Goal: Communication & Community: Share content

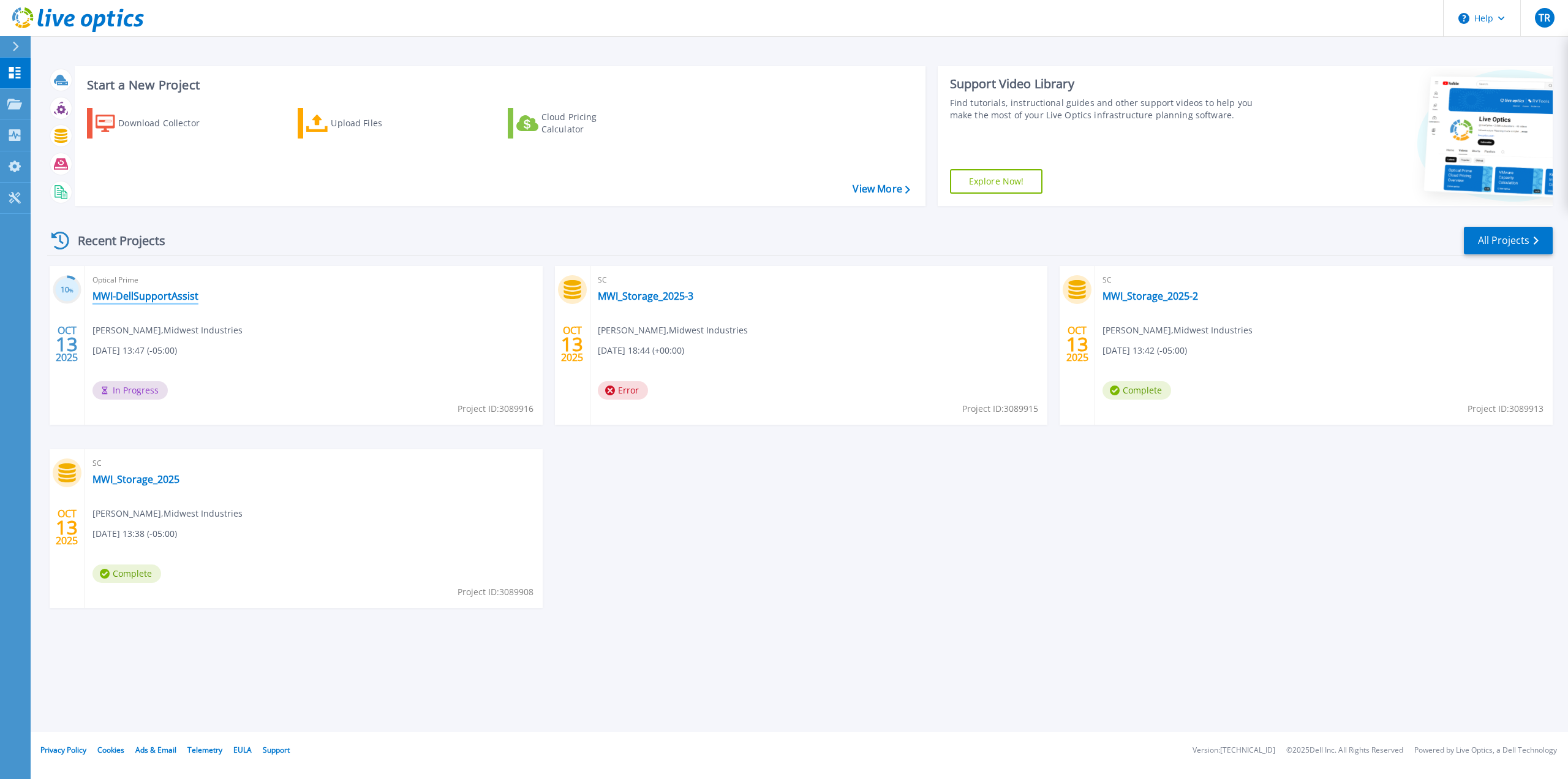
click at [180, 290] on link "MWI-DellSupportAssist" at bounding box center [145, 296] width 106 height 13
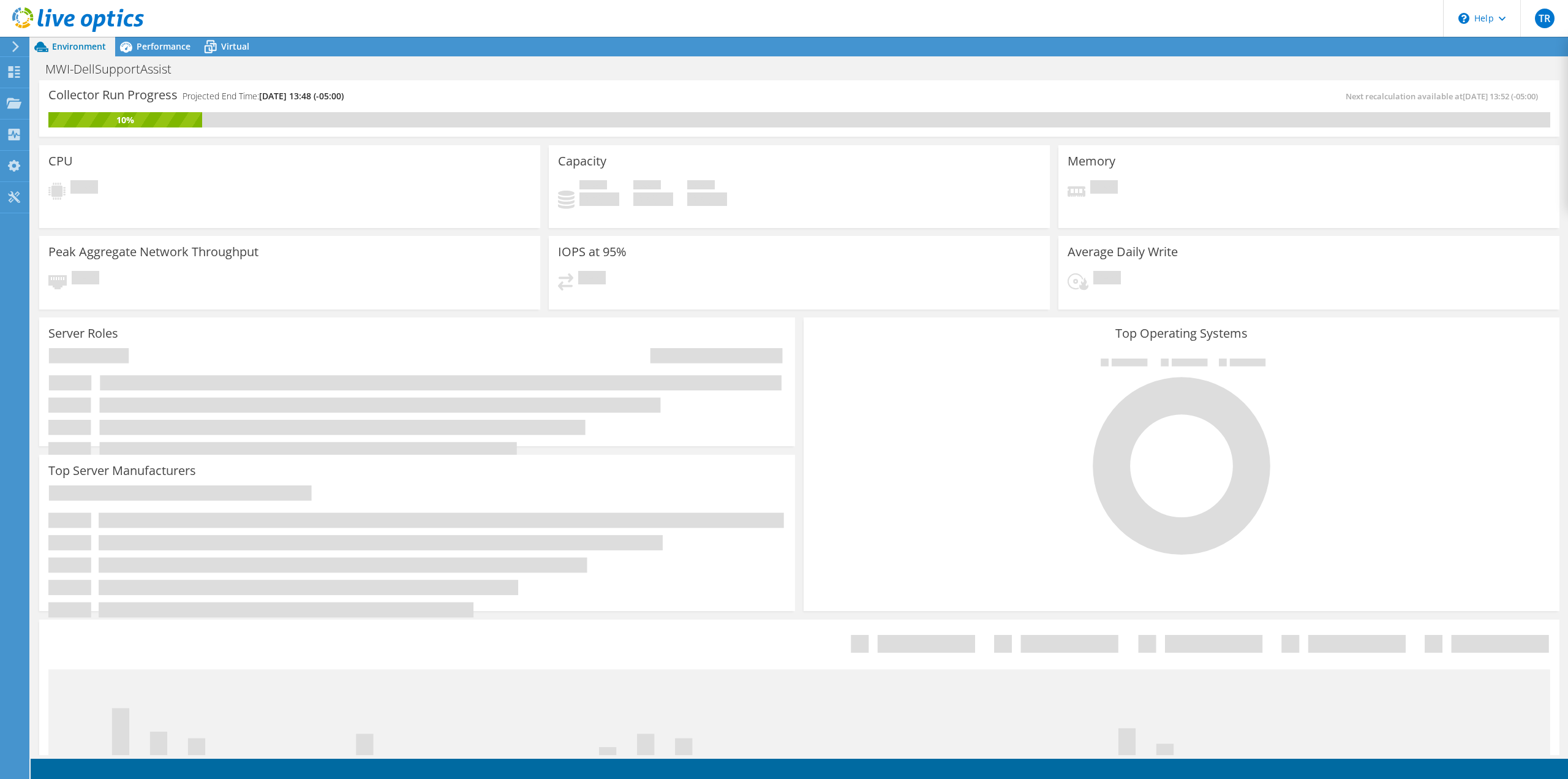
click at [132, 38] on div at bounding box center [72, 21] width 144 height 41
click at [134, 40] on div at bounding box center [72, 21] width 144 height 41
click at [140, 49] on span "Performance" at bounding box center [163, 46] width 54 height 12
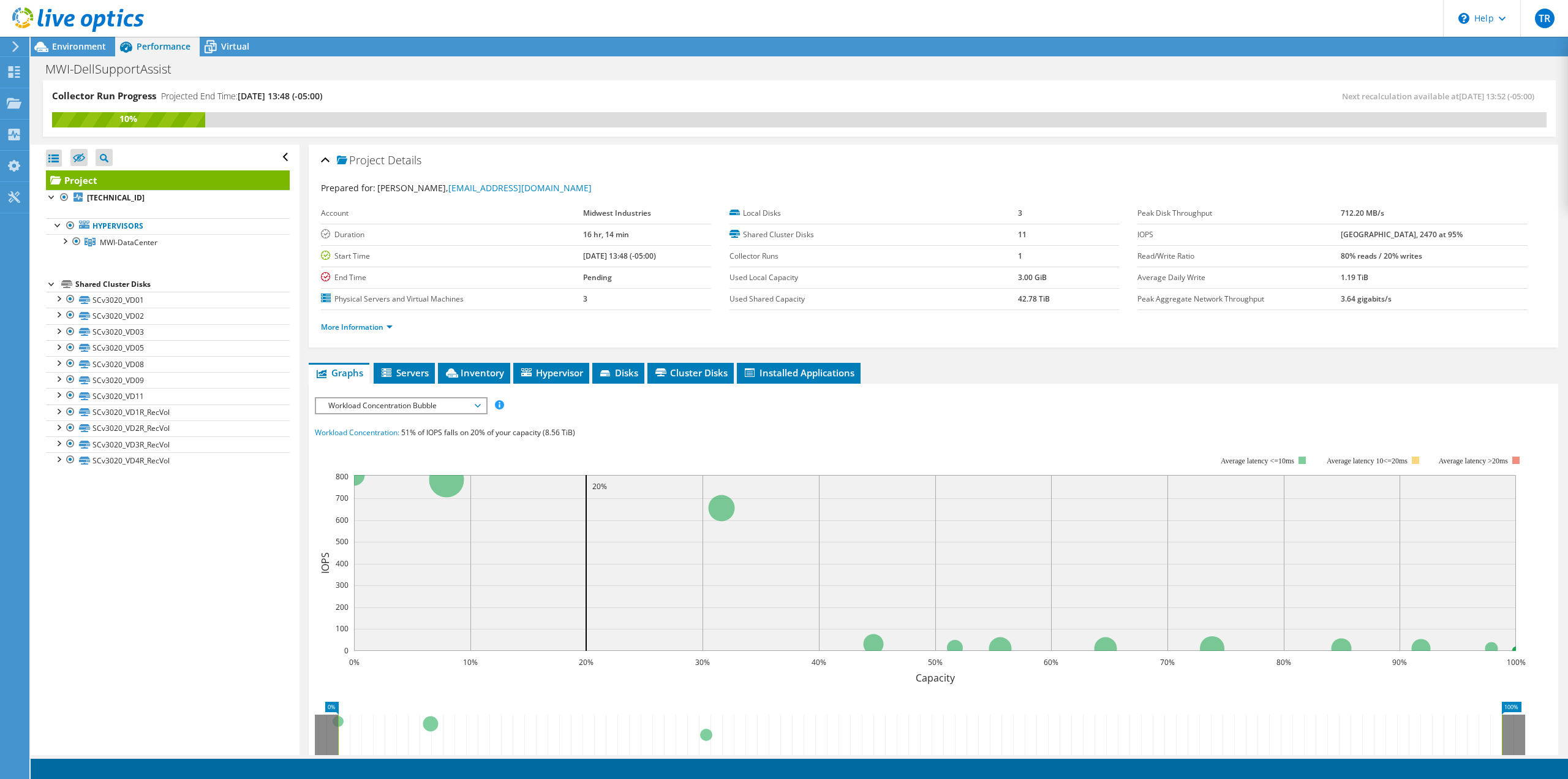
click at [422, 405] on span "Workload Concentration Bubble" at bounding box center [401, 406] width 158 height 15
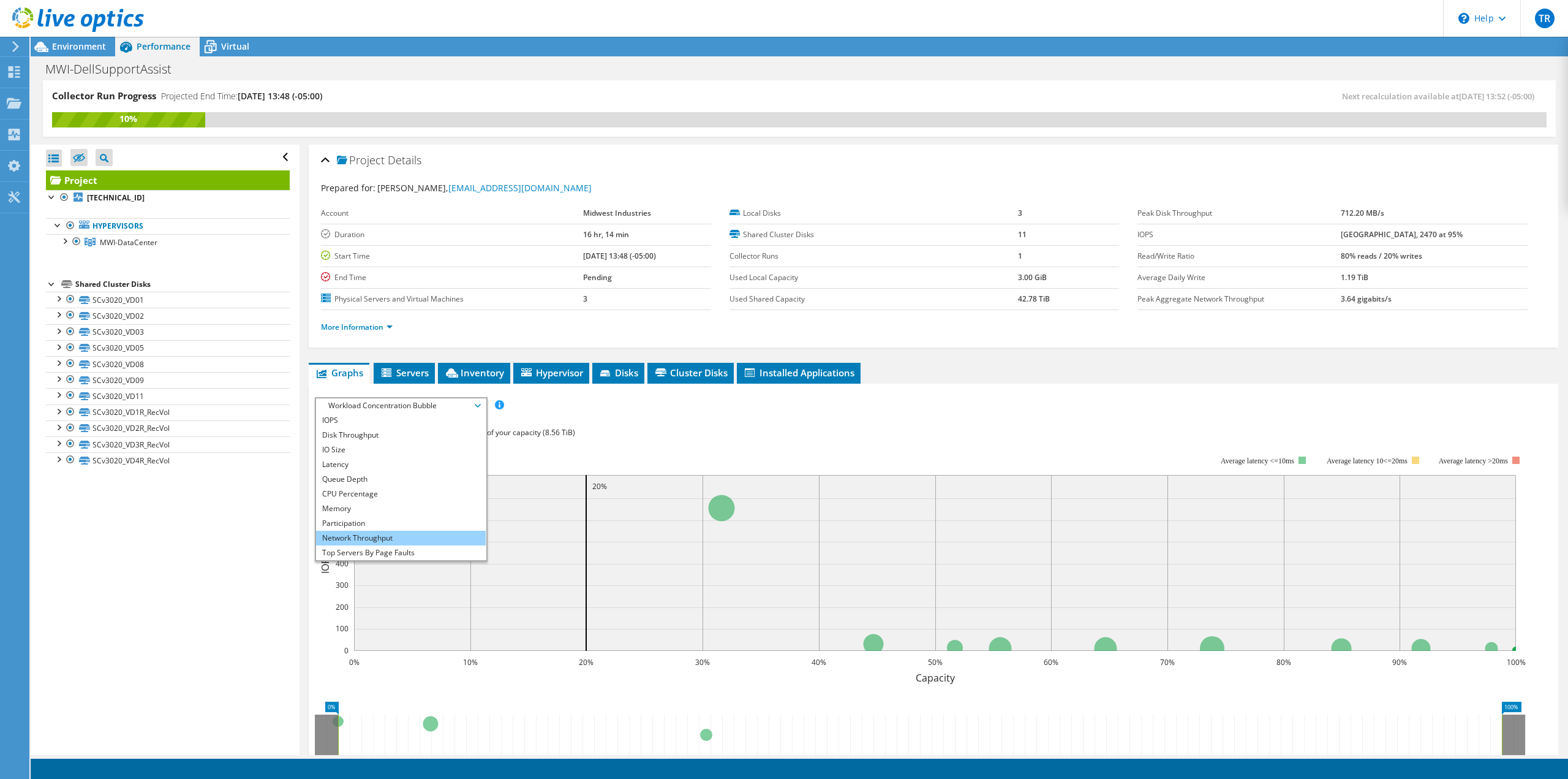
click at [382, 536] on li "Network Throughput" at bounding box center [400, 538] width 169 height 15
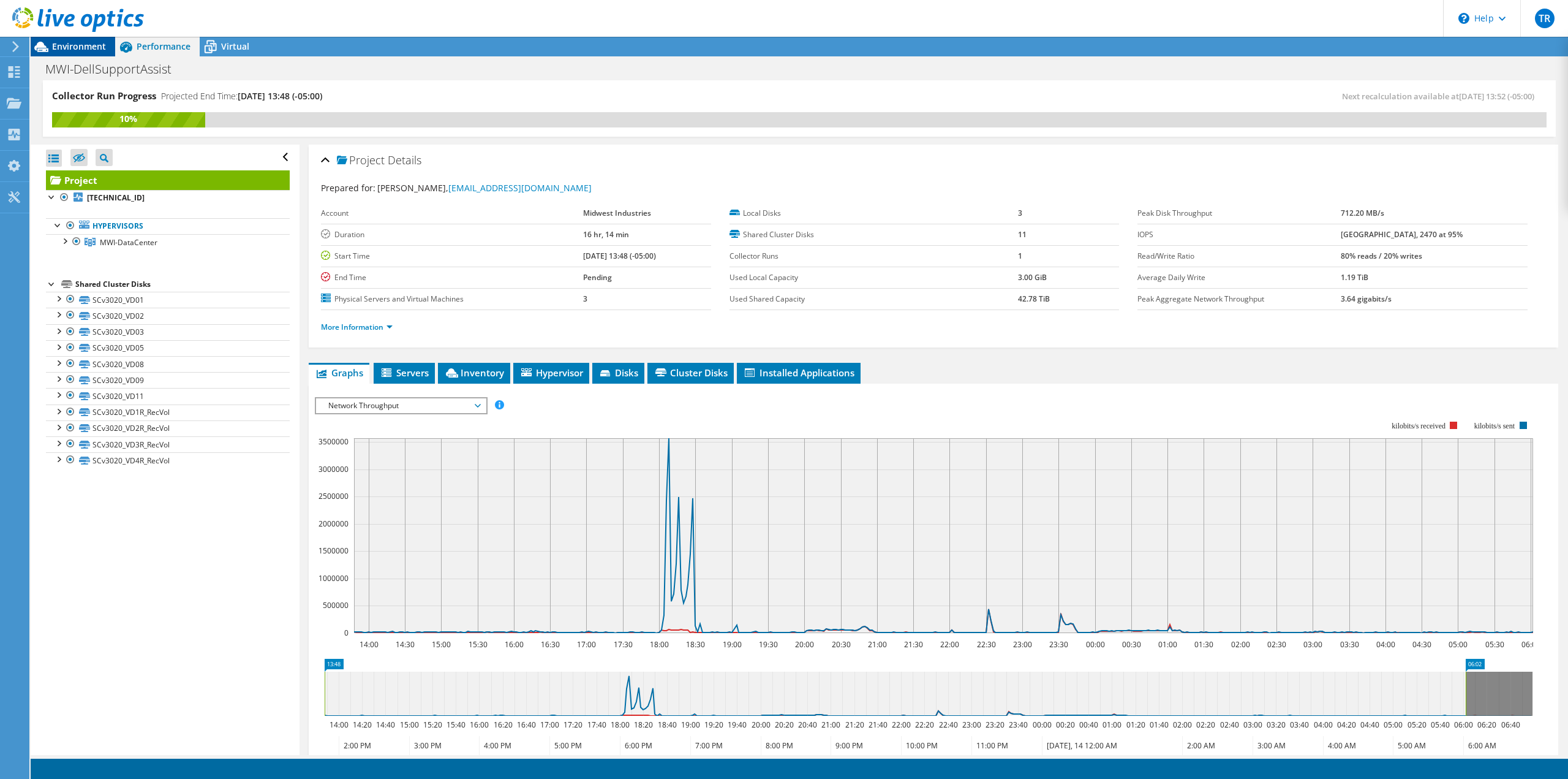
click at [78, 45] on span "Environment" at bounding box center [79, 46] width 54 height 12
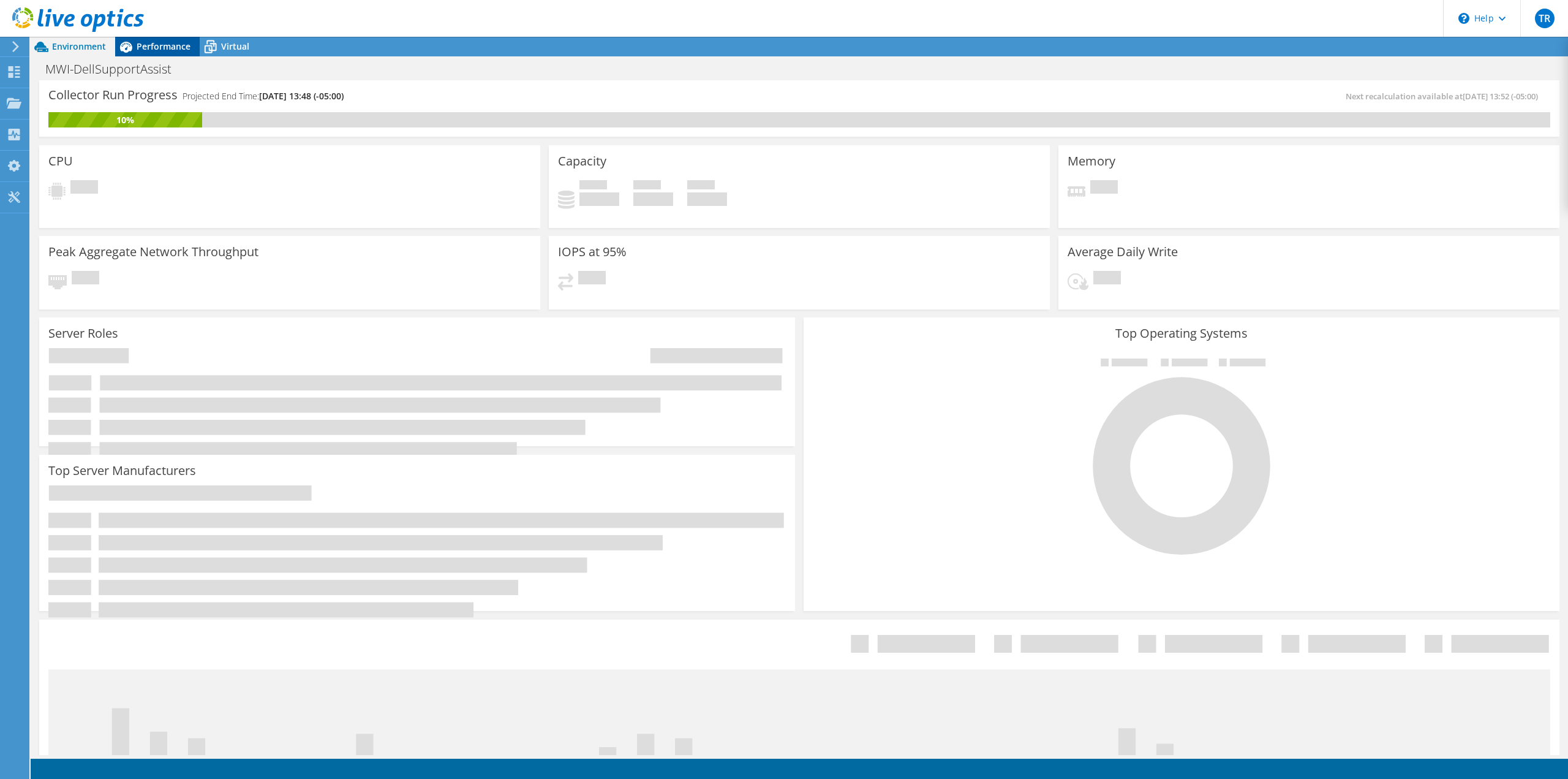
click at [164, 44] on span "Performance" at bounding box center [163, 46] width 54 height 12
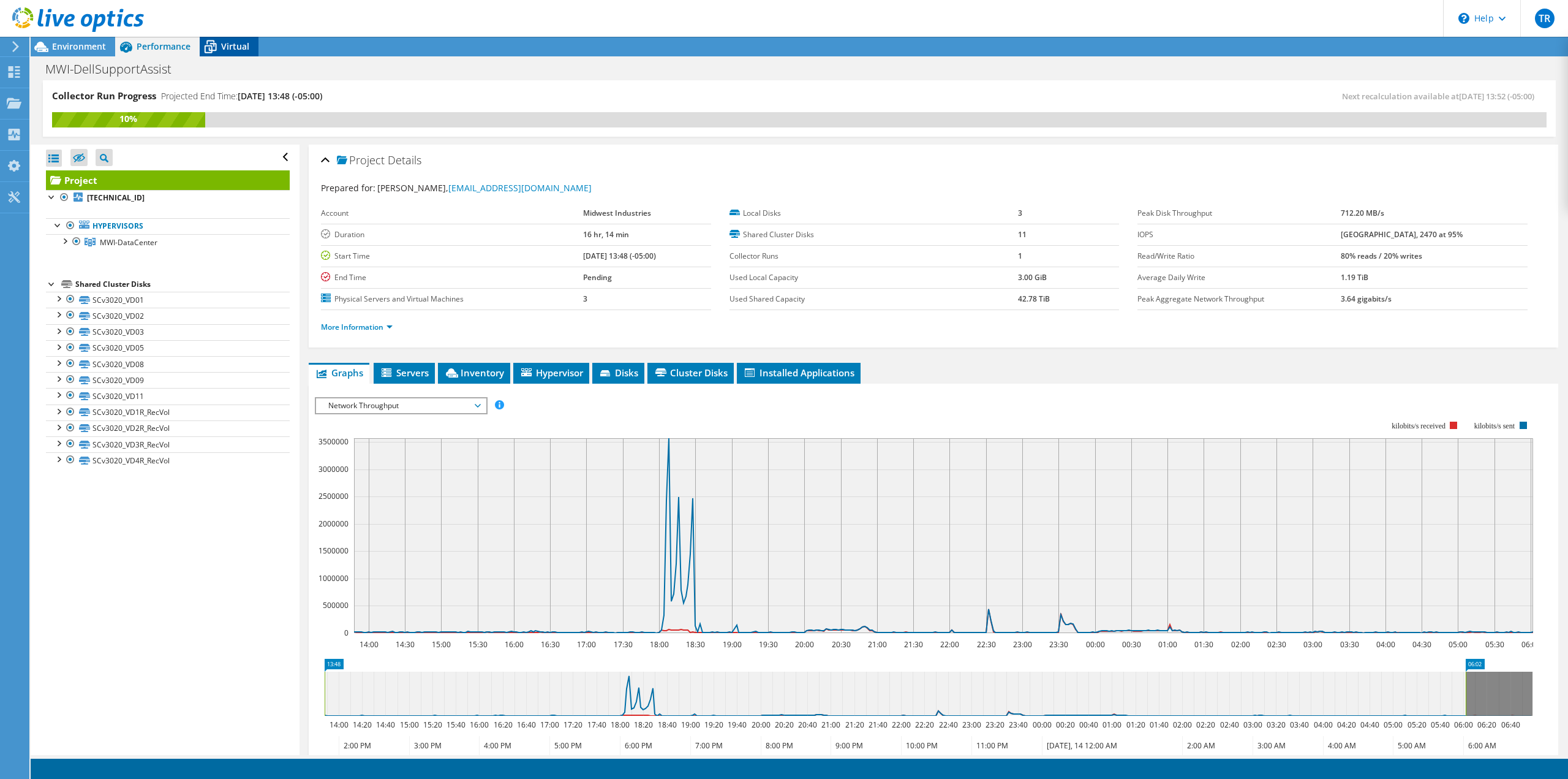
click at [213, 48] on icon at bounding box center [210, 47] width 21 height 21
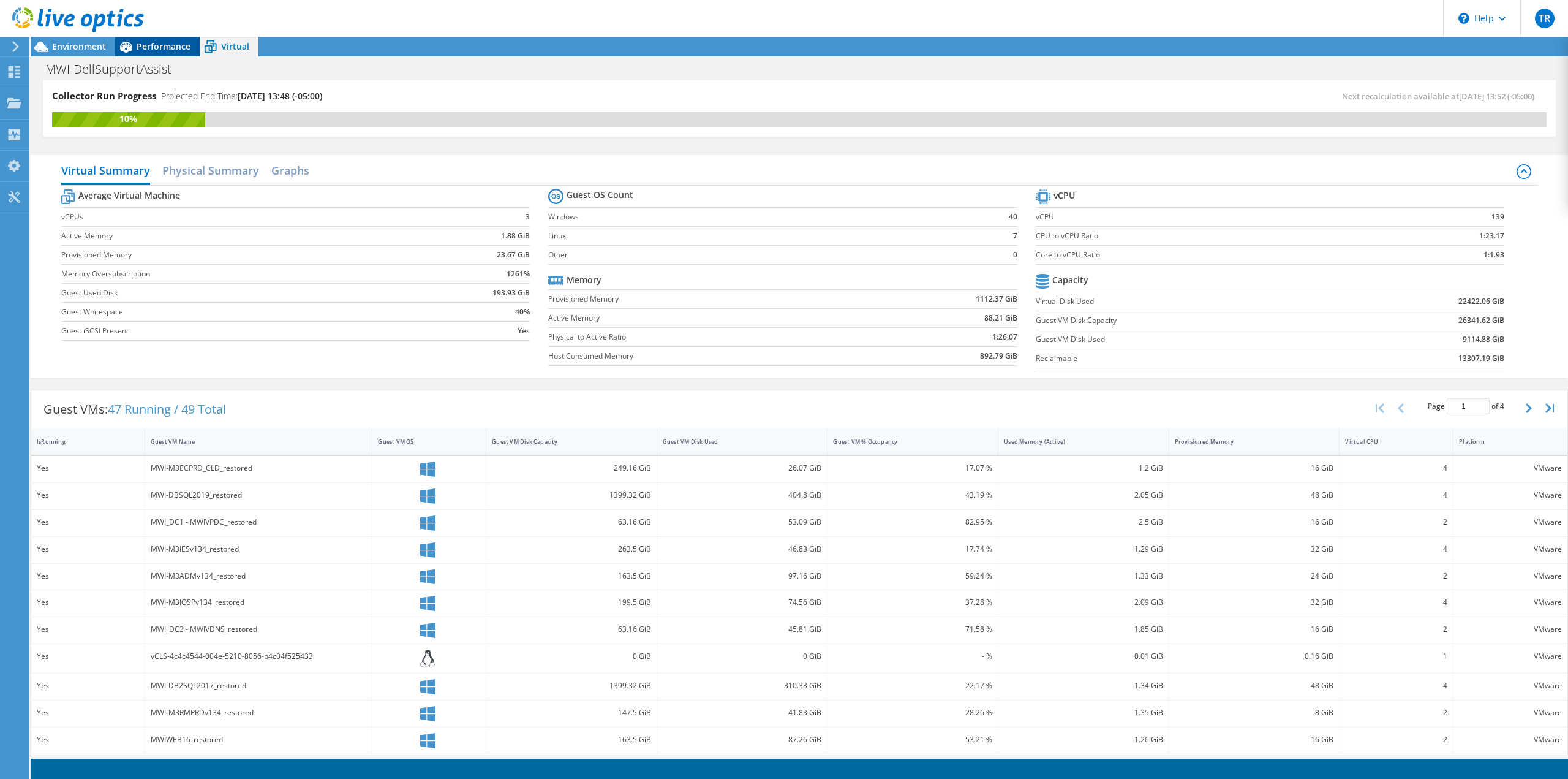
click at [178, 41] on span "Performance" at bounding box center [163, 46] width 54 height 12
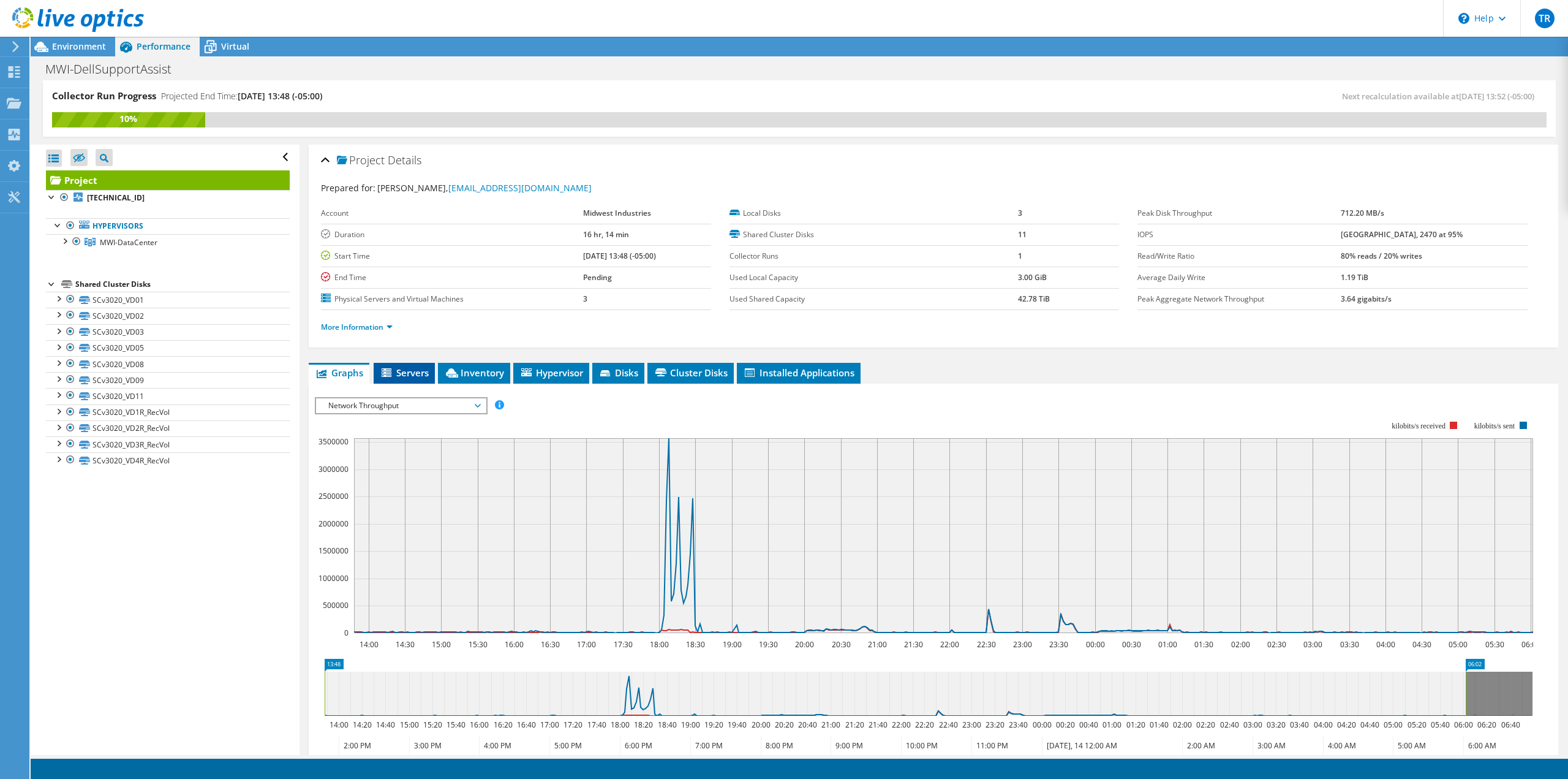
click at [391, 373] on icon at bounding box center [387, 373] width 10 height 9
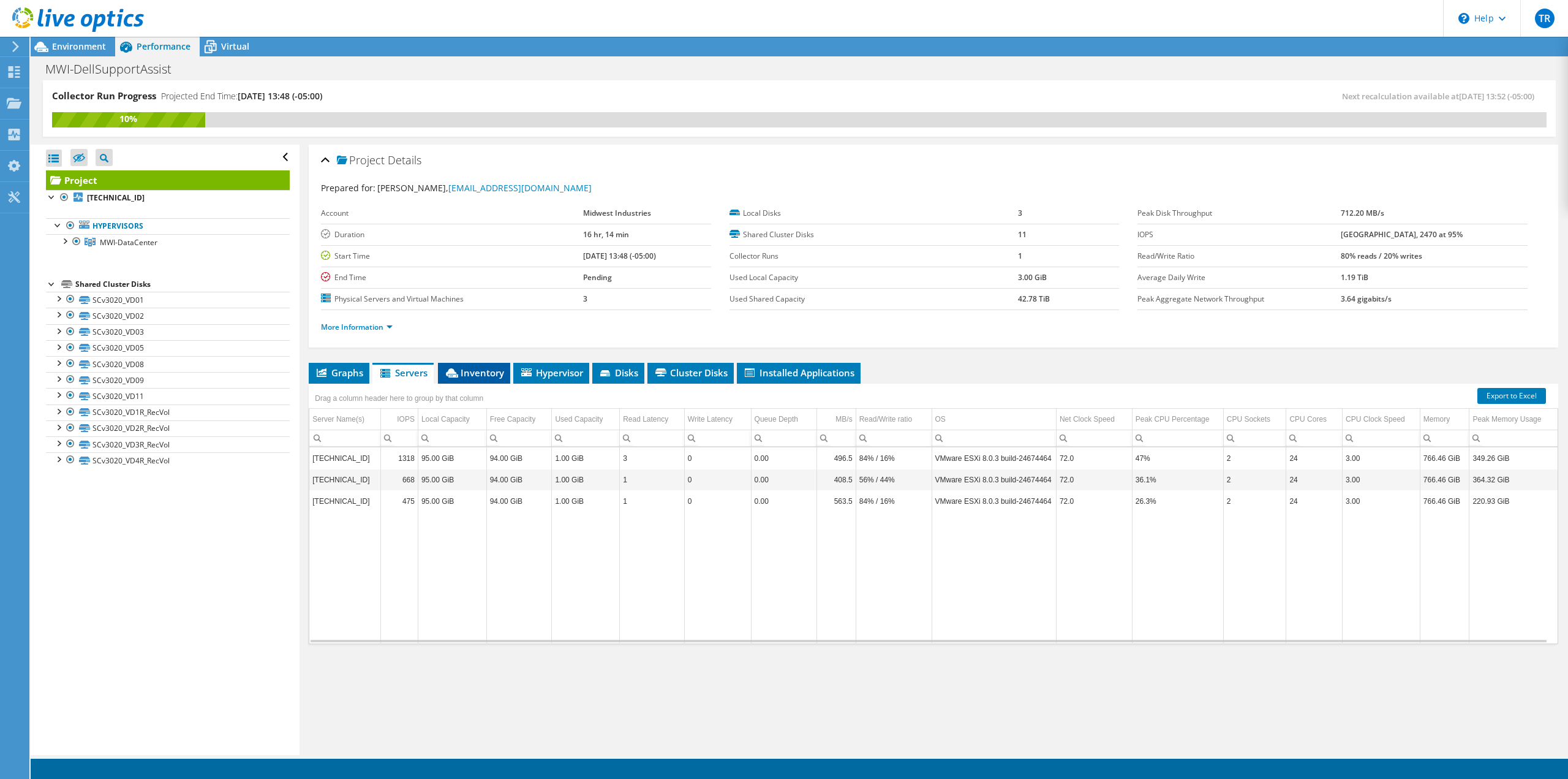
click at [445, 373] on span "Inventory" at bounding box center [474, 373] width 60 height 13
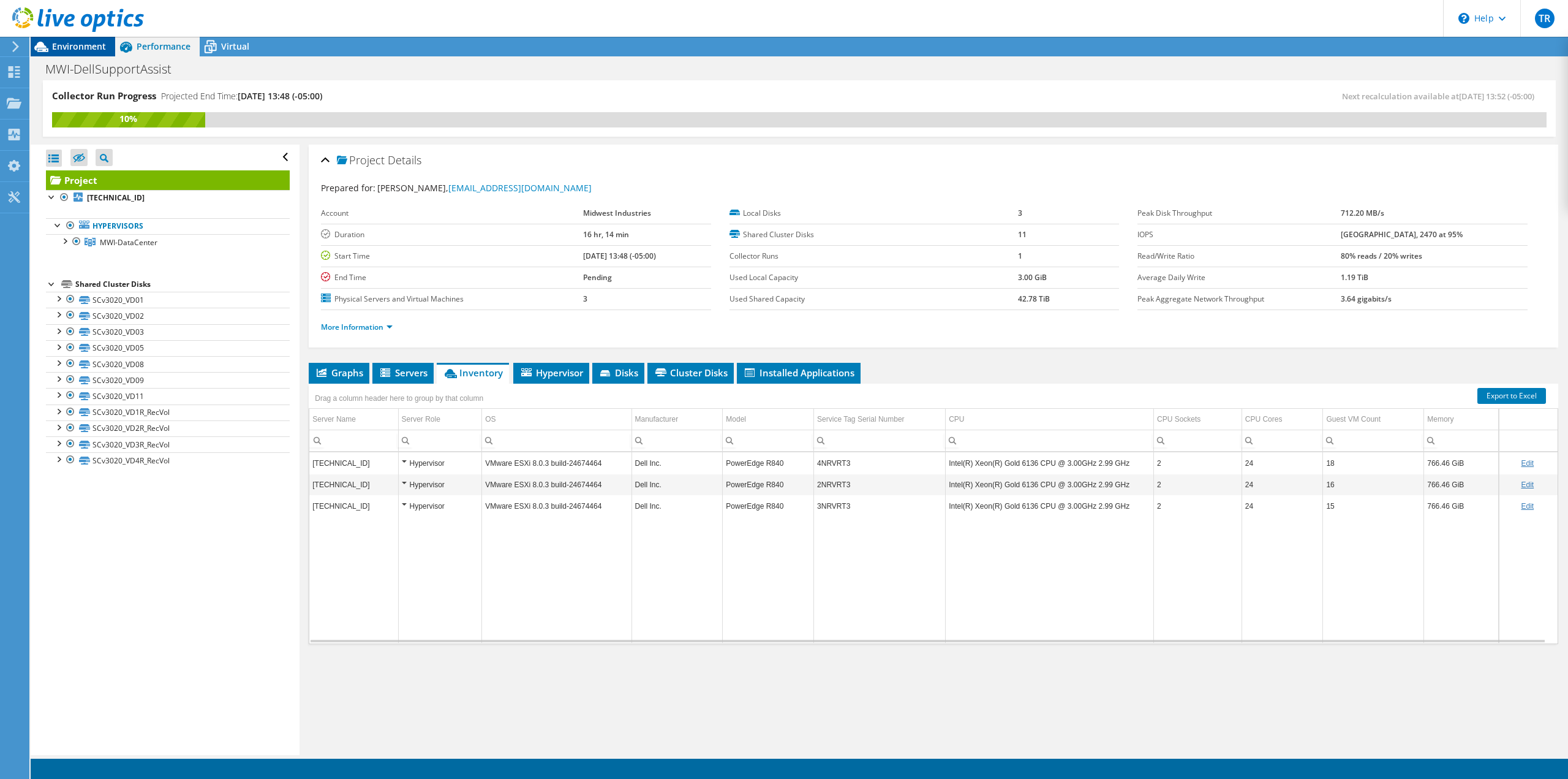
click at [63, 42] on span "Environment" at bounding box center [79, 46] width 54 height 12
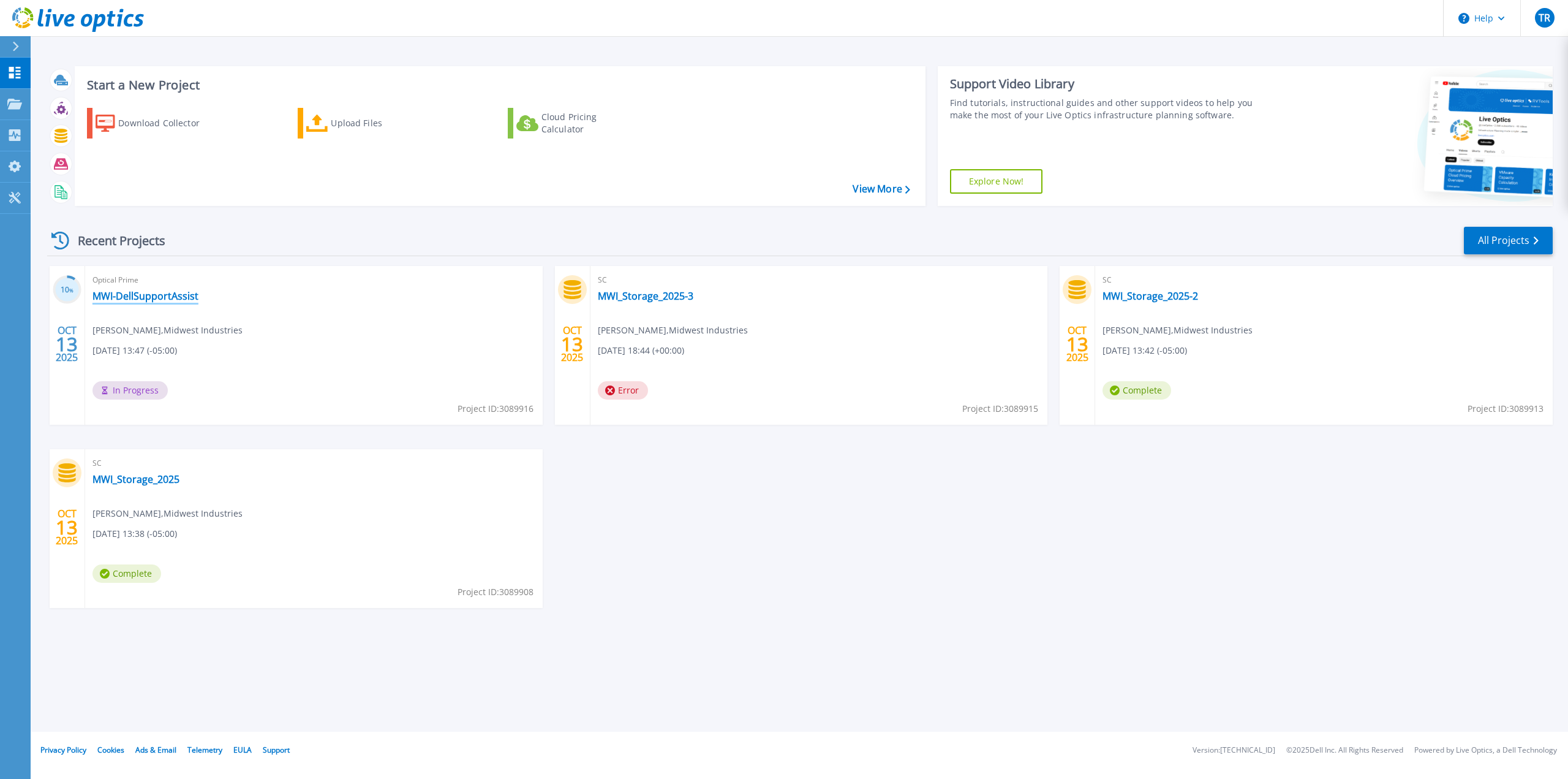
click at [173, 297] on link "MWI-DellSupportAssist" at bounding box center [145, 296] width 106 height 13
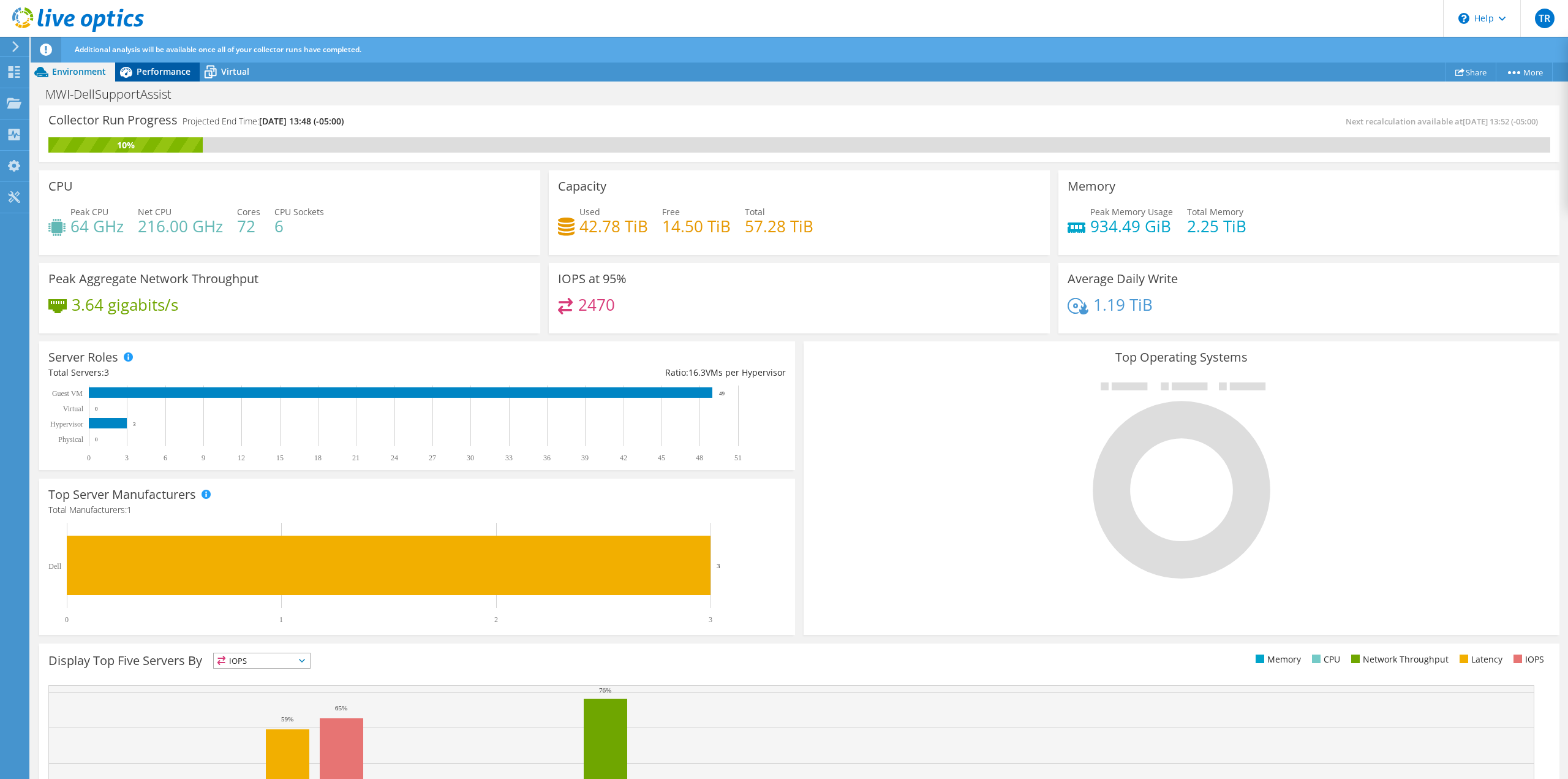
click at [153, 76] on span "Performance" at bounding box center [163, 71] width 54 height 12
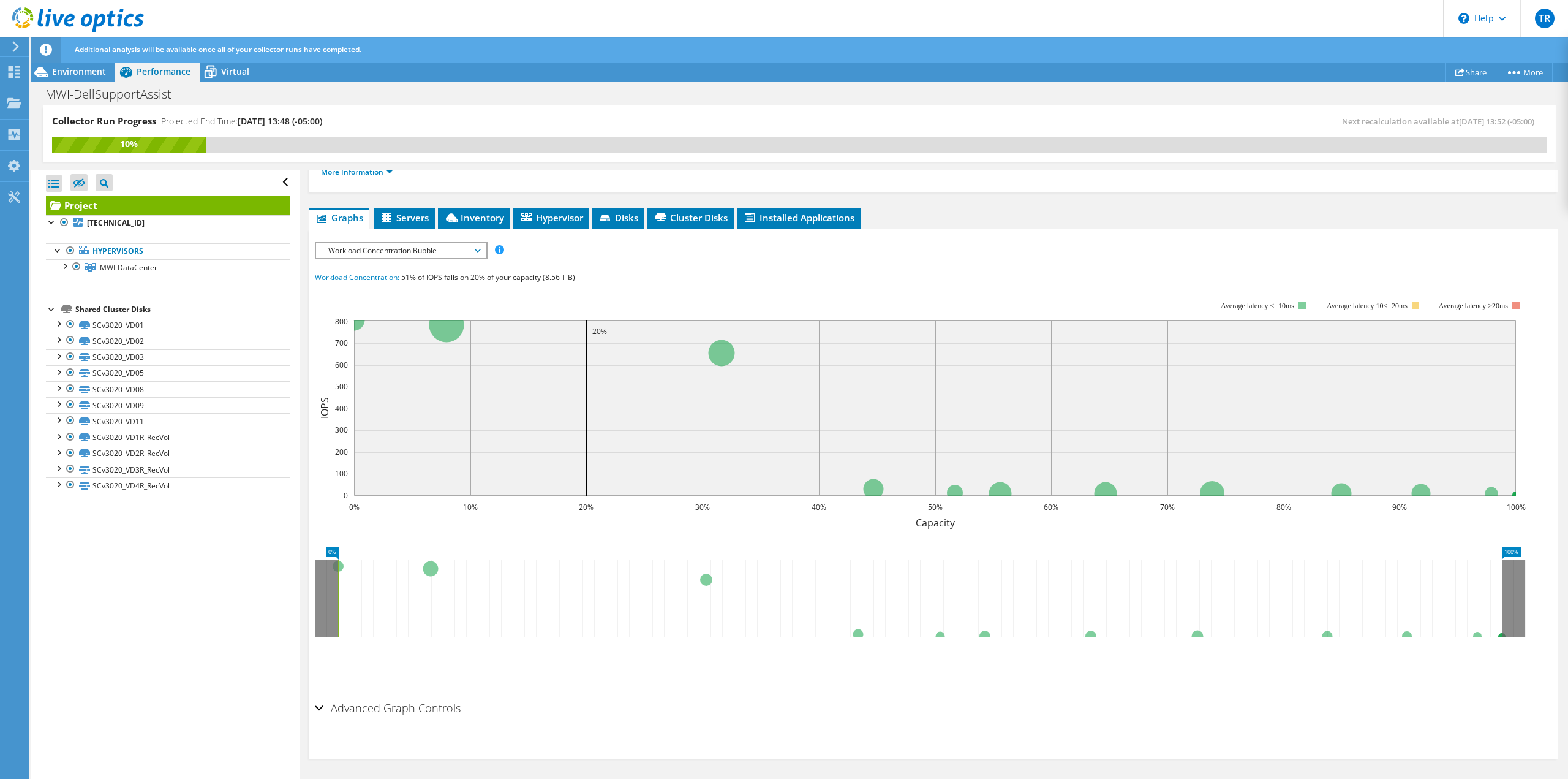
click at [402, 255] on span "Workload Concentration Bubble" at bounding box center [401, 251] width 158 height 15
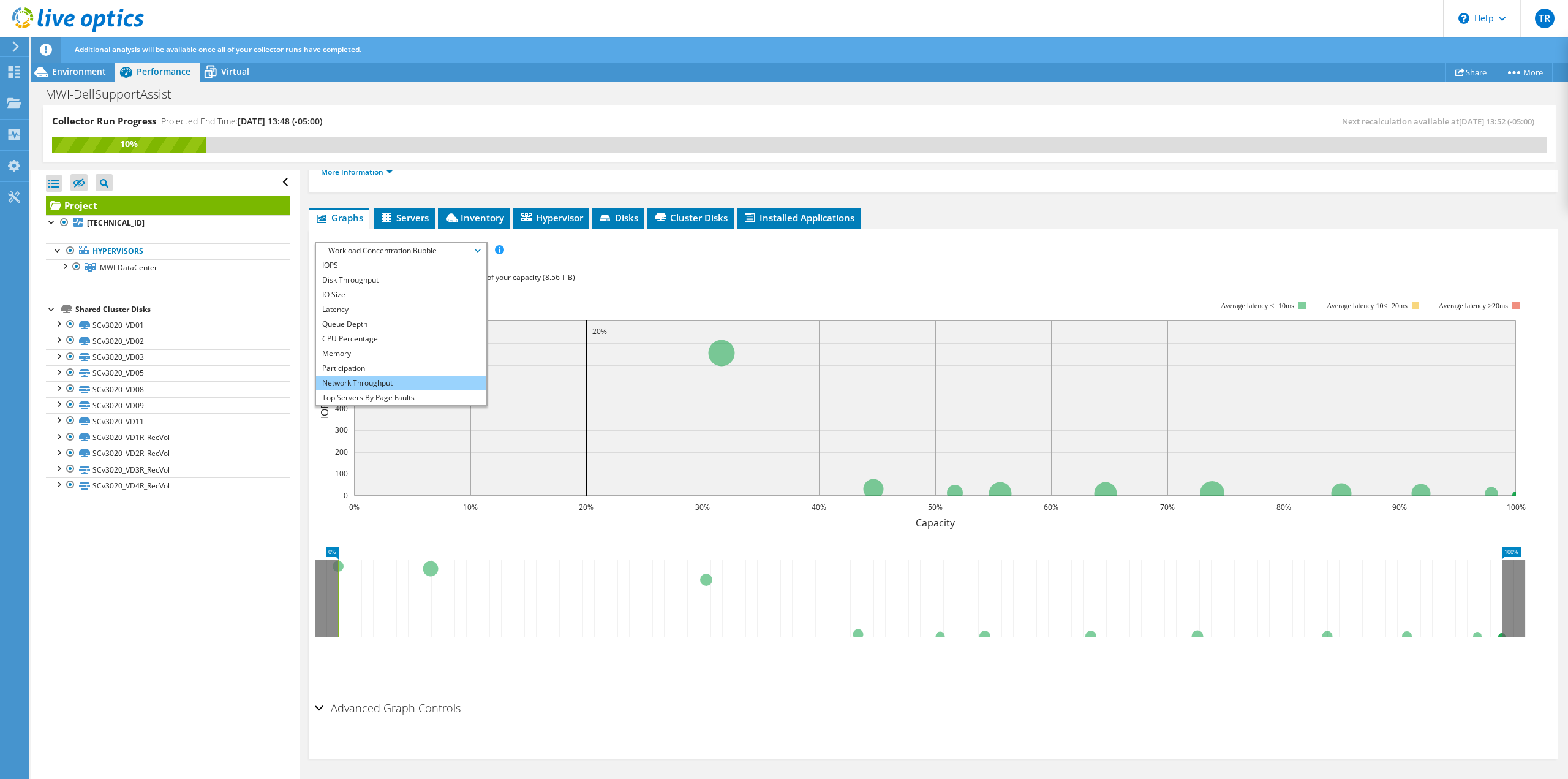
scroll to position [44, 0]
click at [410, 314] on li "Memory" at bounding box center [400, 310] width 169 height 15
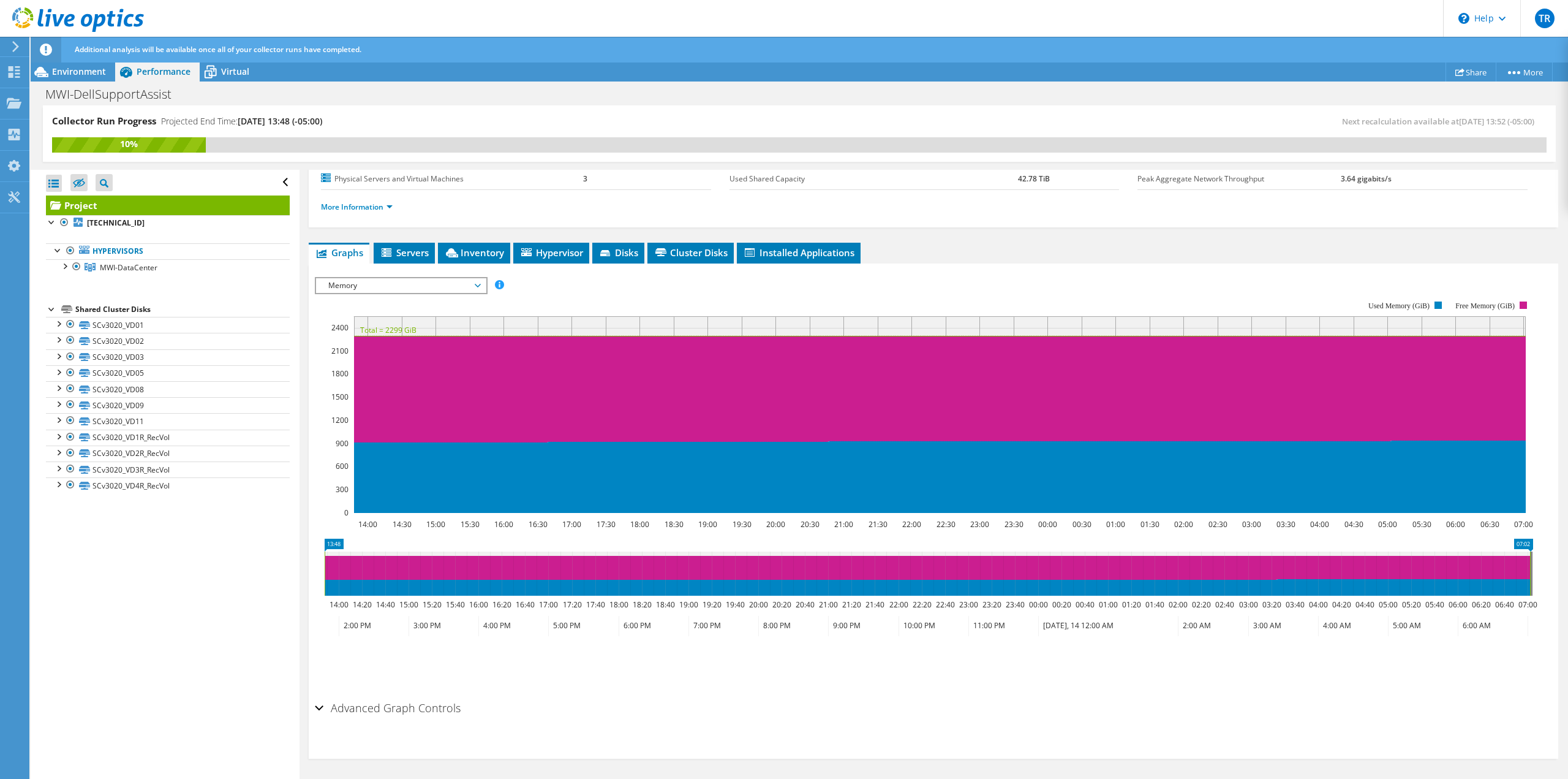
scroll to position [145, 0]
click at [408, 256] on span "Servers" at bounding box center [404, 253] width 49 height 13
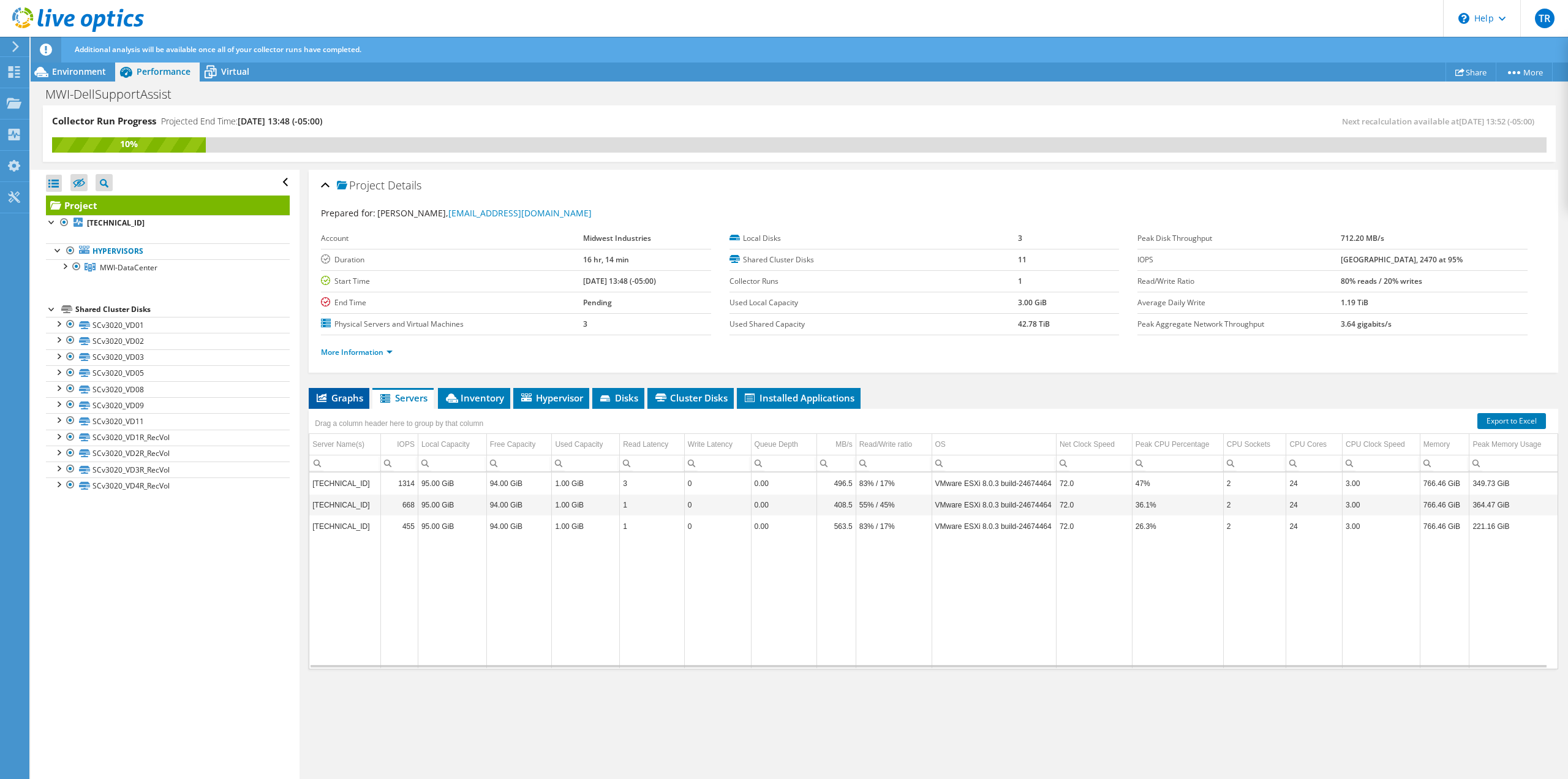
click at [334, 398] on span "Graphs" at bounding box center [338, 398] width 48 height 13
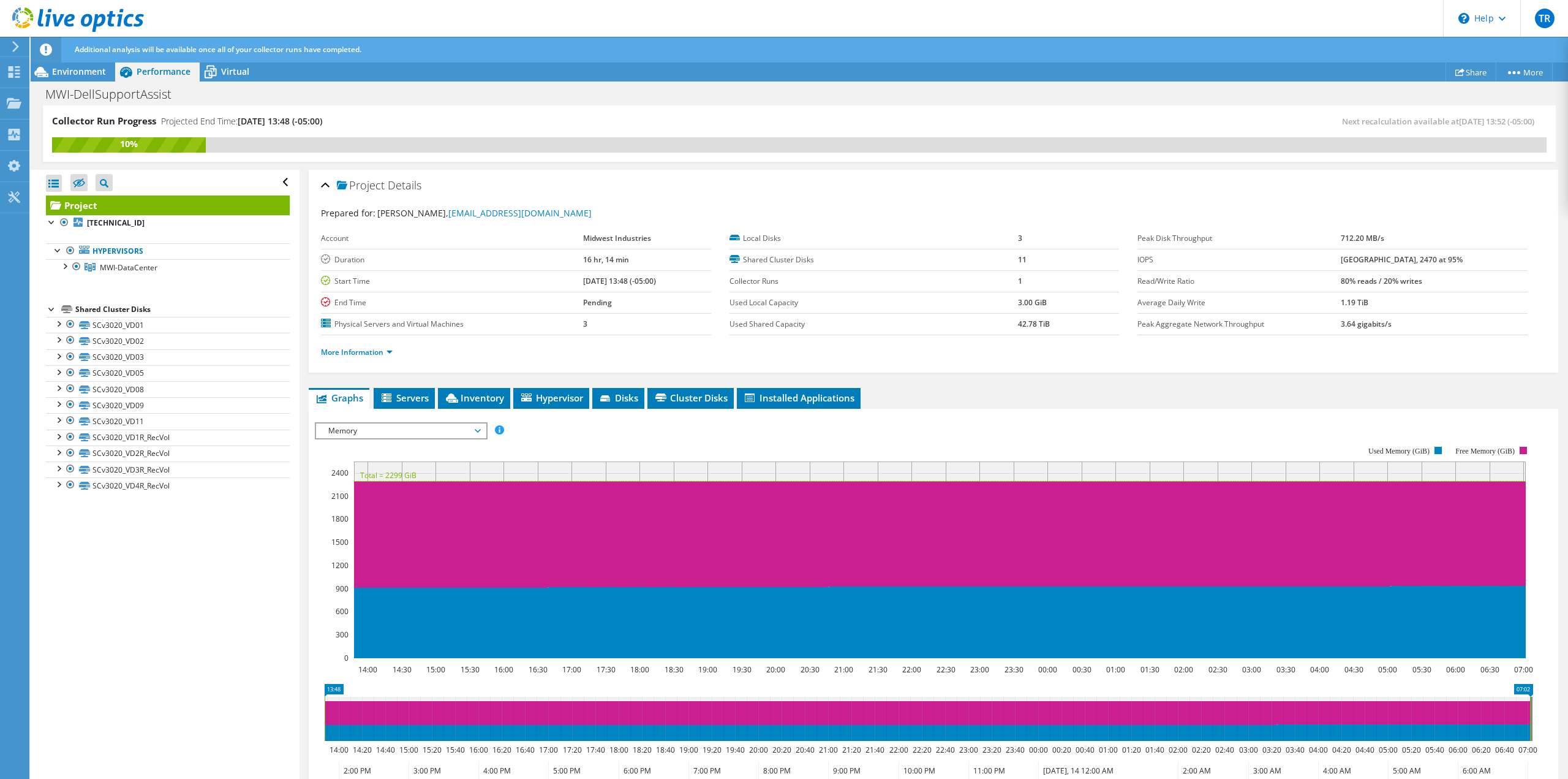
click at [410, 425] on span "Memory" at bounding box center [401, 431] width 158 height 15
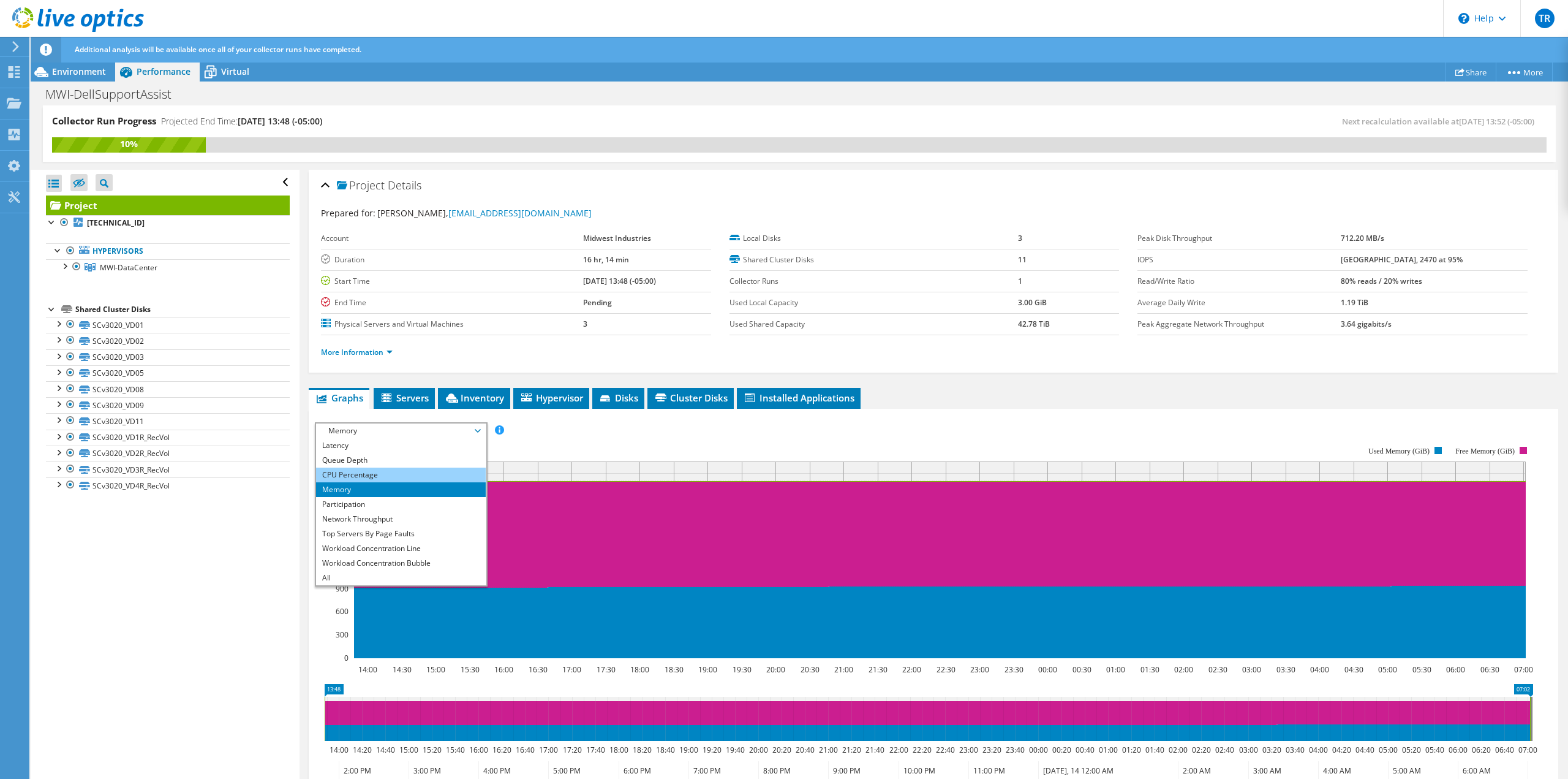
click at [400, 469] on li "CPU Percentage" at bounding box center [400, 475] width 169 height 15
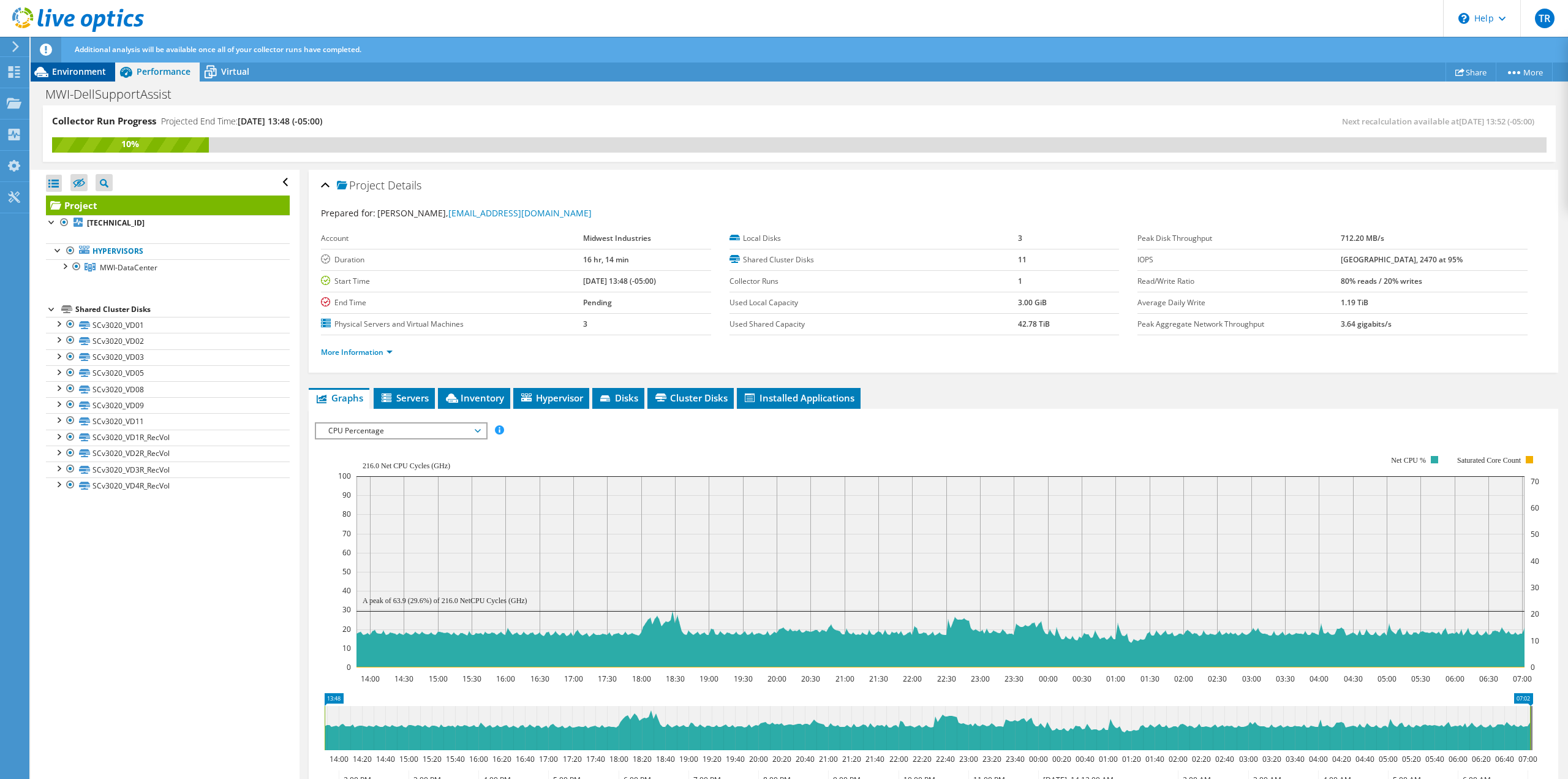
click at [78, 78] on div "Environment" at bounding box center [73, 71] width 84 height 19
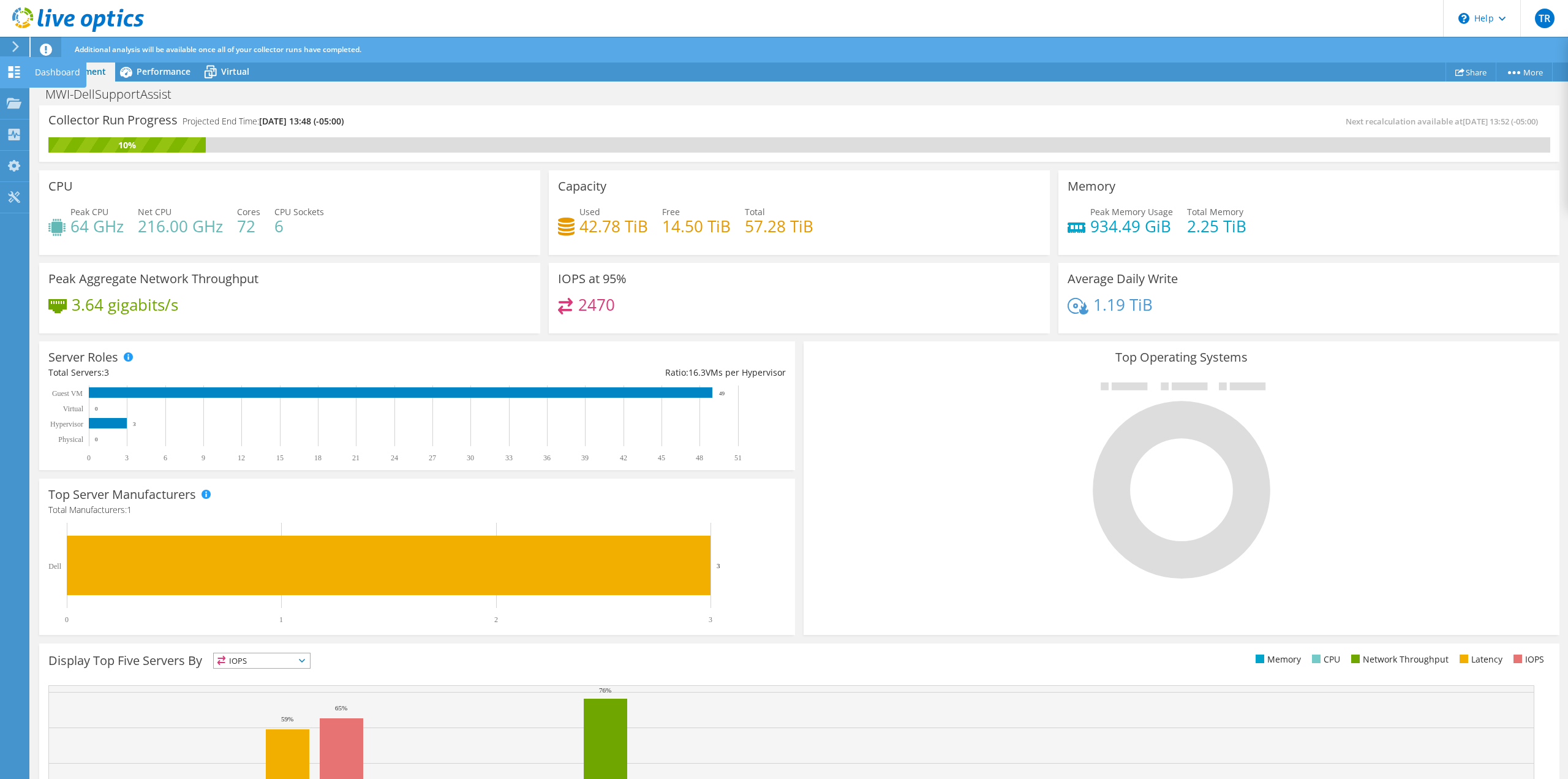
click at [19, 69] on use at bounding box center [14, 72] width 12 height 12
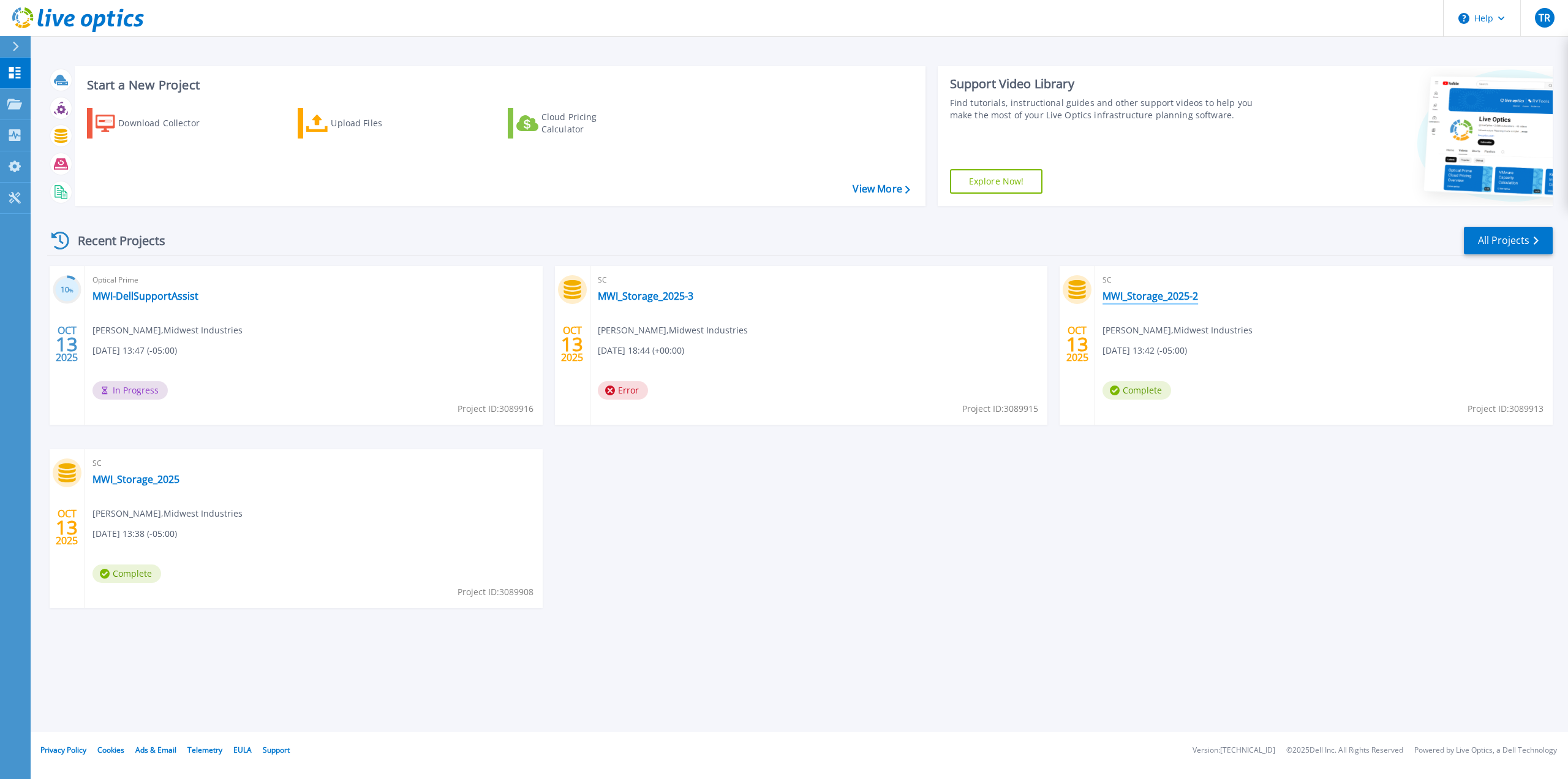
click at [1175, 296] on link "MWI_Storage_2025-2" at bounding box center [1150, 296] width 96 height 13
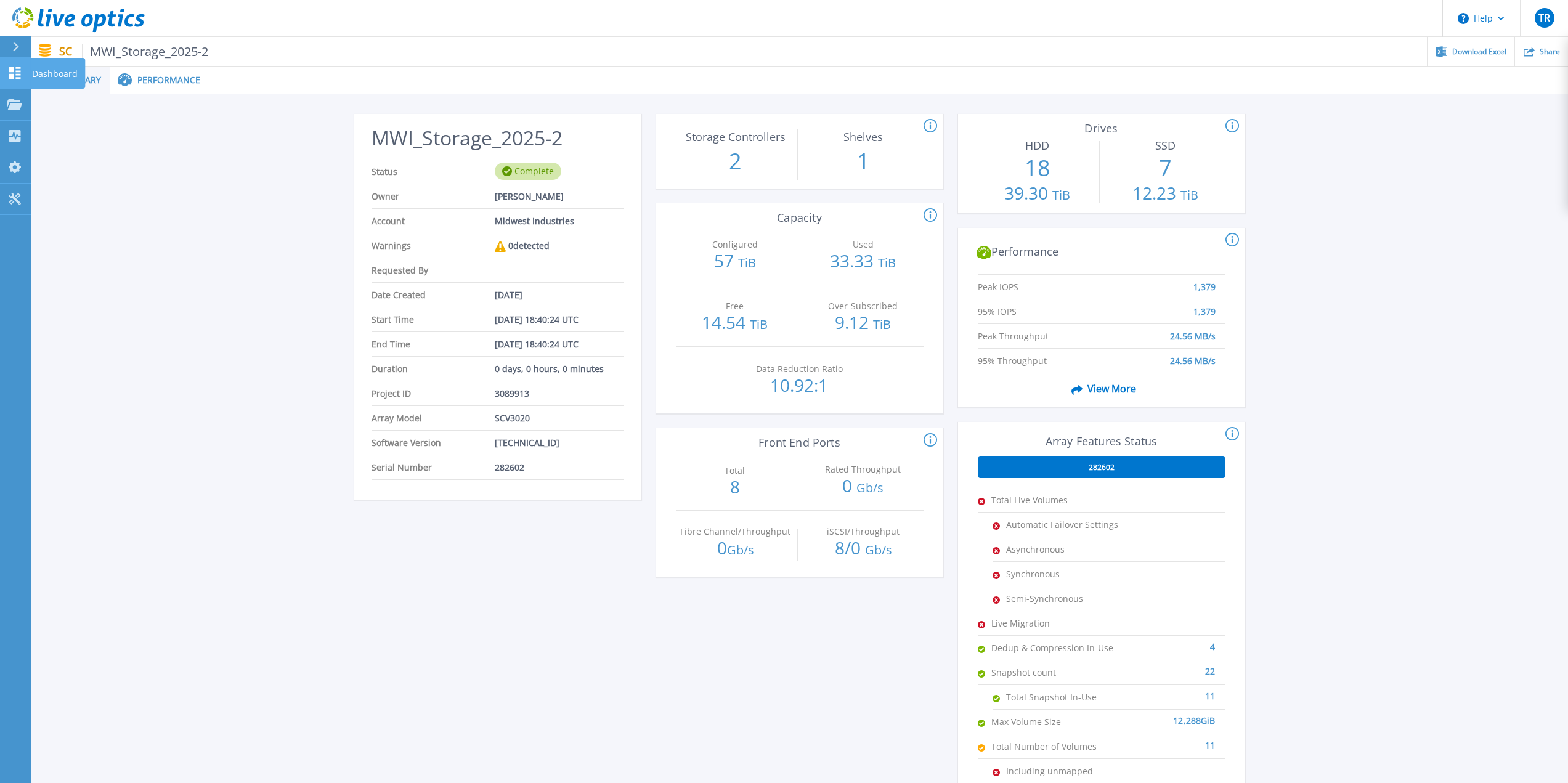
click at [50, 66] on p "Dashboard" at bounding box center [55, 74] width 45 height 32
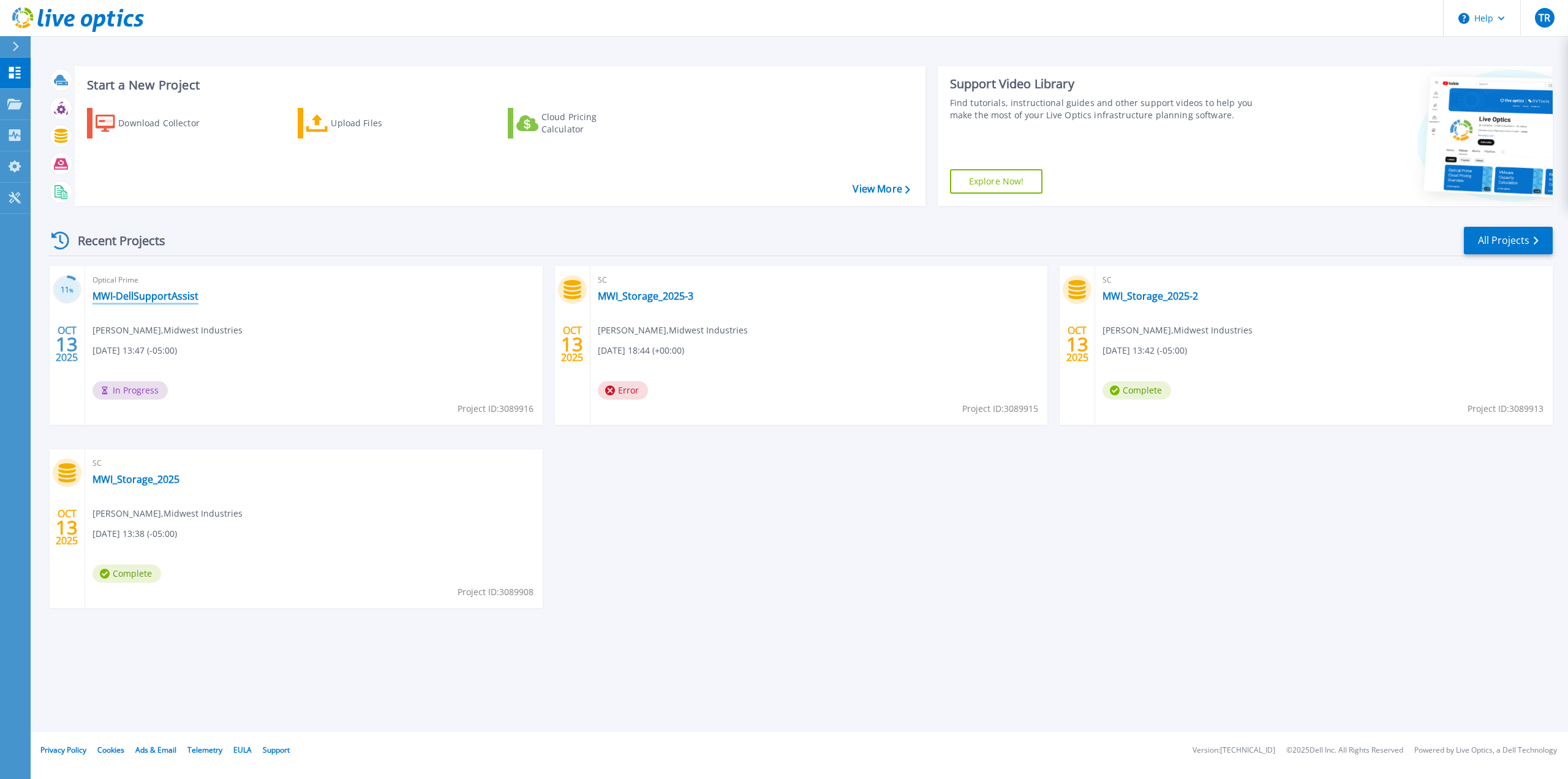
click at [190, 293] on link "MWI-DellSupportAssist" at bounding box center [145, 296] width 106 height 13
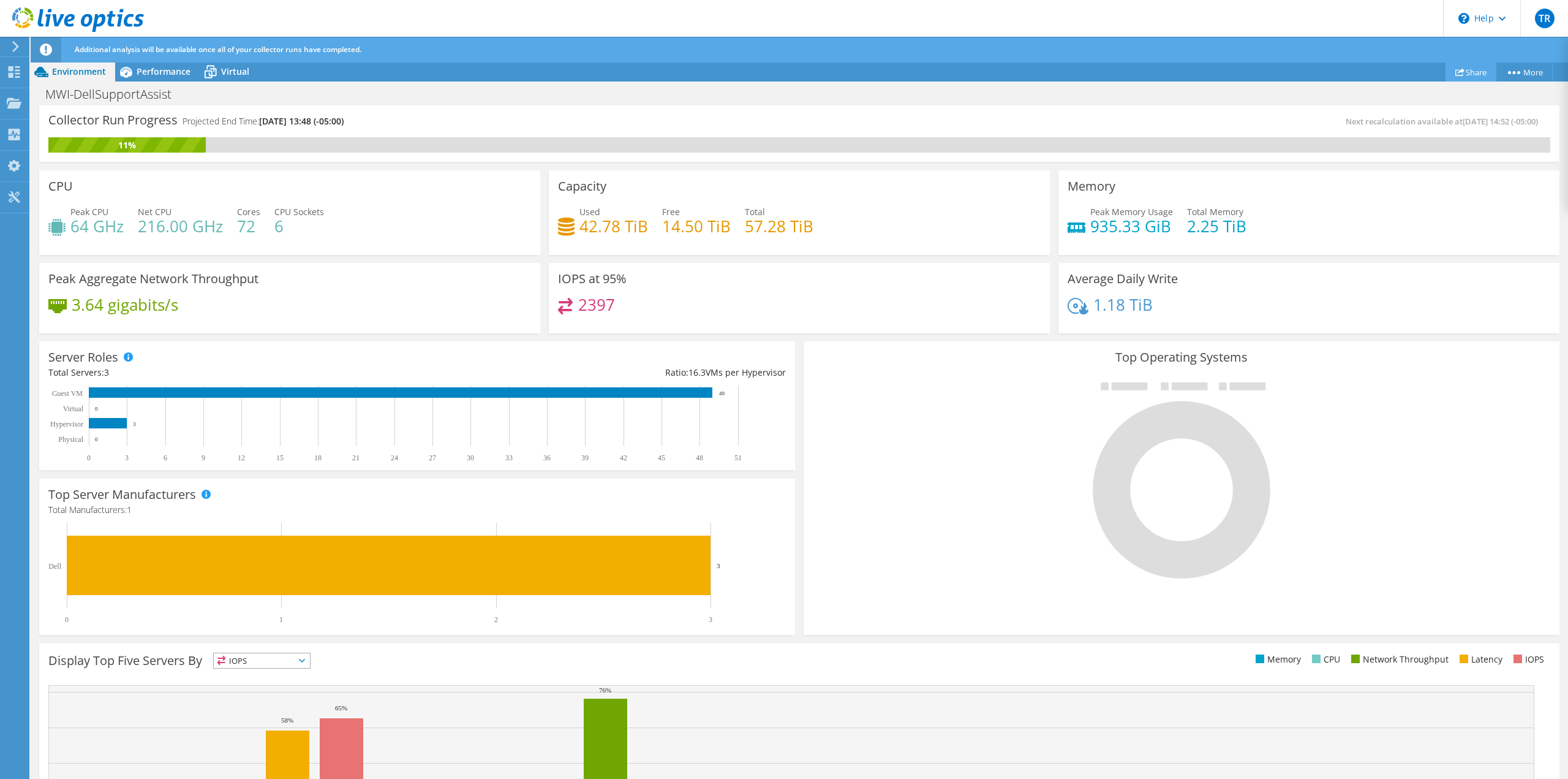
click at [1466, 74] on link "Share" at bounding box center [1470, 72] width 51 height 19
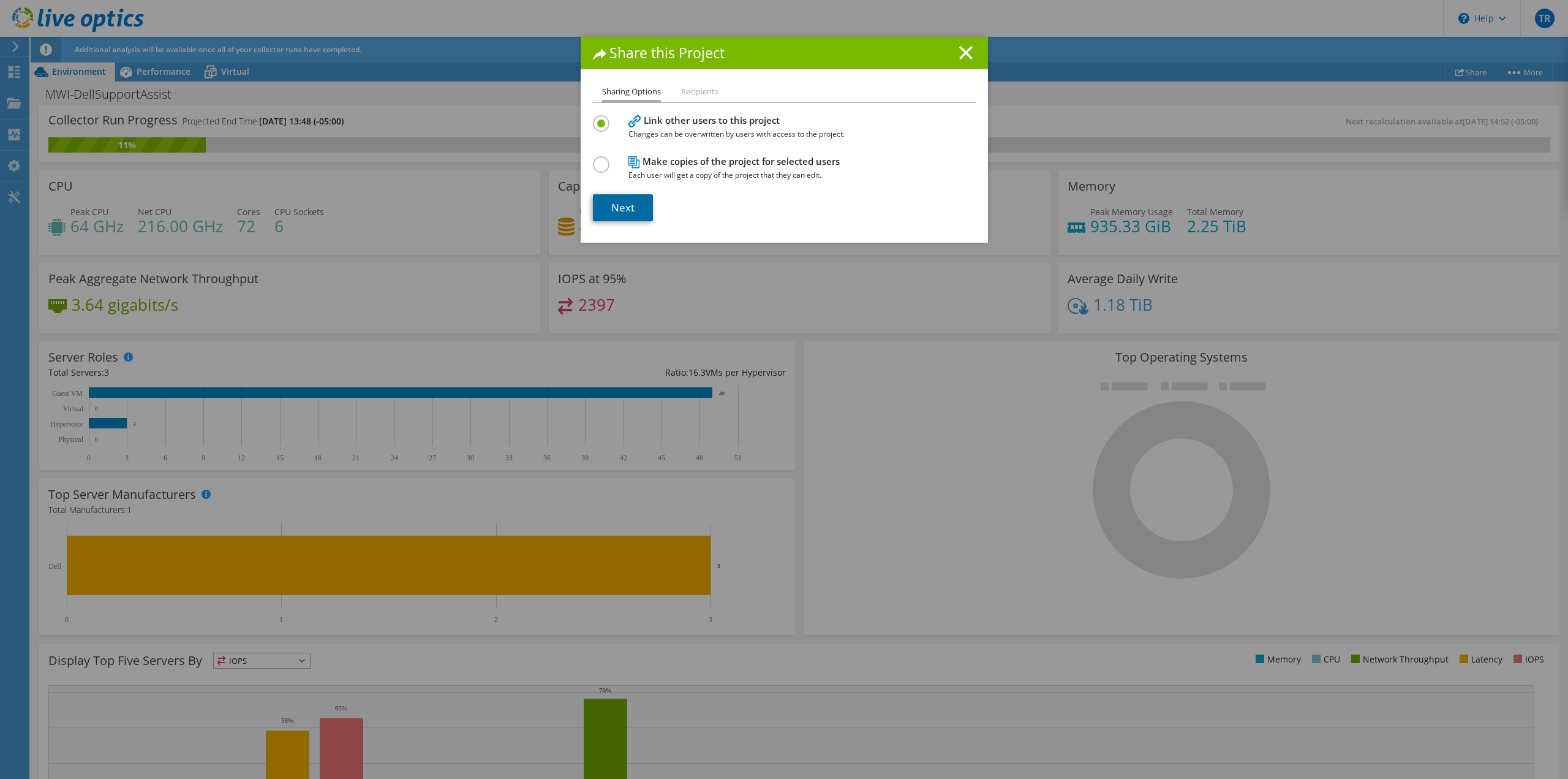
click at [614, 202] on link "Next" at bounding box center [623, 207] width 60 height 27
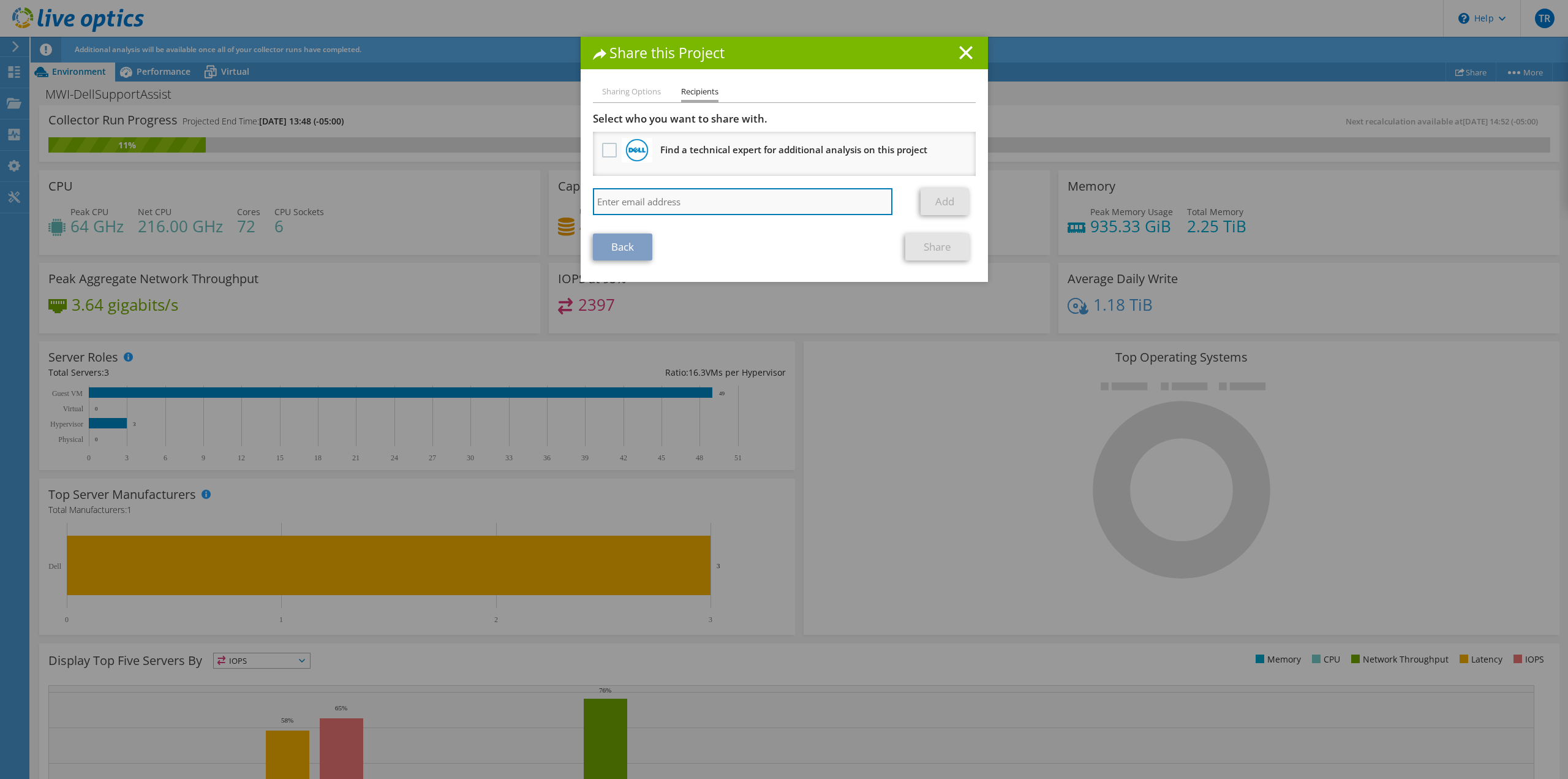
click at [621, 196] on input "search" at bounding box center [743, 201] width 300 height 27
type input "[EMAIL_ADDRESS][DOMAIN_NAME]"
click at [951, 199] on link "Add" at bounding box center [944, 201] width 48 height 27
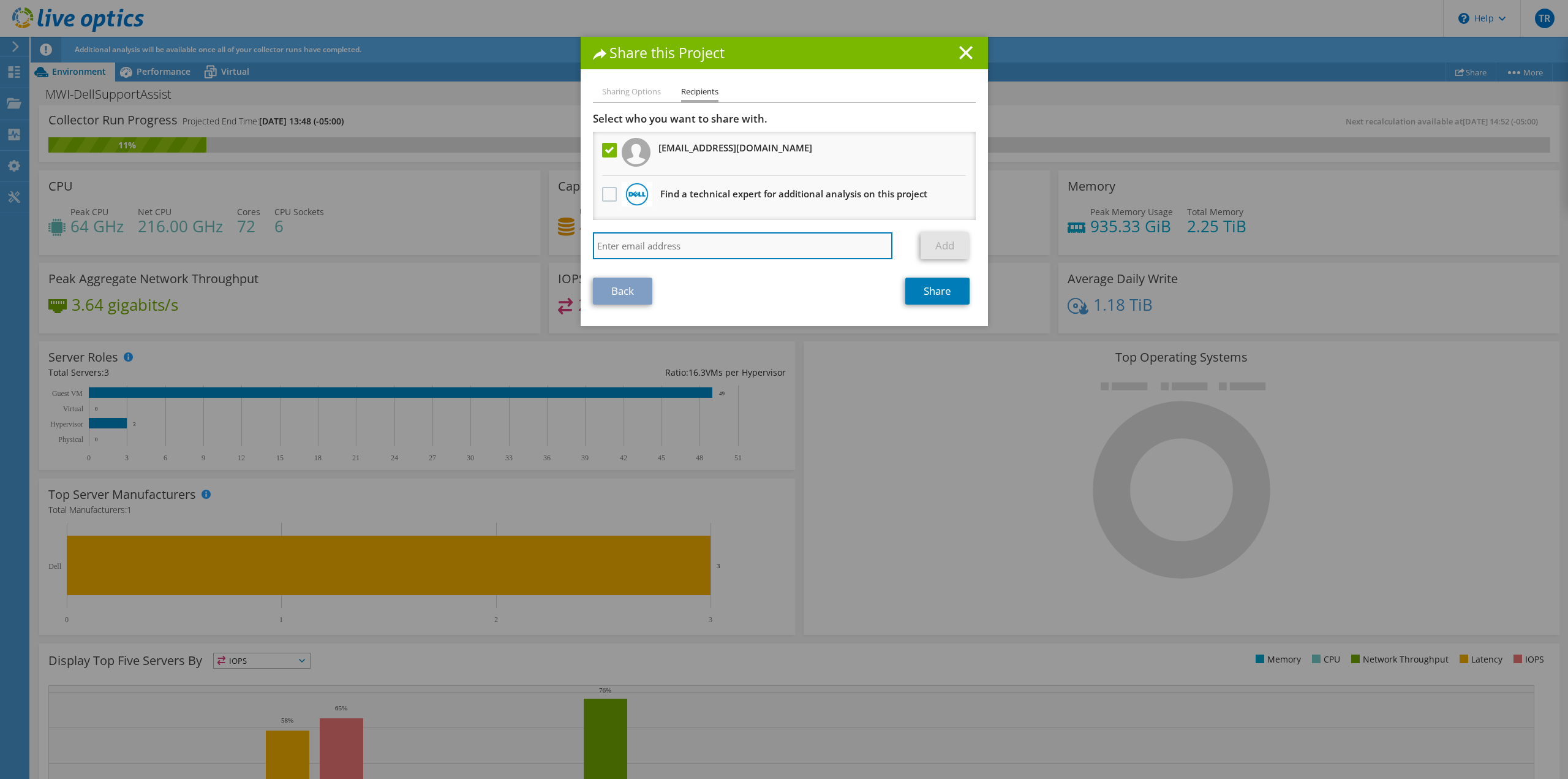
click at [736, 250] on input "search" at bounding box center [743, 245] width 300 height 27
type input "[PERSON_NAME][EMAIL_ADDRESS][DOMAIN_NAME]"
click at [954, 248] on link "Add" at bounding box center [944, 245] width 48 height 27
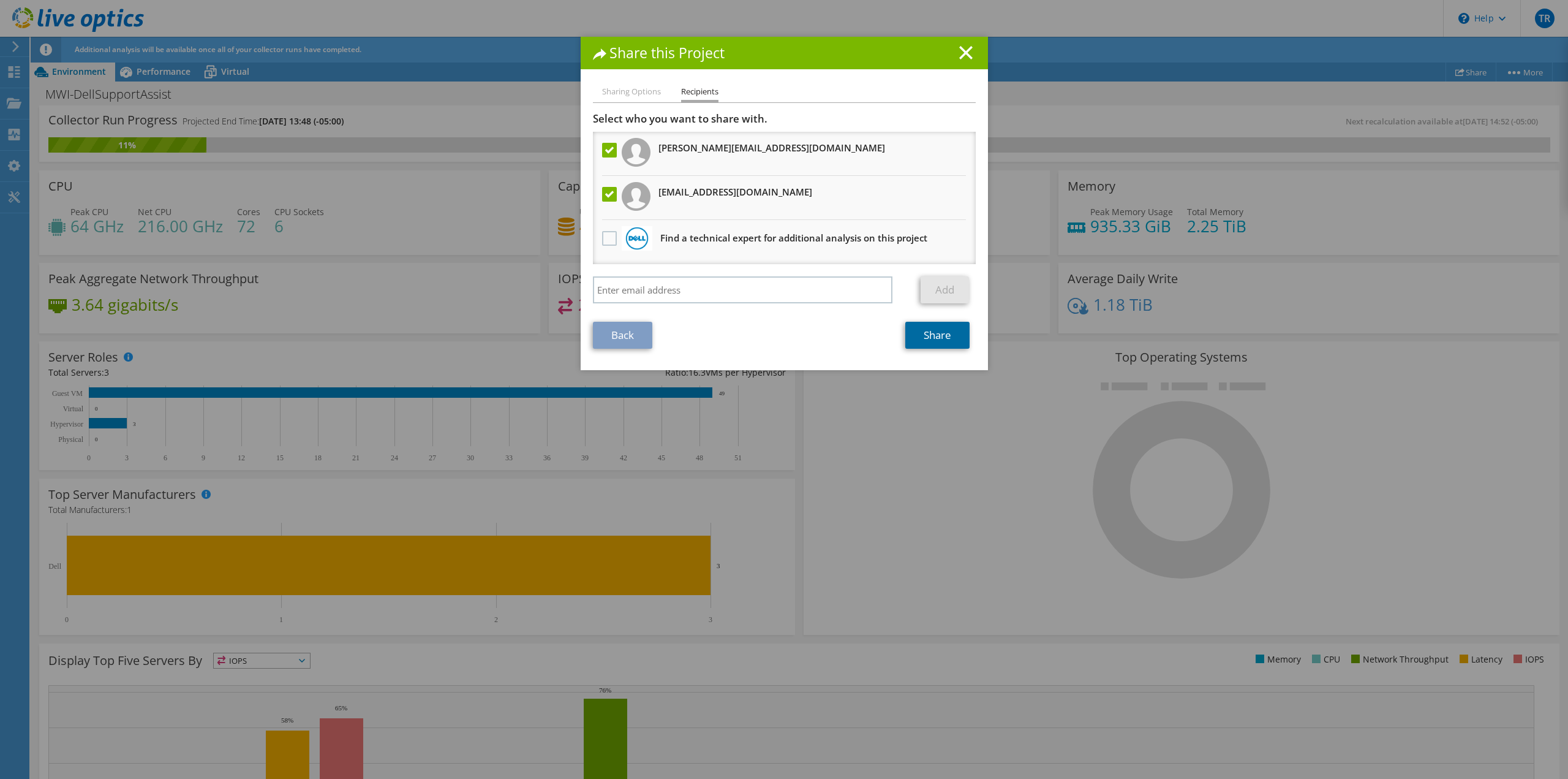
click at [939, 340] on link "Share" at bounding box center [937, 335] width 64 height 27
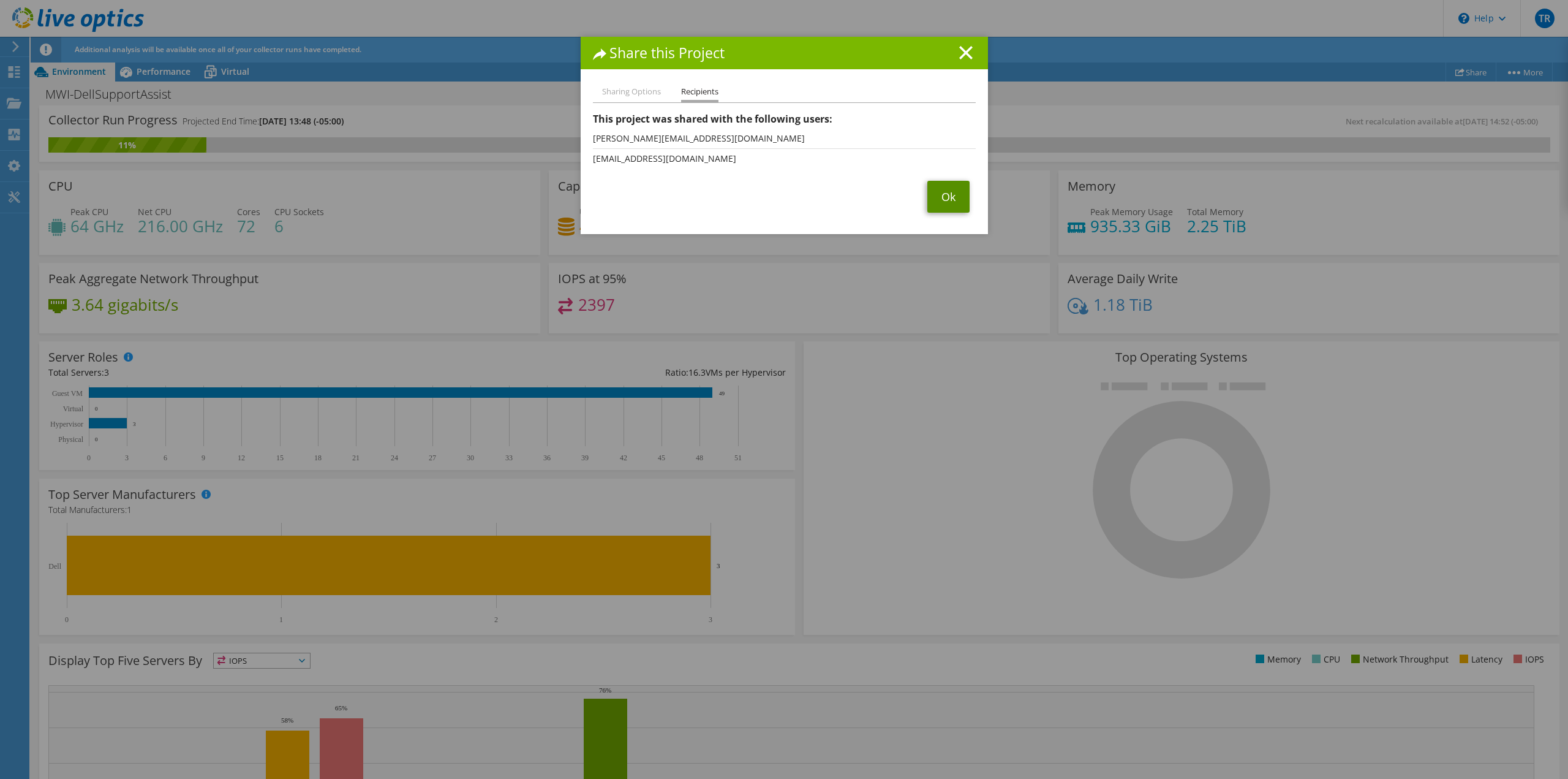
click at [944, 195] on link "Ok" at bounding box center [949, 196] width 43 height 32
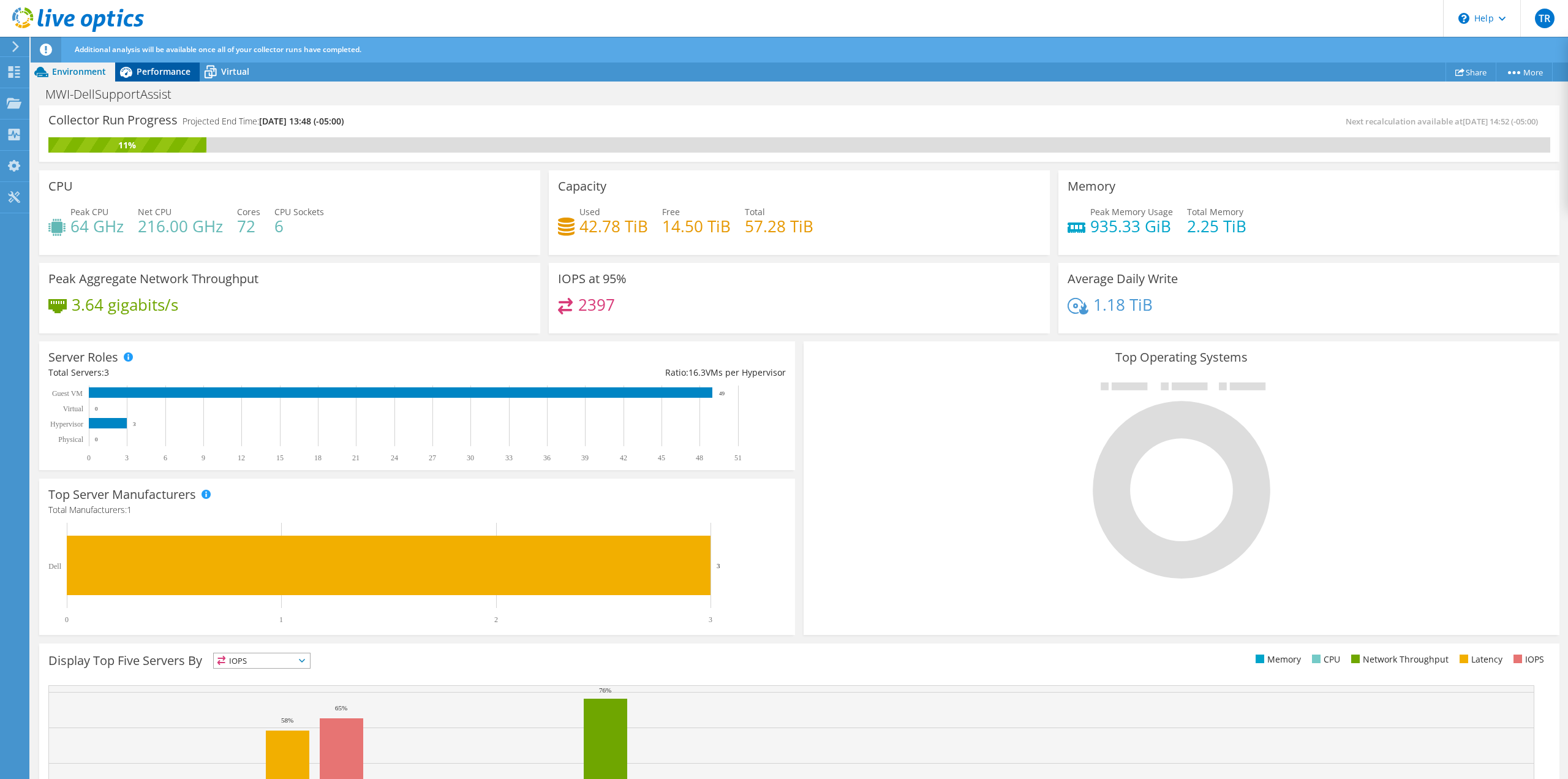
click at [153, 76] on span "Performance" at bounding box center [163, 71] width 54 height 12
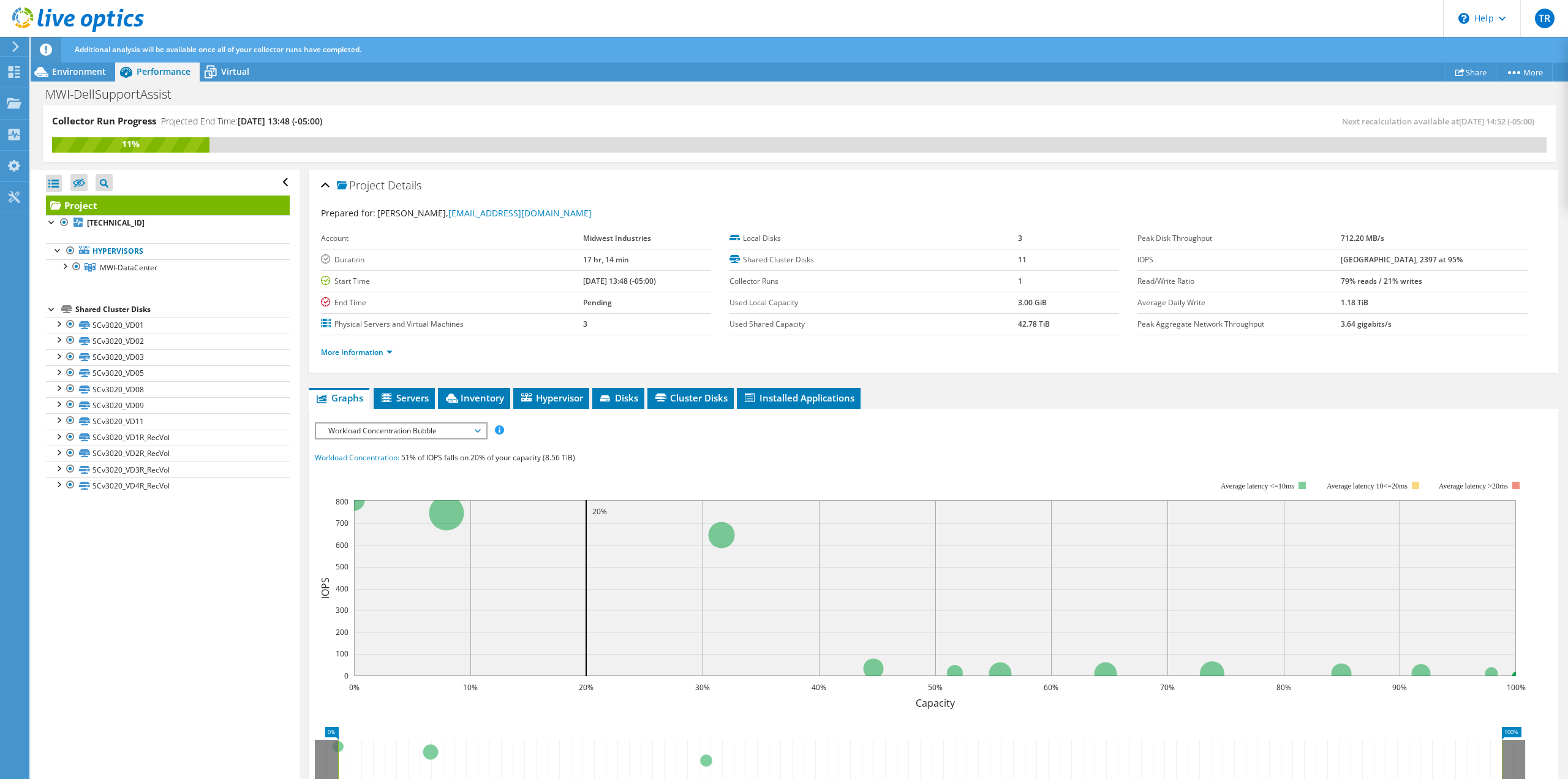
scroll to position [61, 0]
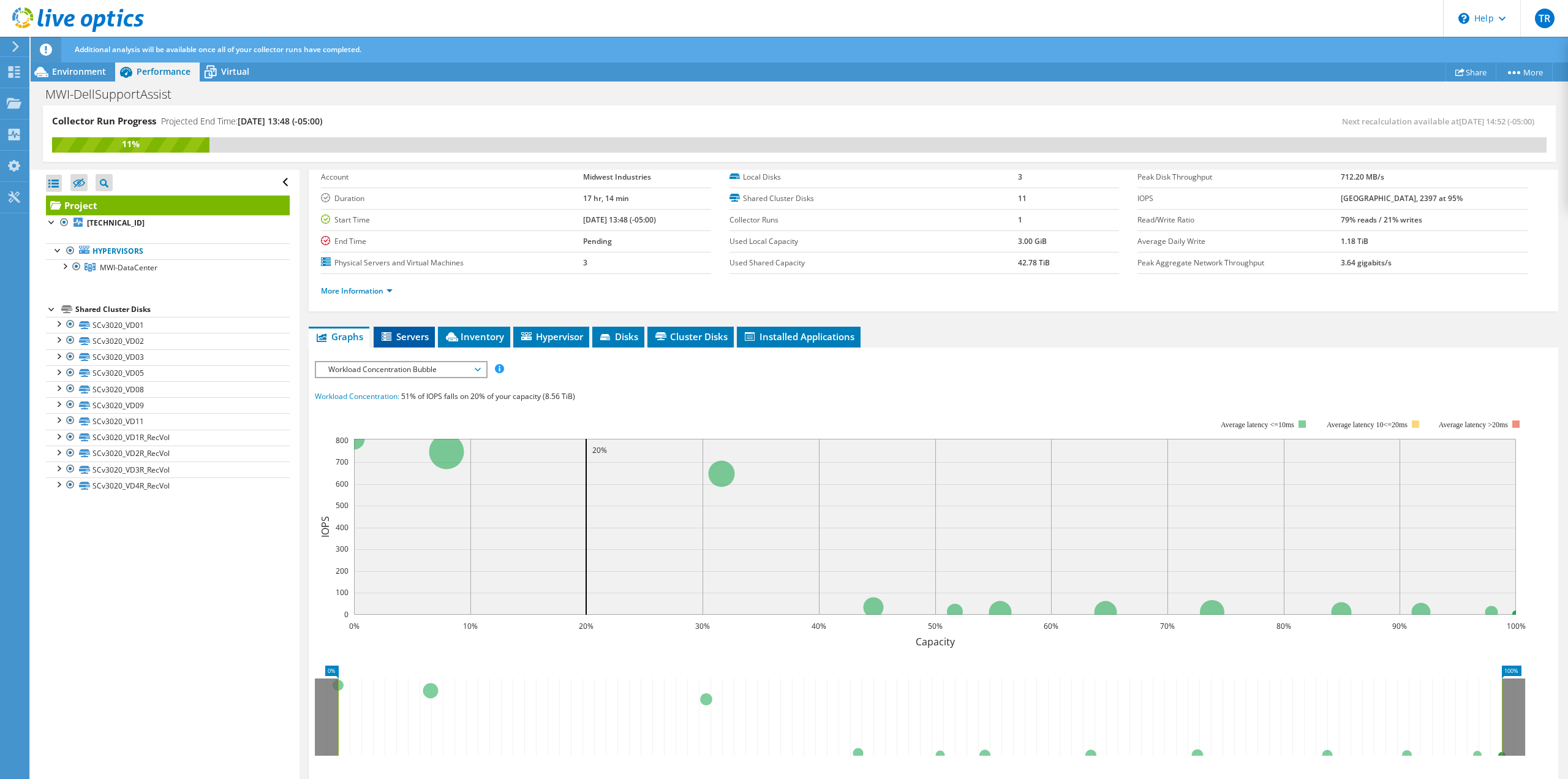
click at [411, 328] on li "Servers" at bounding box center [404, 337] width 61 height 21
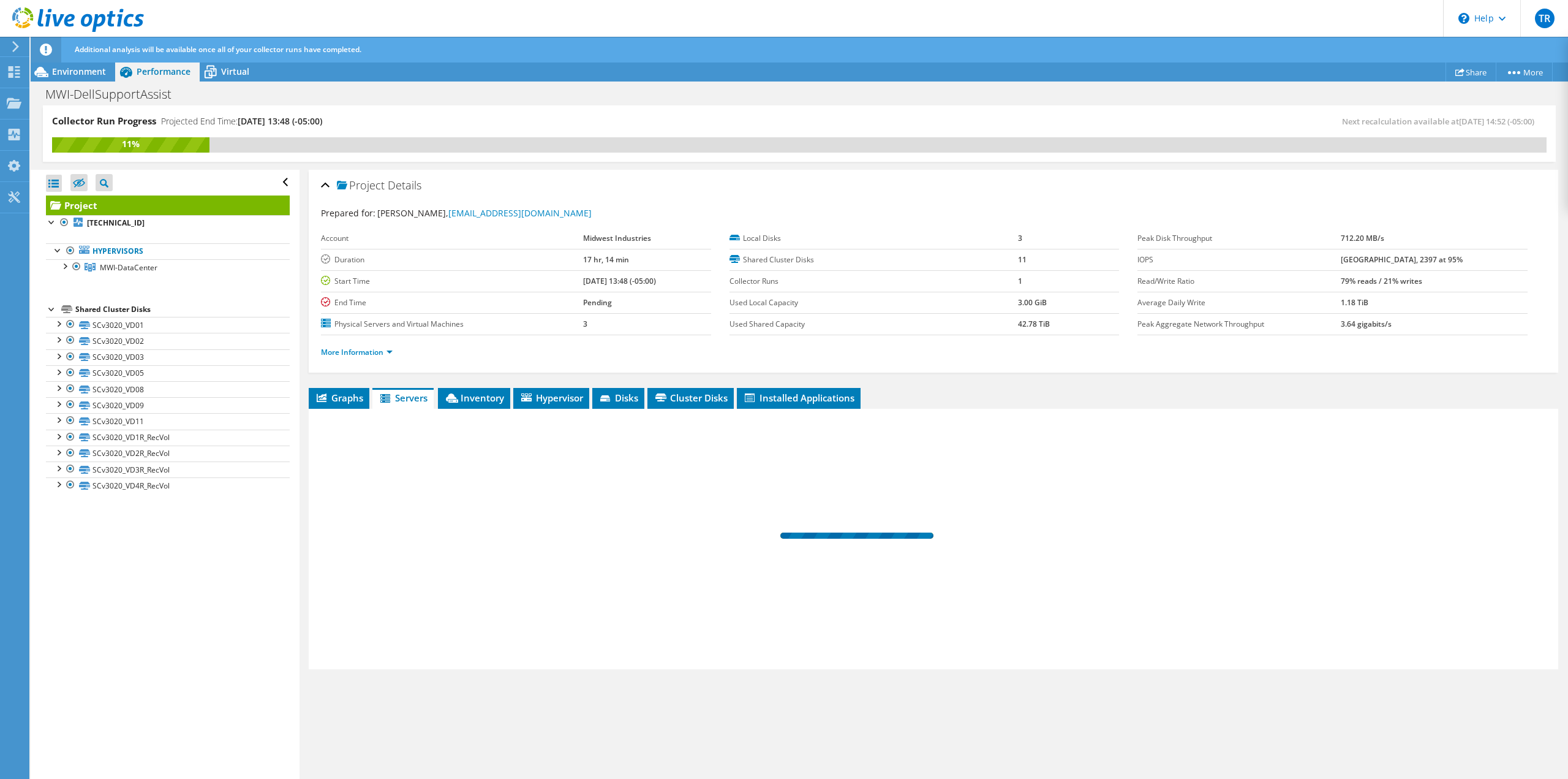
scroll to position [0, 0]
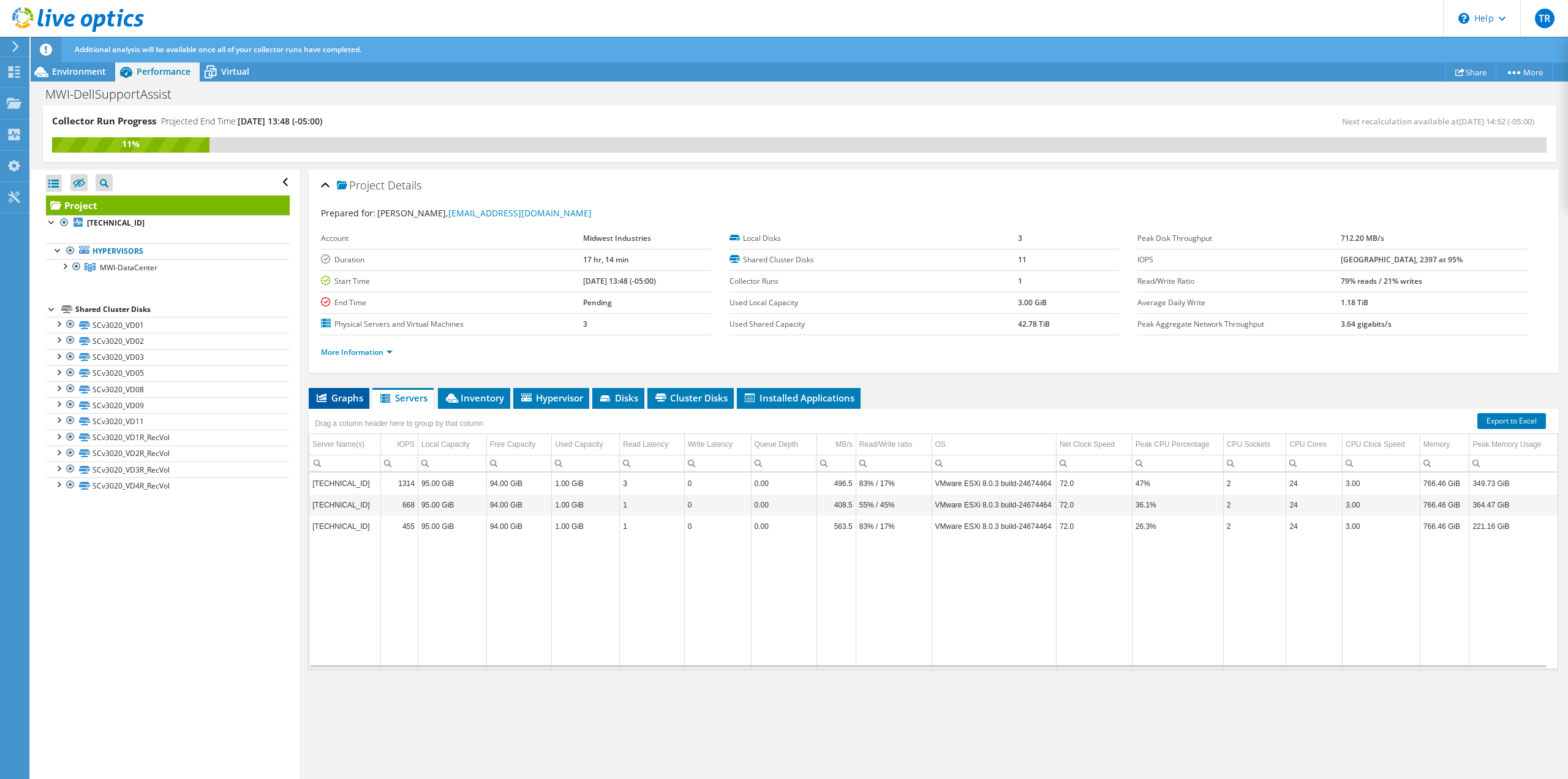
click at [344, 395] on span "Graphs" at bounding box center [338, 398] width 48 height 13
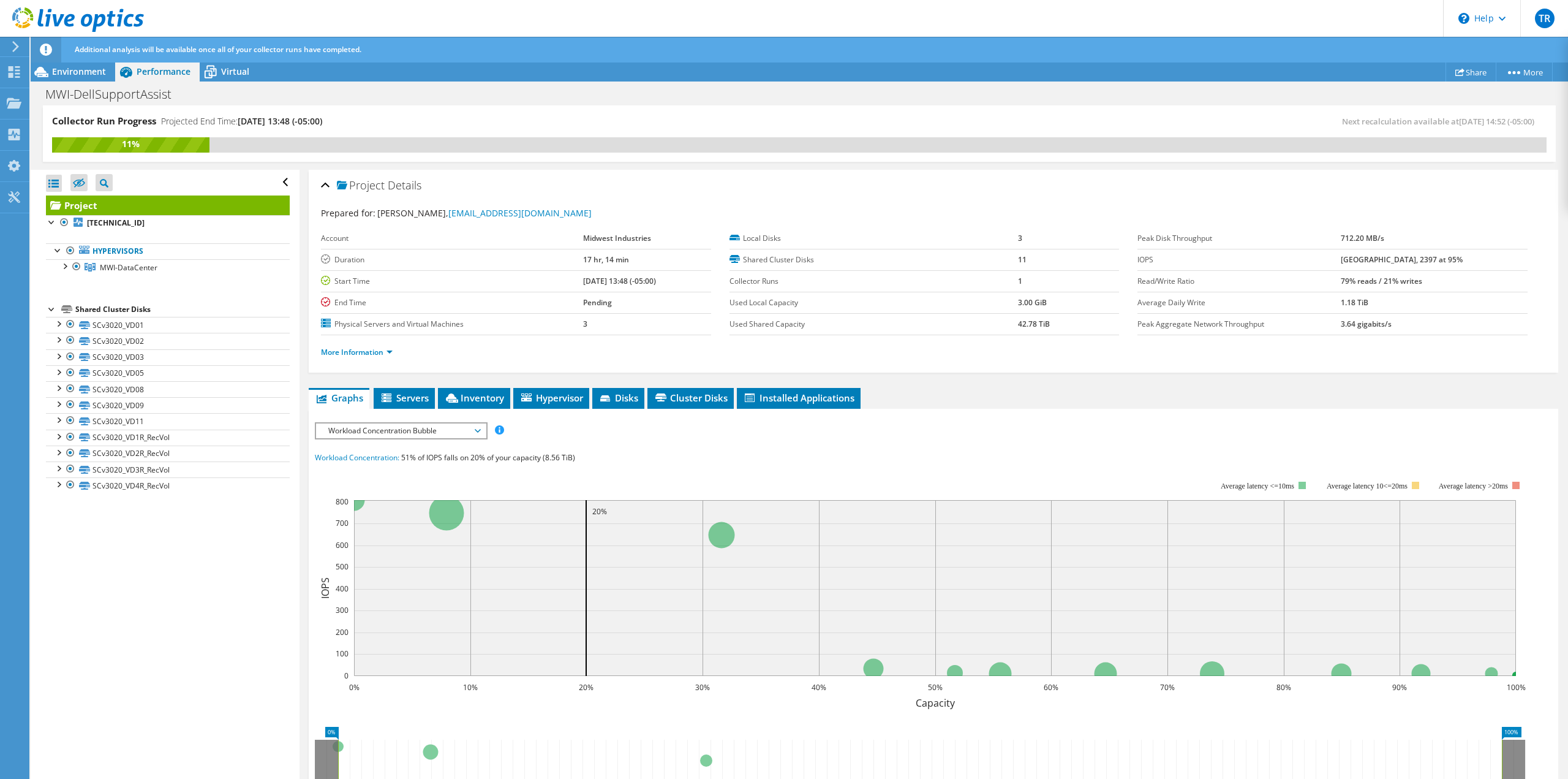
click at [437, 397] on ul "Graphs Servers Inventory Hypervisor Disks Cluster Disks Installed Applications" at bounding box center [934, 398] width 1250 height 21
click at [503, 399] on span "Inventory" at bounding box center [474, 398] width 60 height 13
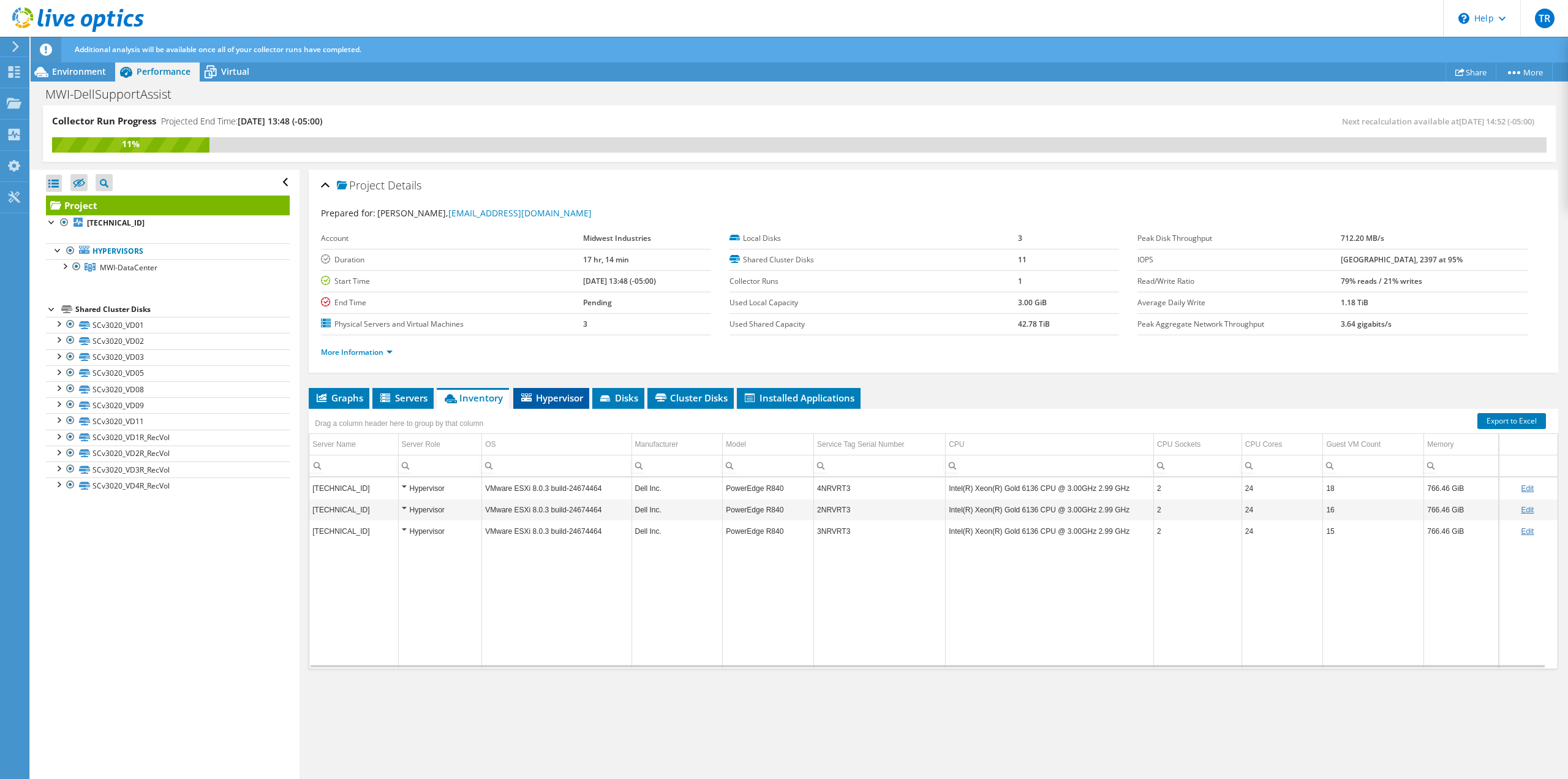
click at [529, 396] on icon at bounding box center [526, 397] width 11 height 8
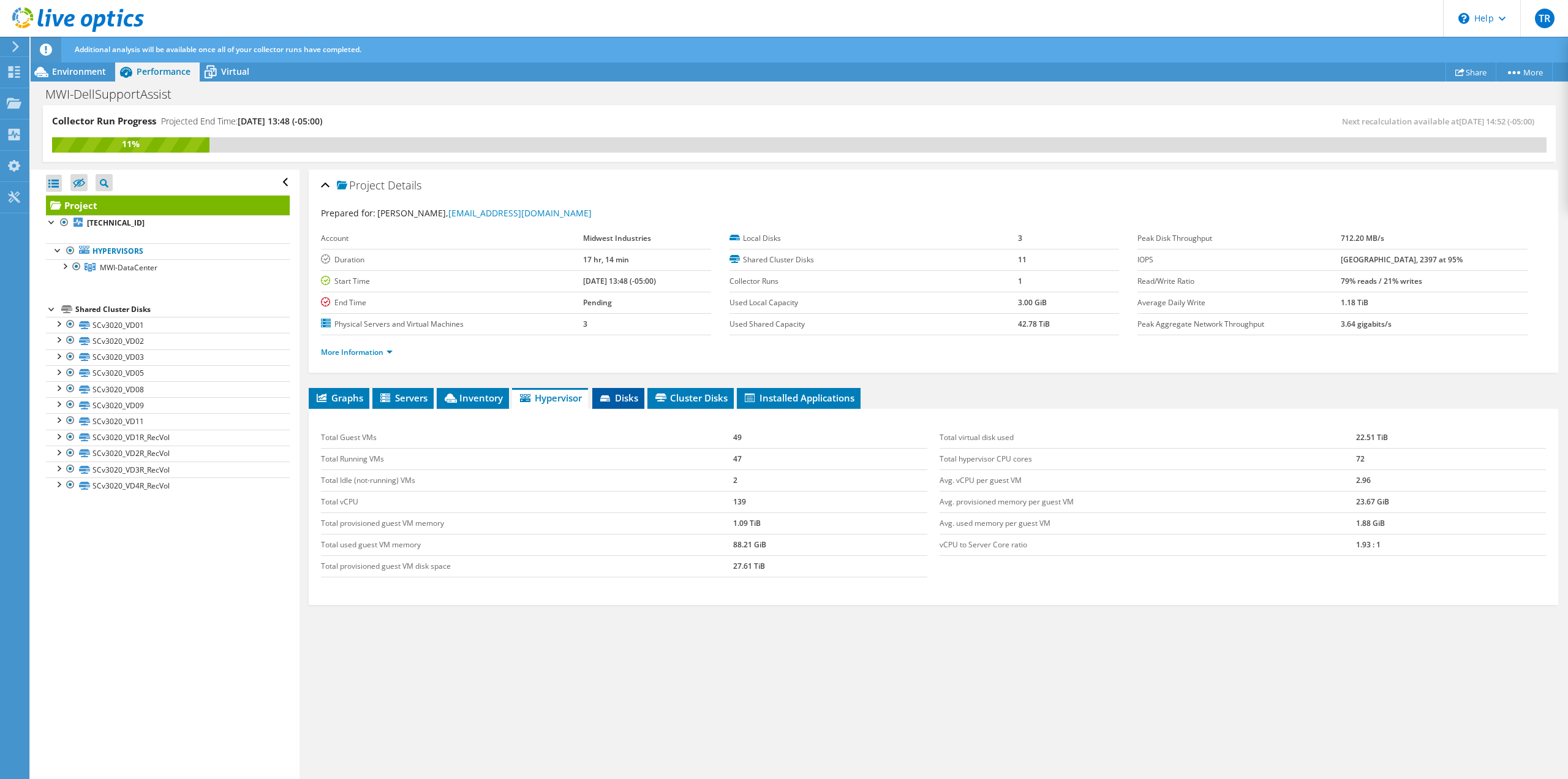
click at [616, 399] on span "Disks" at bounding box center [619, 398] width 40 height 13
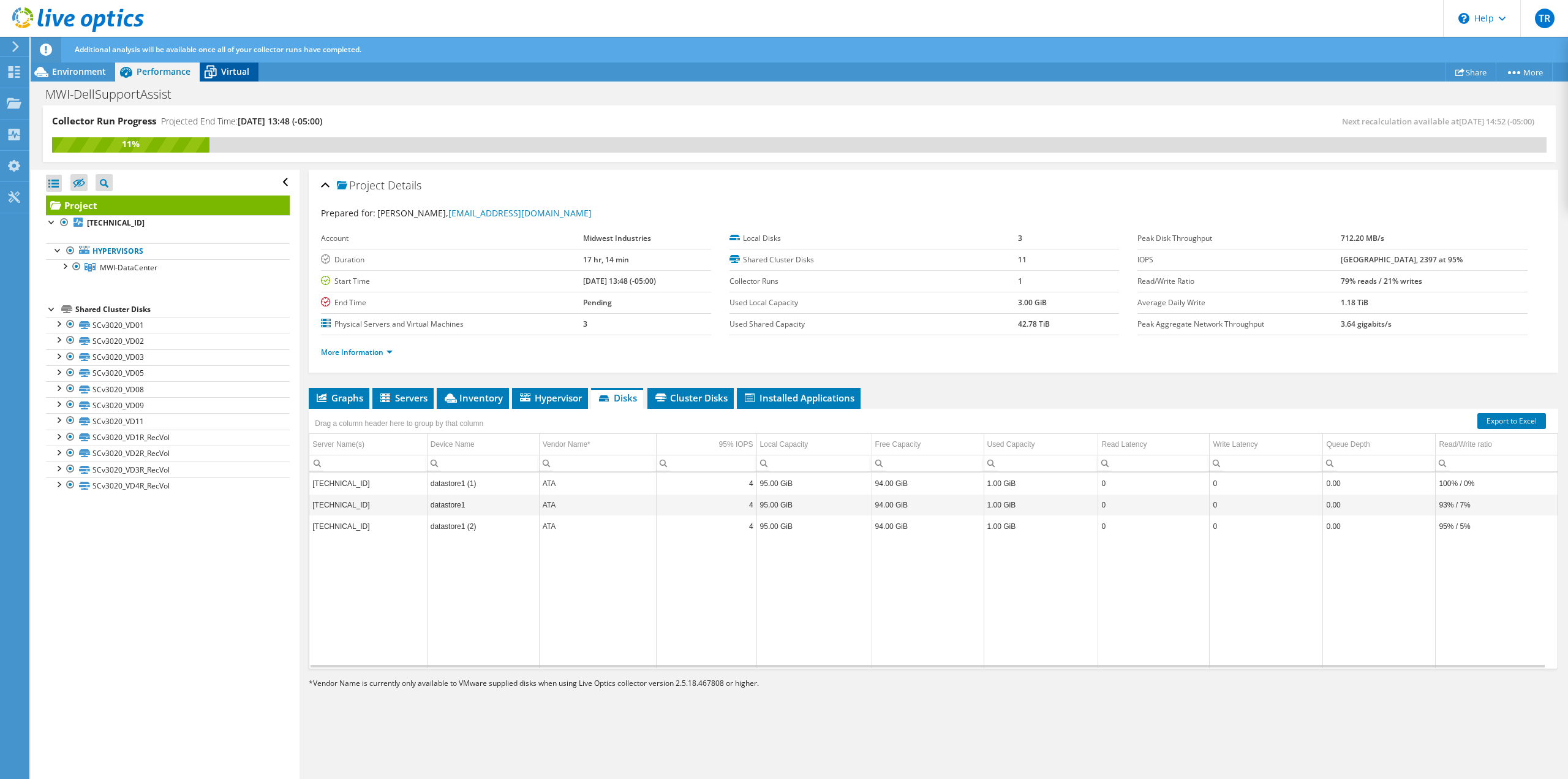
click at [227, 68] on span "Virtual" at bounding box center [235, 71] width 28 height 12
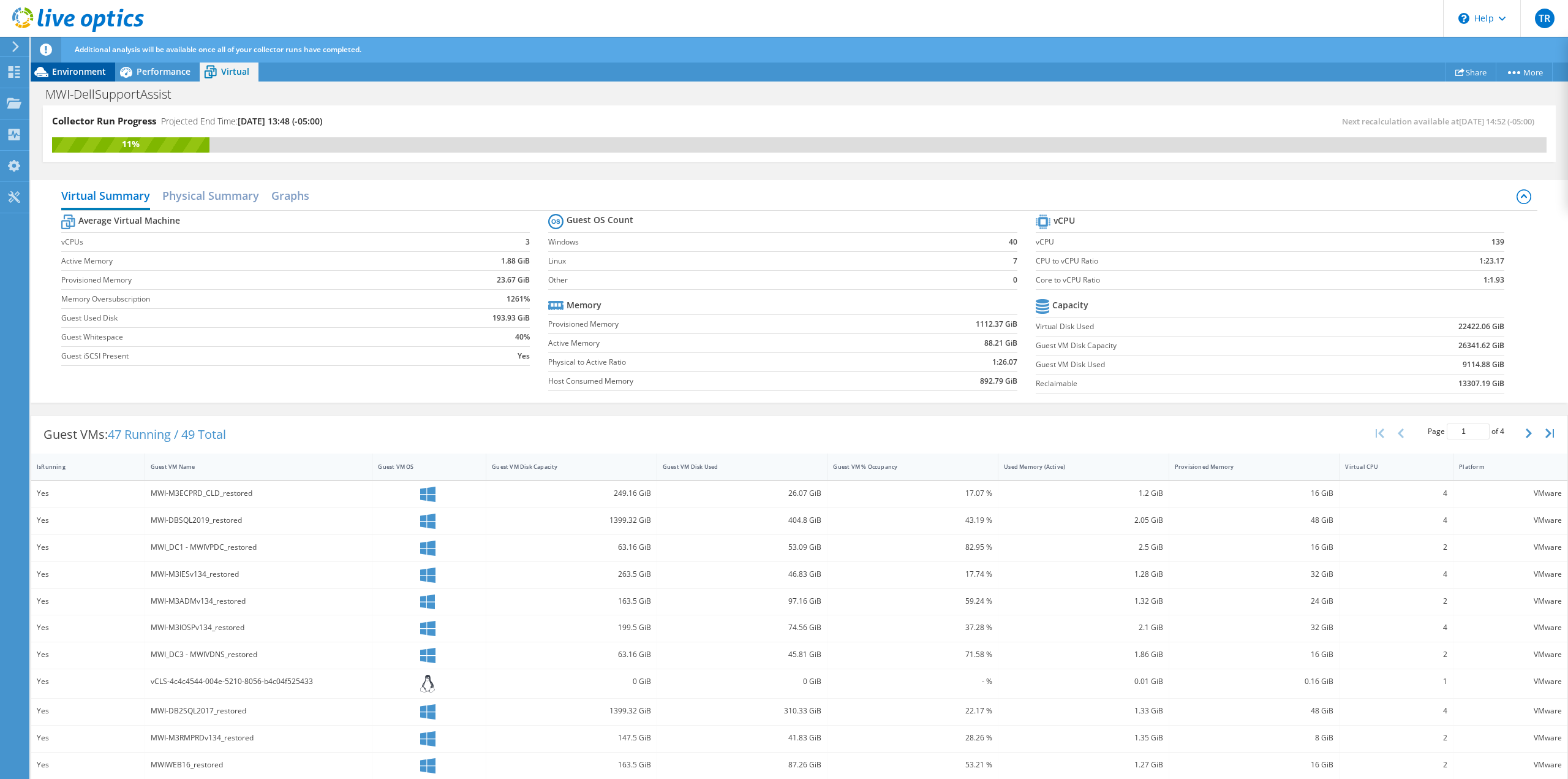
click at [82, 78] on div "Environment" at bounding box center [73, 71] width 84 height 19
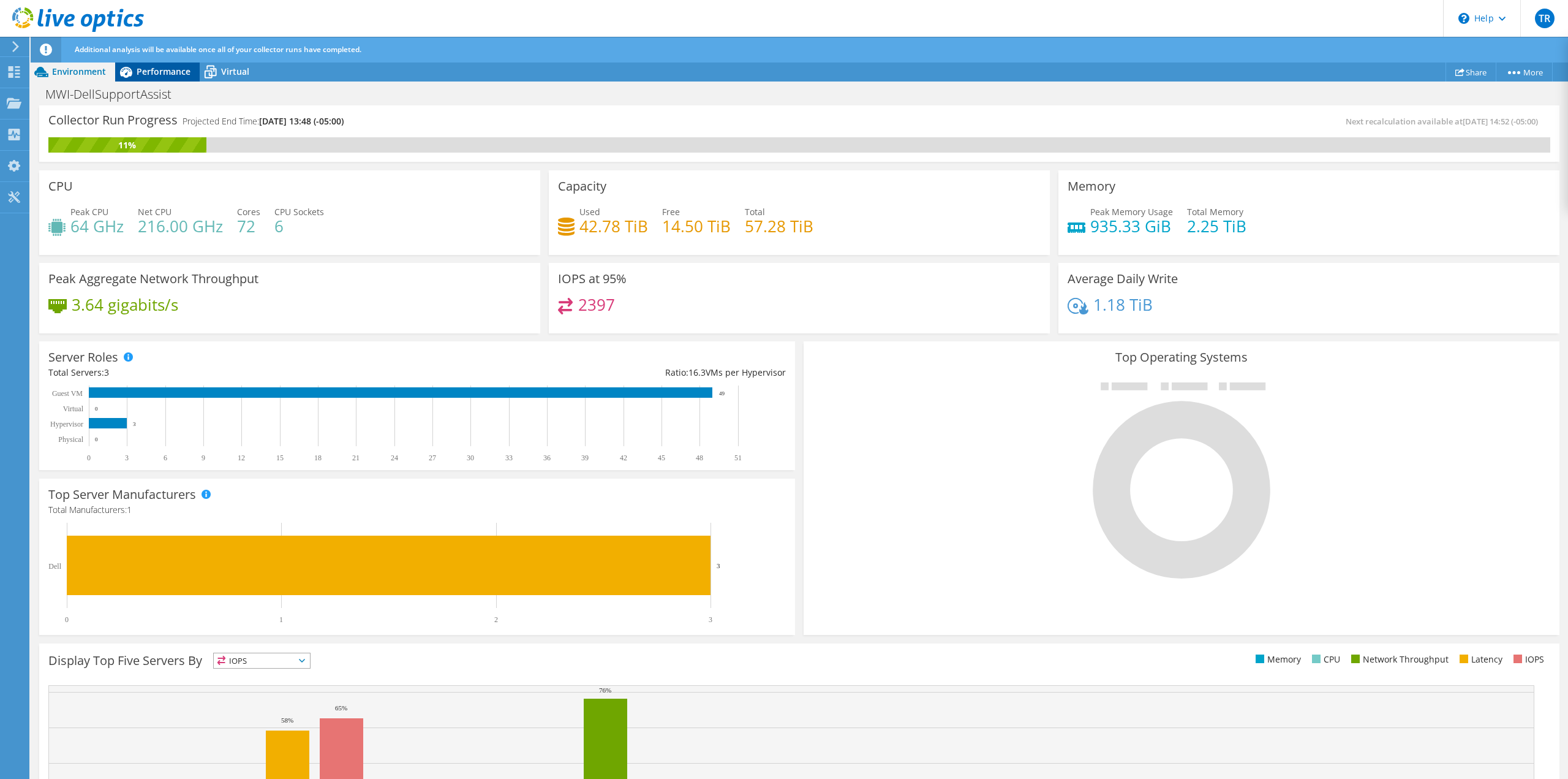
click at [144, 76] on span "Performance" at bounding box center [163, 71] width 54 height 12
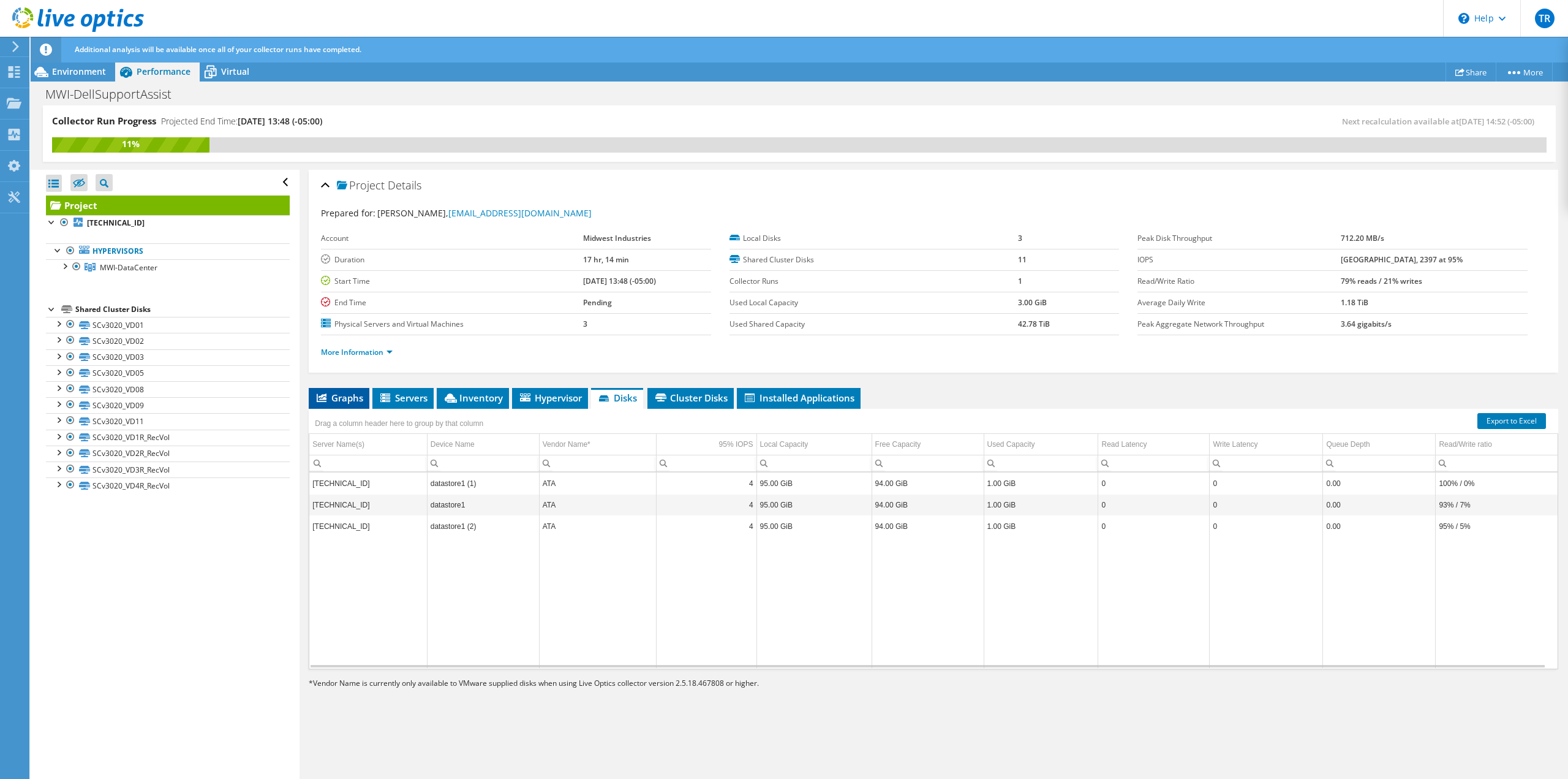
click at [347, 399] on span "Graphs" at bounding box center [338, 398] width 48 height 13
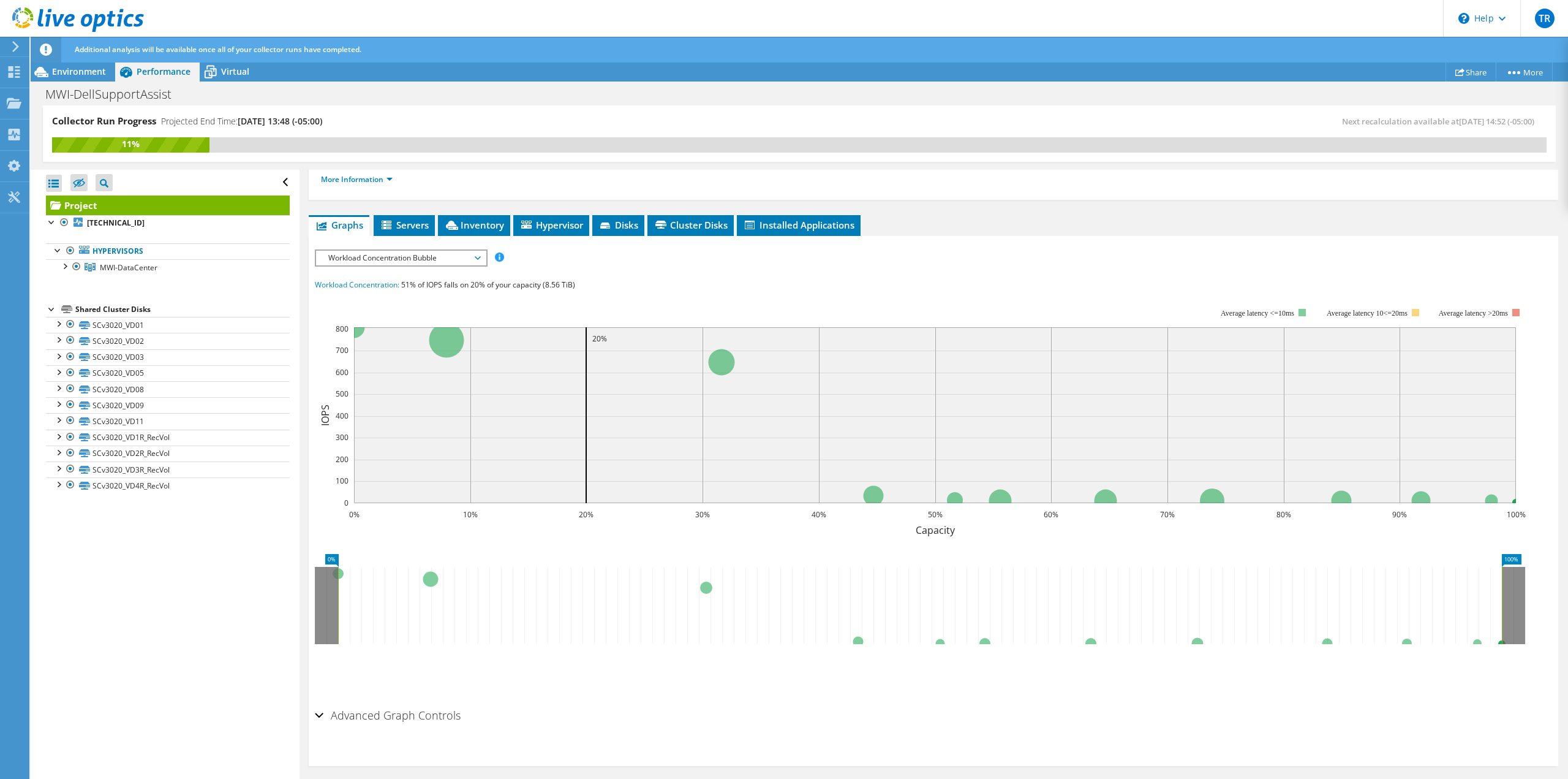
scroll to position [180, 0]
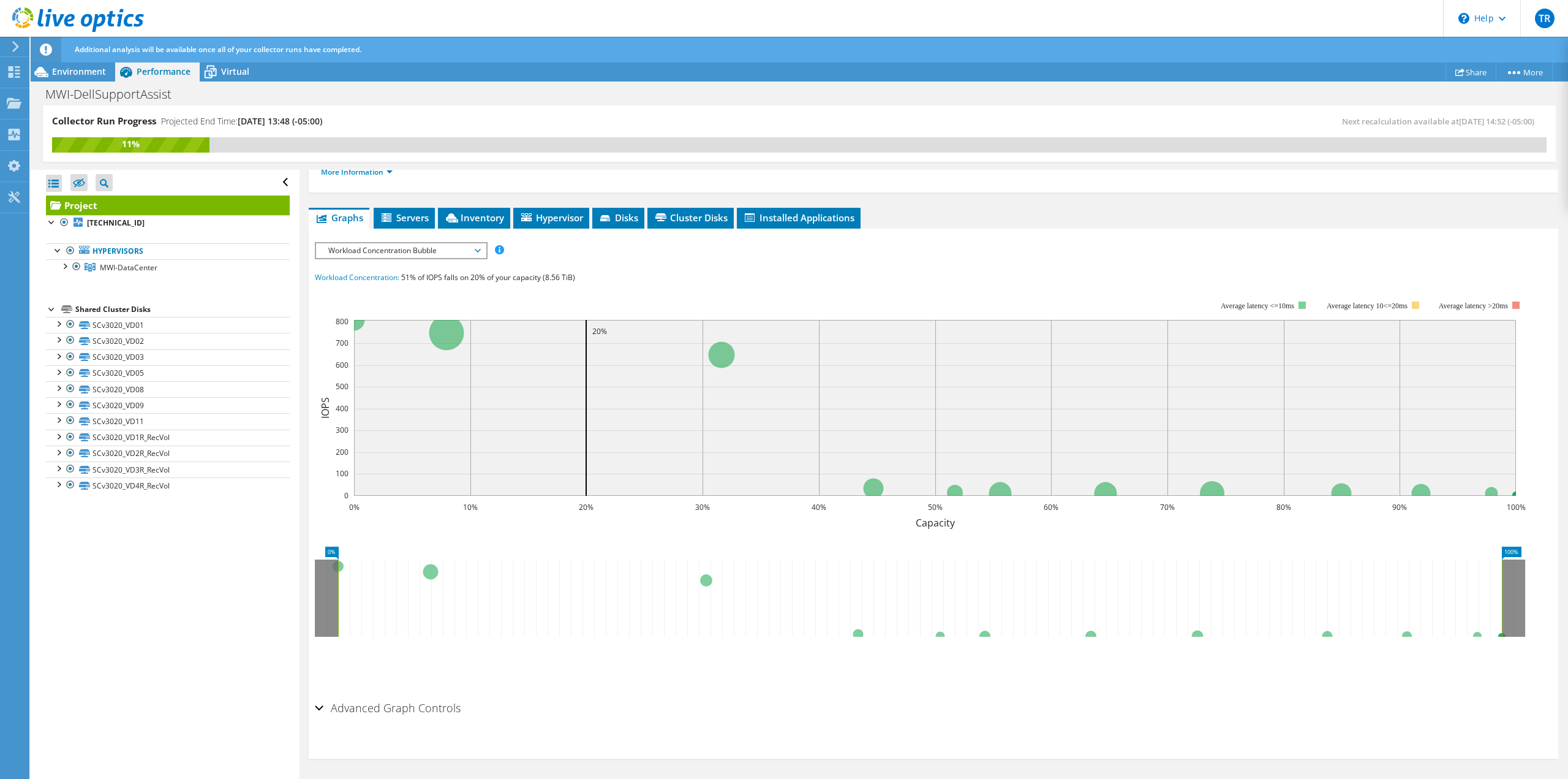
click at [417, 255] on span "Workload Concentration Bubble" at bounding box center [401, 251] width 158 height 15
click at [415, 334] on li "CPU Percentage" at bounding box center [400, 339] width 169 height 15
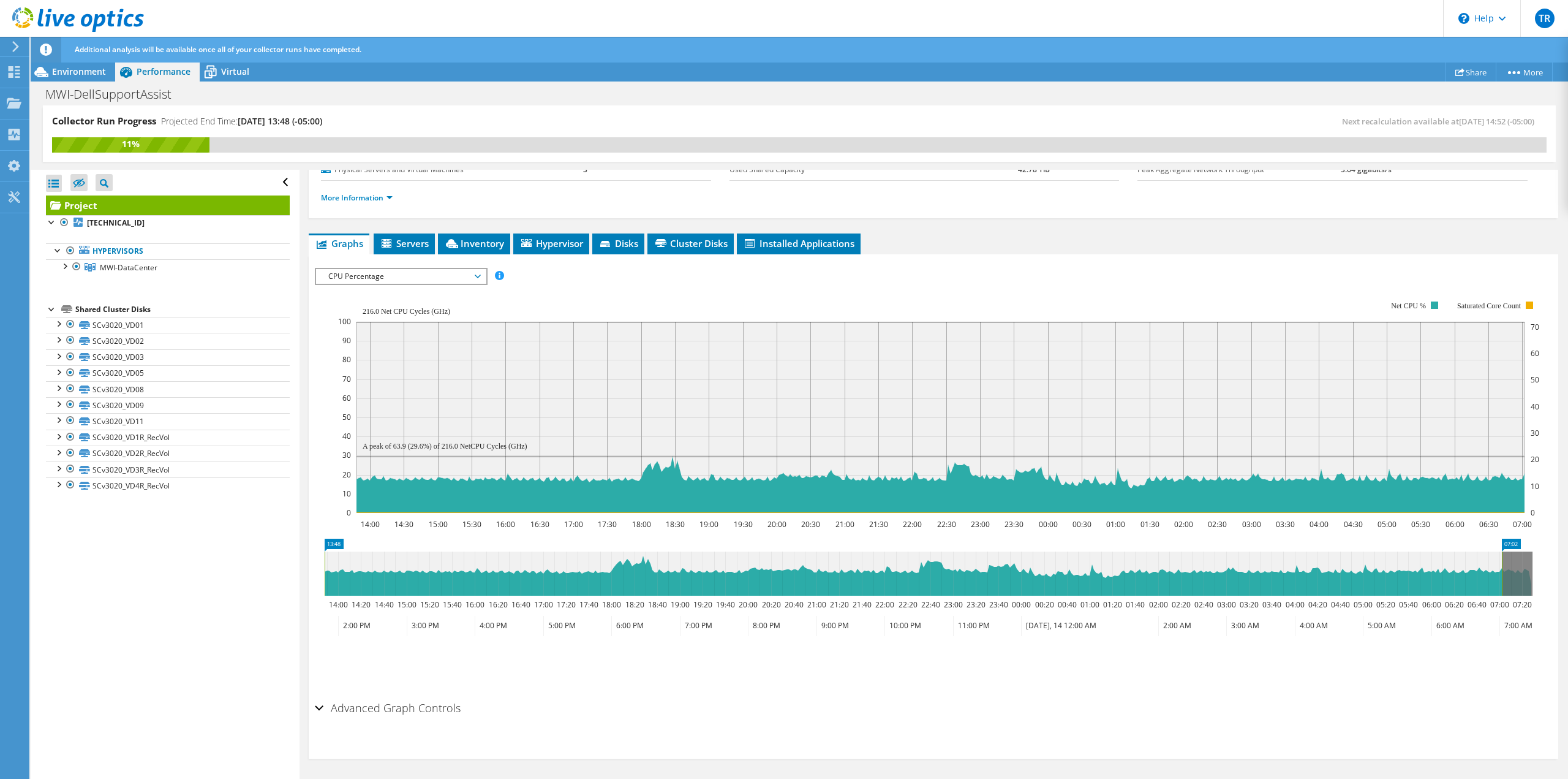
scroll to position [155, 0]
click at [399, 281] on span "CPU Percentage" at bounding box center [401, 277] width 158 height 15
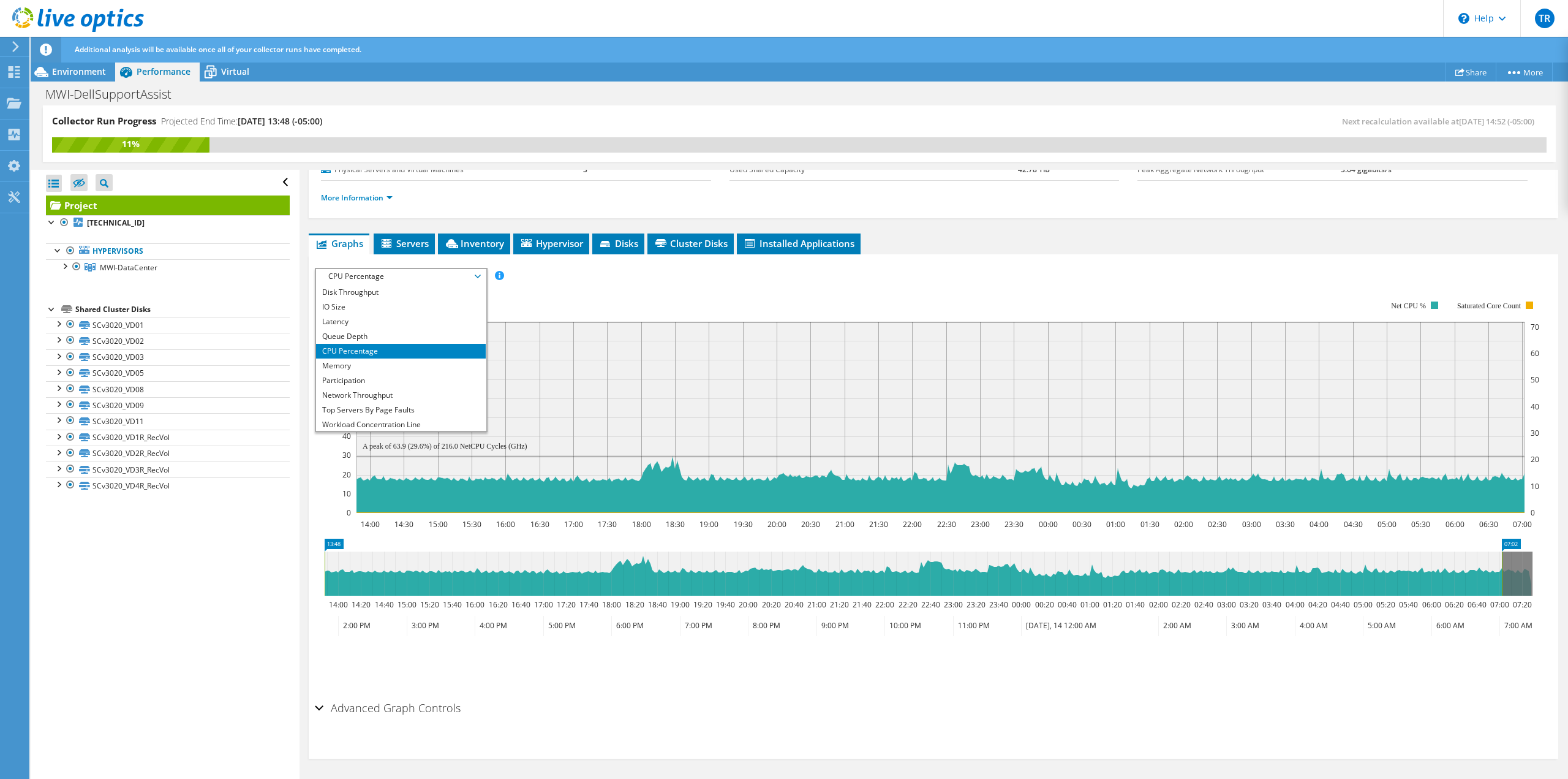
scroll to position [0, 0]
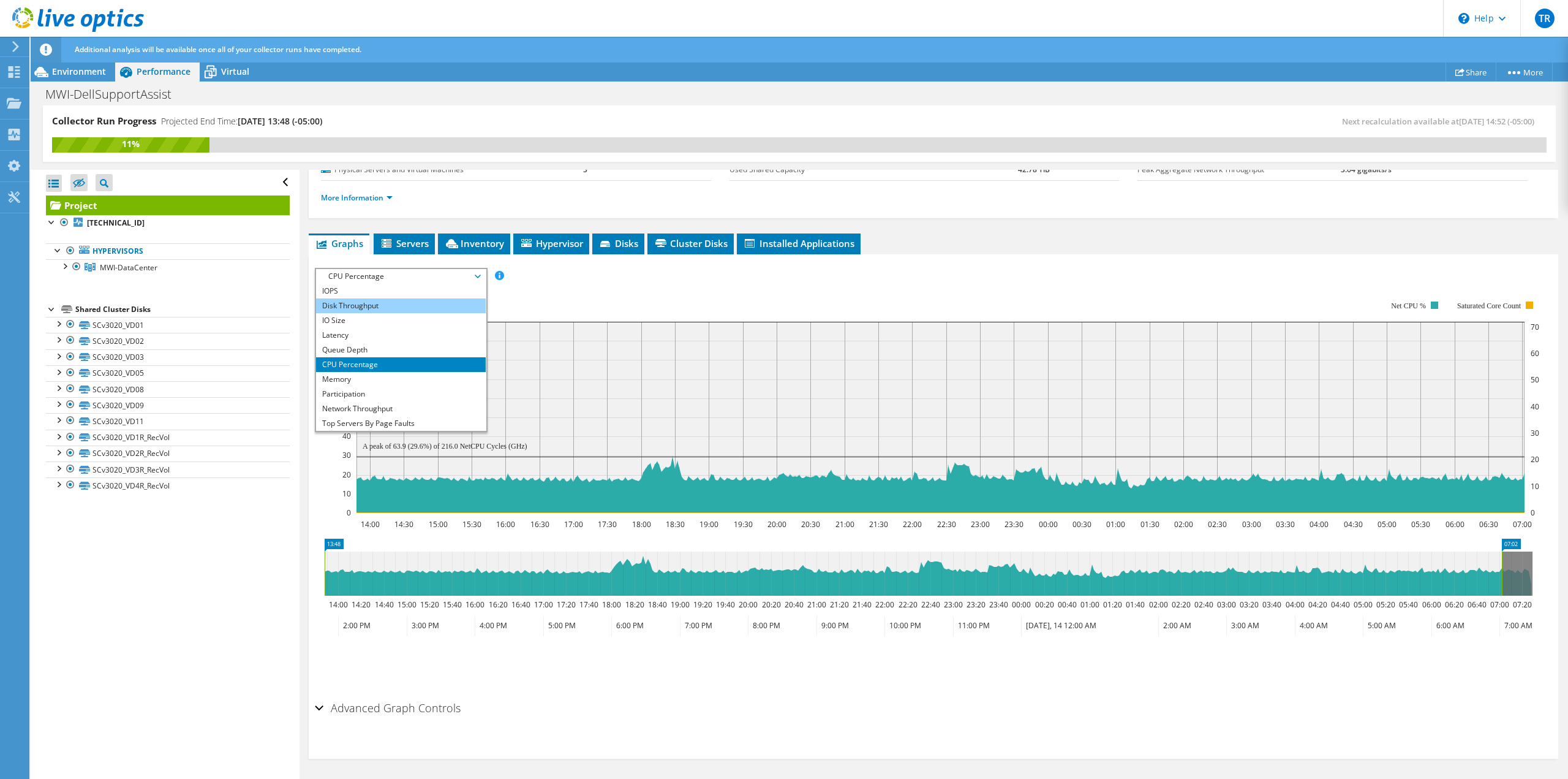
click at [415, 304] on li "Disk Throughput" at bounding box center [400, 306] width 169 height 15
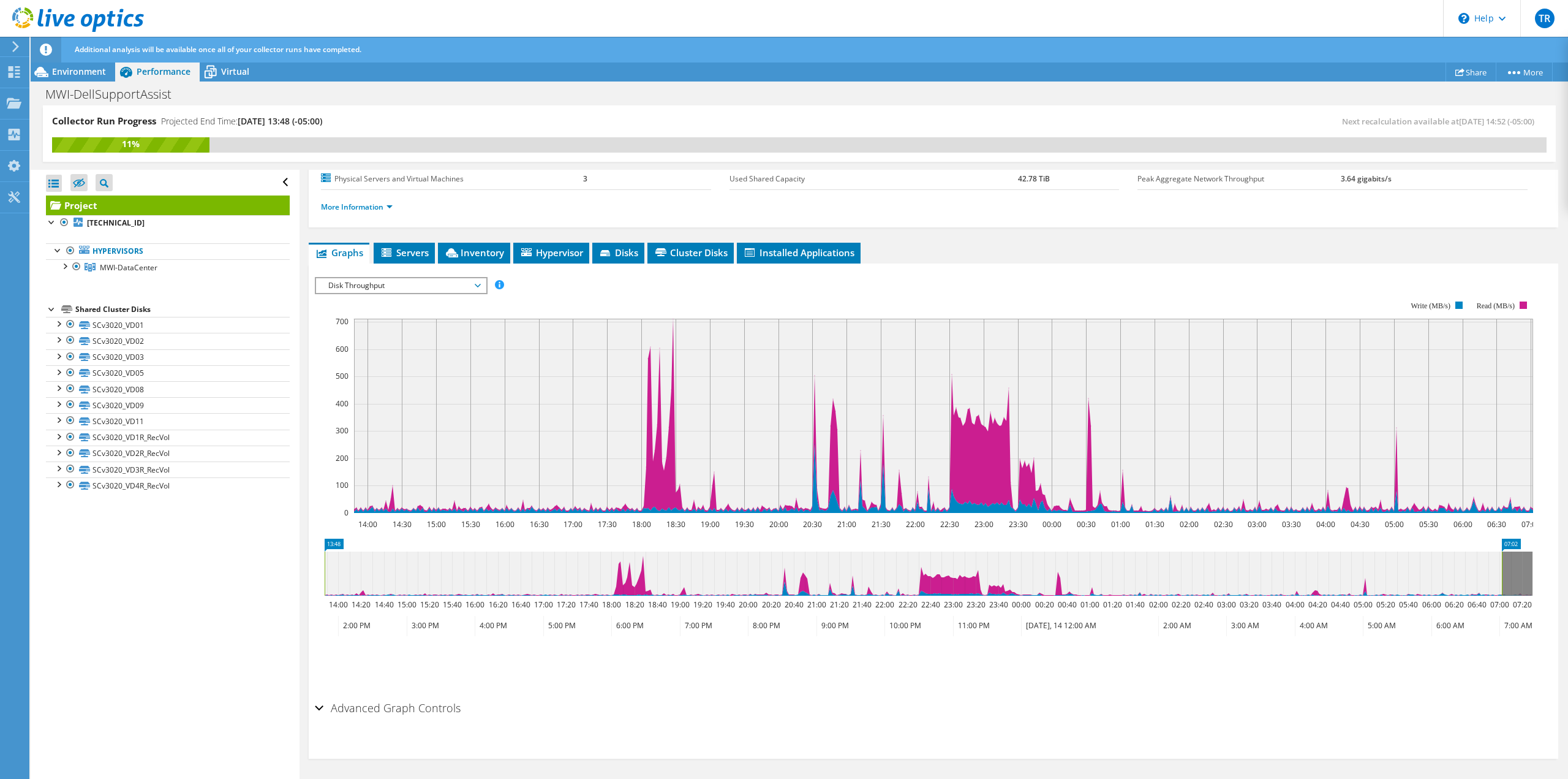
scroll to position [145, 0]
click at [419, 710] on h2 "Advanced Graph Controls" at bounding box center [387, 708] width 146 height 24
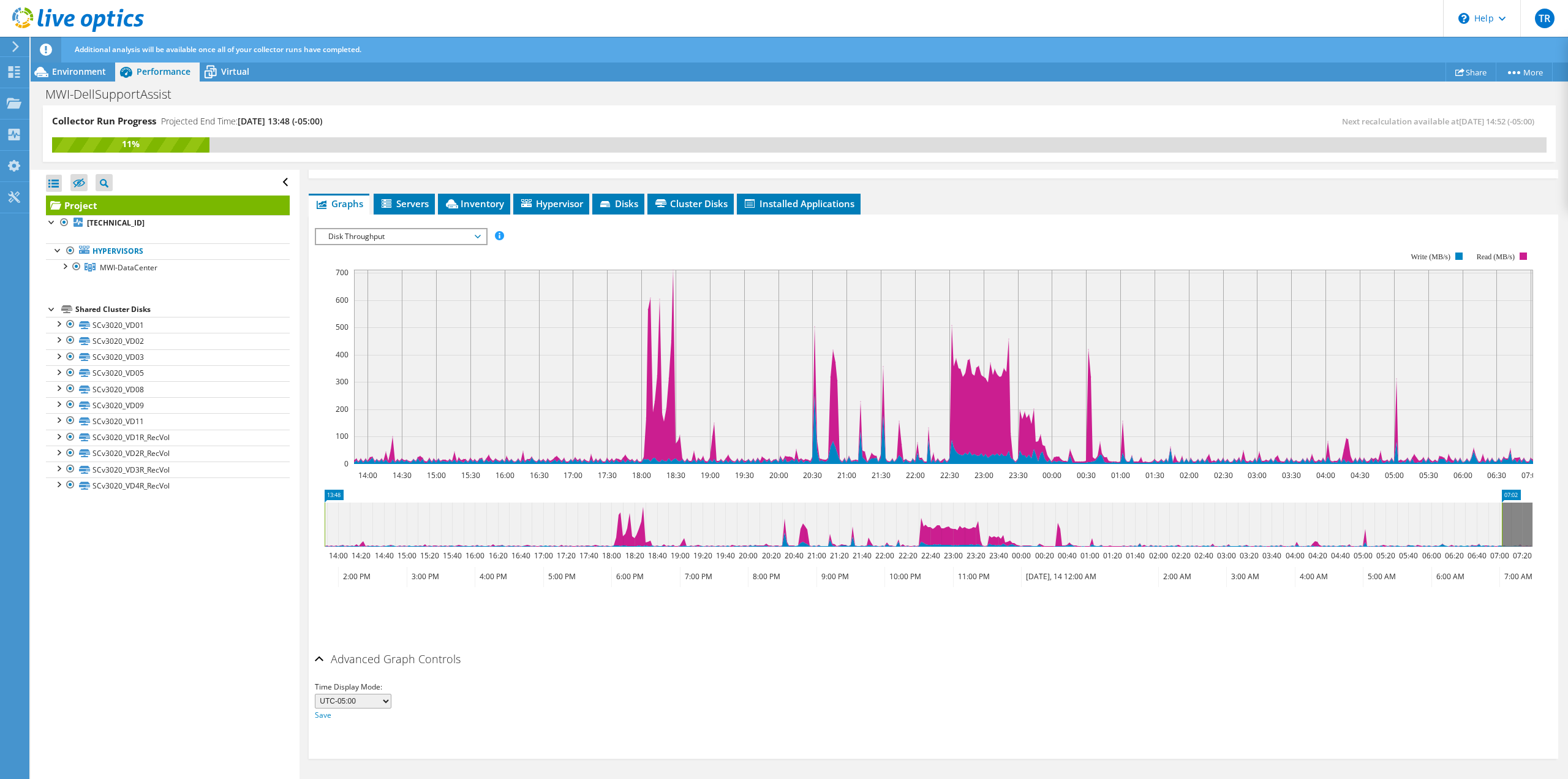
click at [405, 663] on h2 "Advanced Graph Controls" at bounding box center [387, 658] width 146 height 24
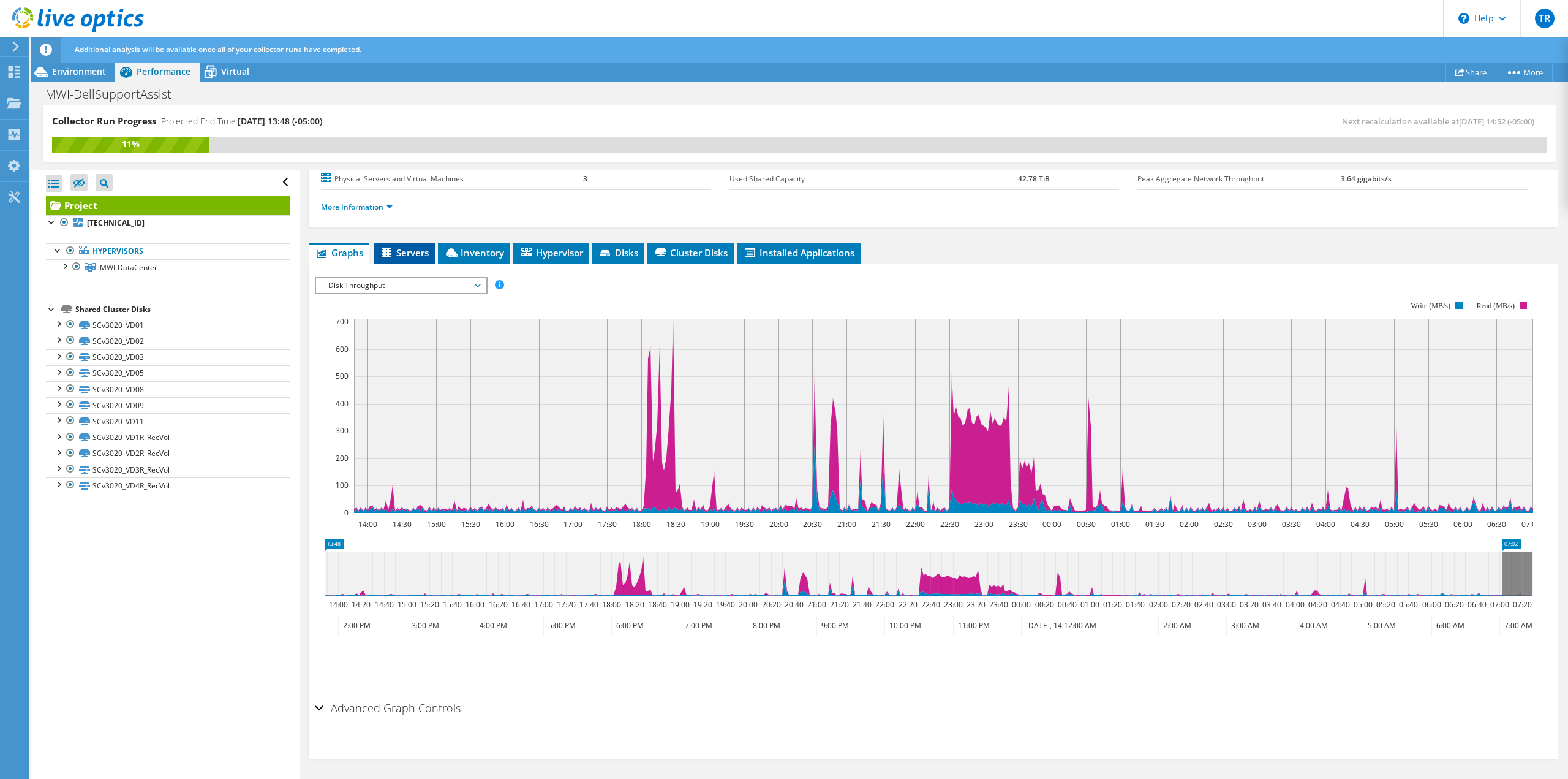
click at [388, 259] on li "Servers" at bounding box center [404, 253] width 61 height 21
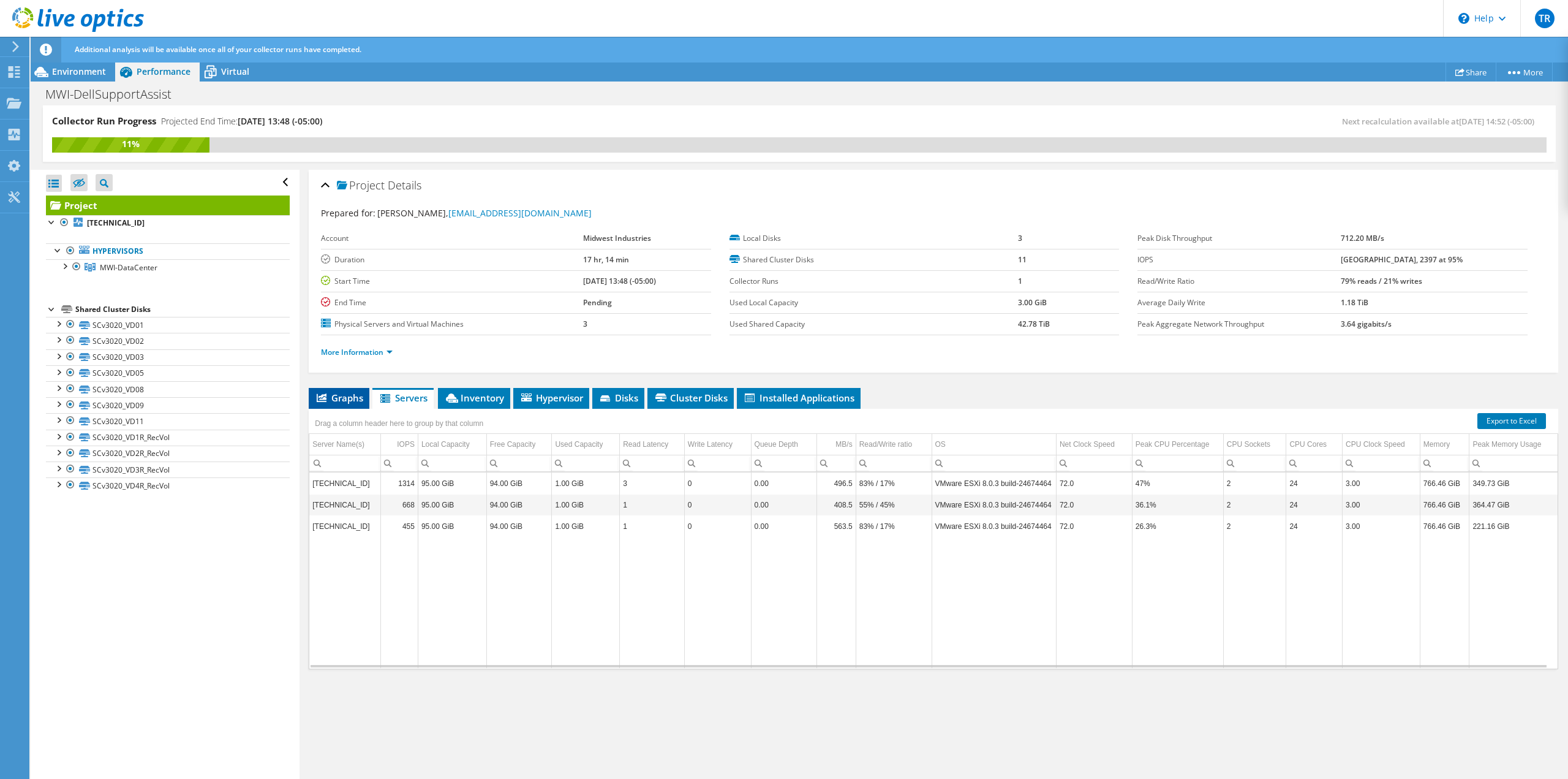
click at [336, 402] on span "Graphs" at bounding box center [338, 398] width 48 height 13
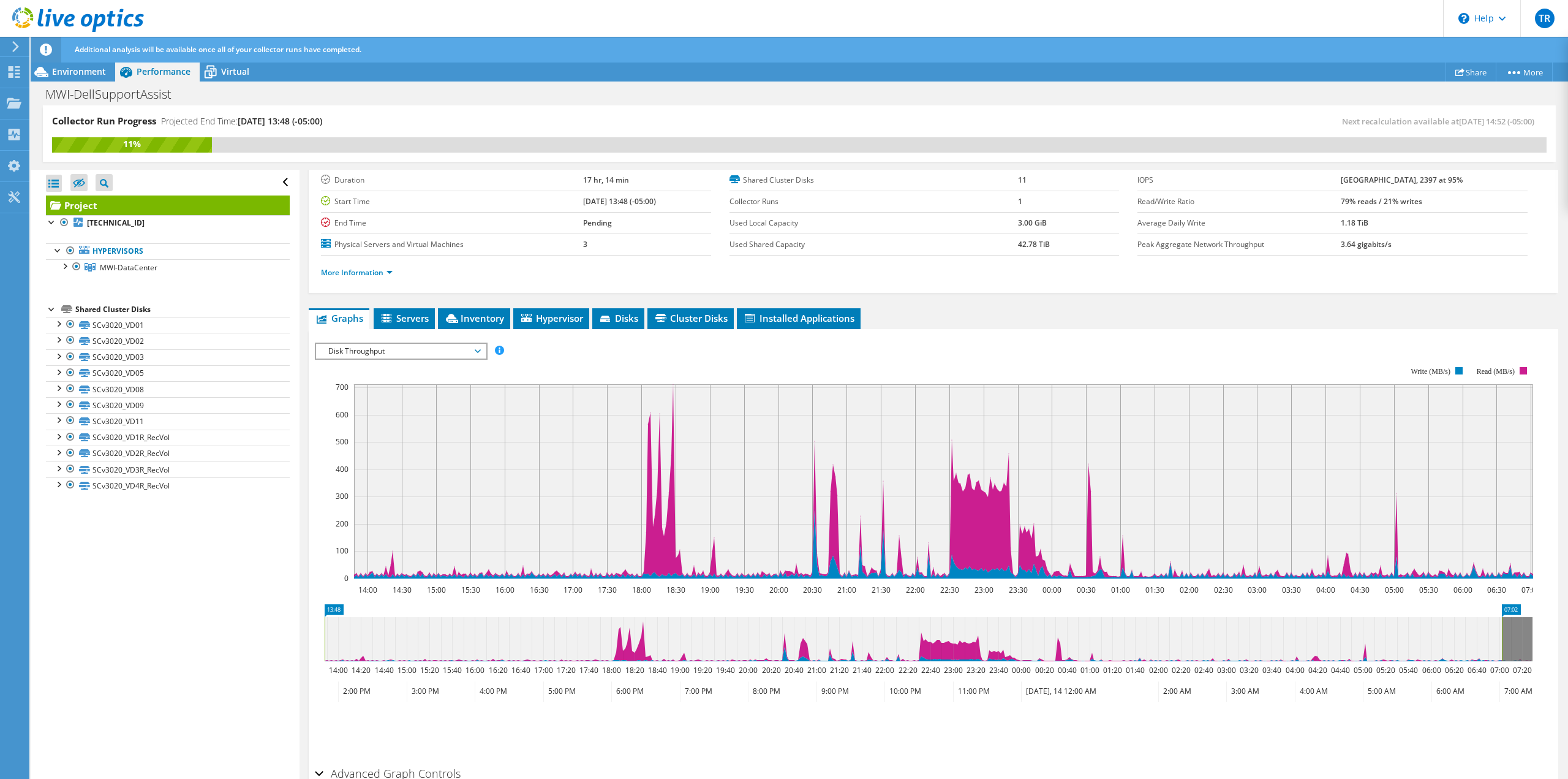
scroll to position [145, 0]
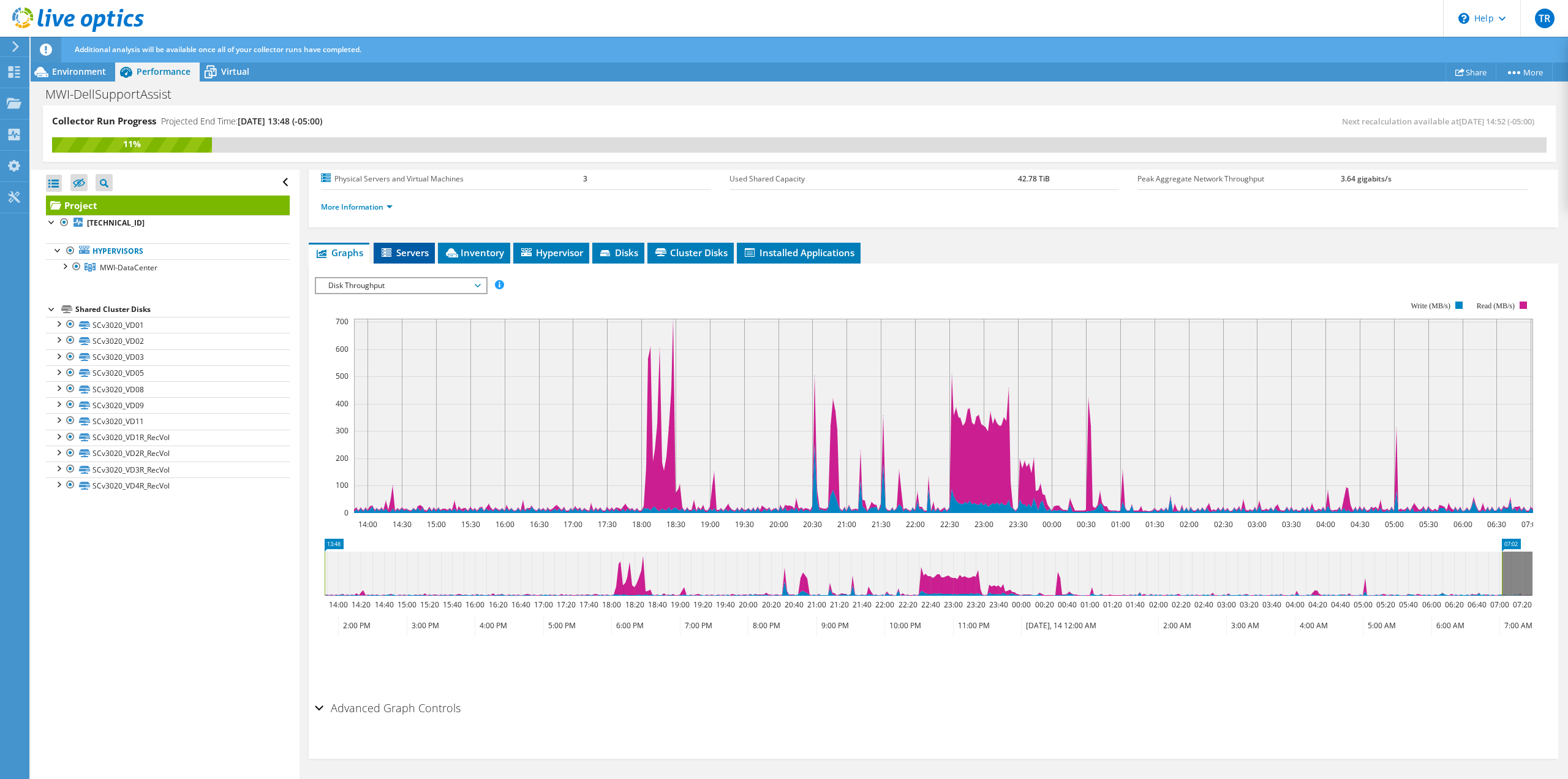
click at [395, 253] on span "Servers" at bounding box center [404, 253] width 49 height 13
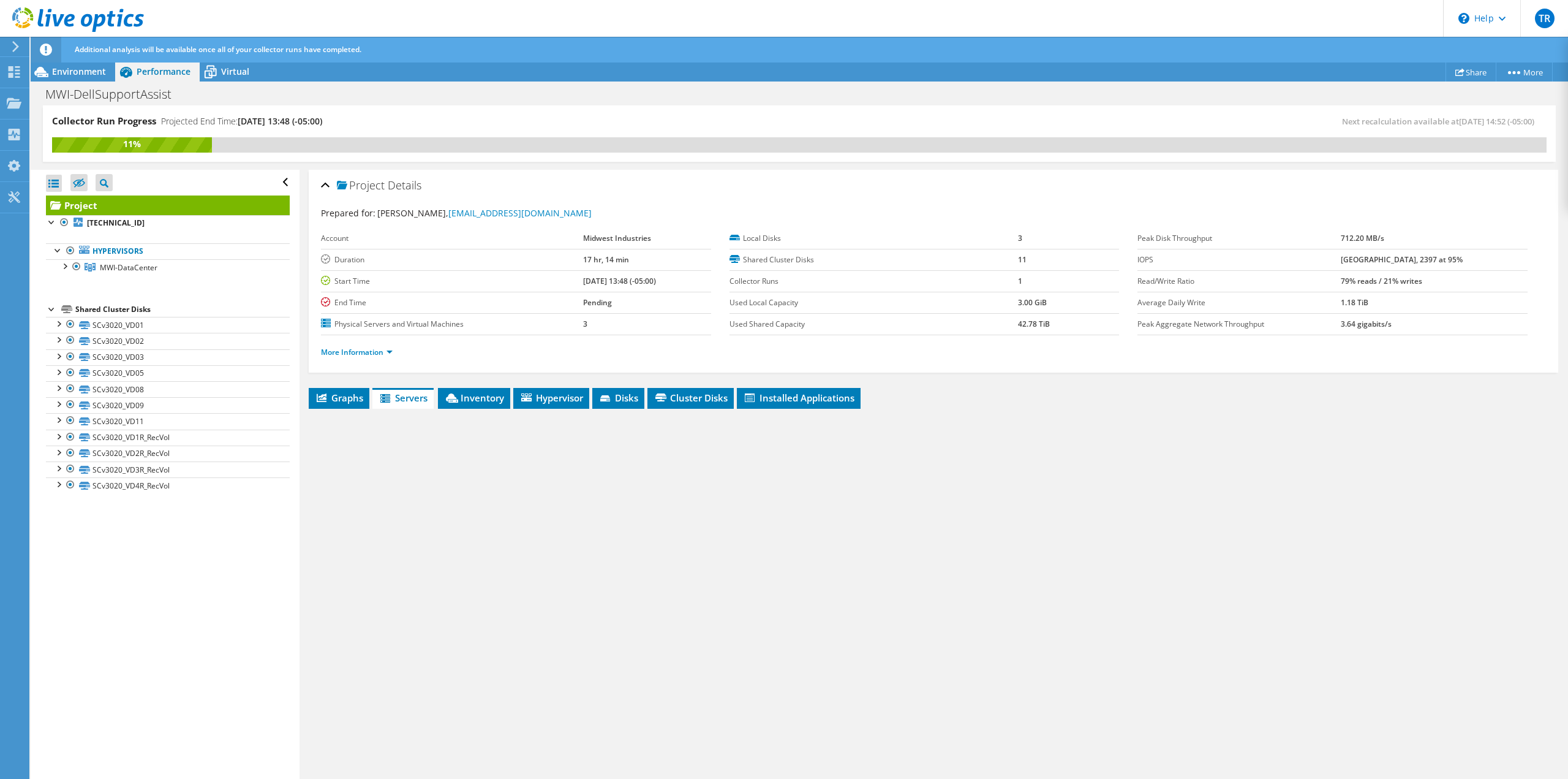
scroll to position [0, 0]
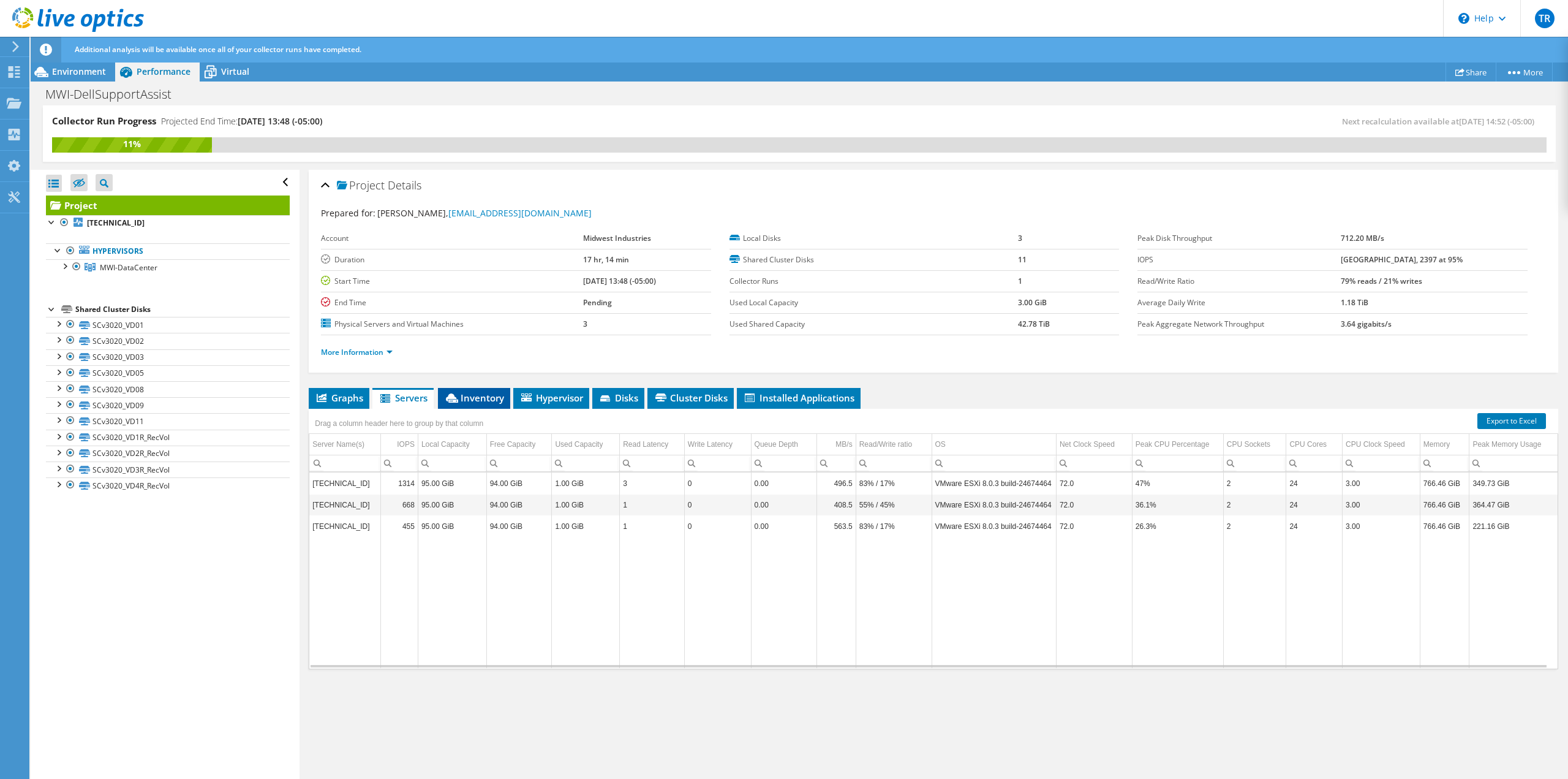
click at [483, 397] on span "Inventory" at bounding box center [474, 398] width 60 height 13
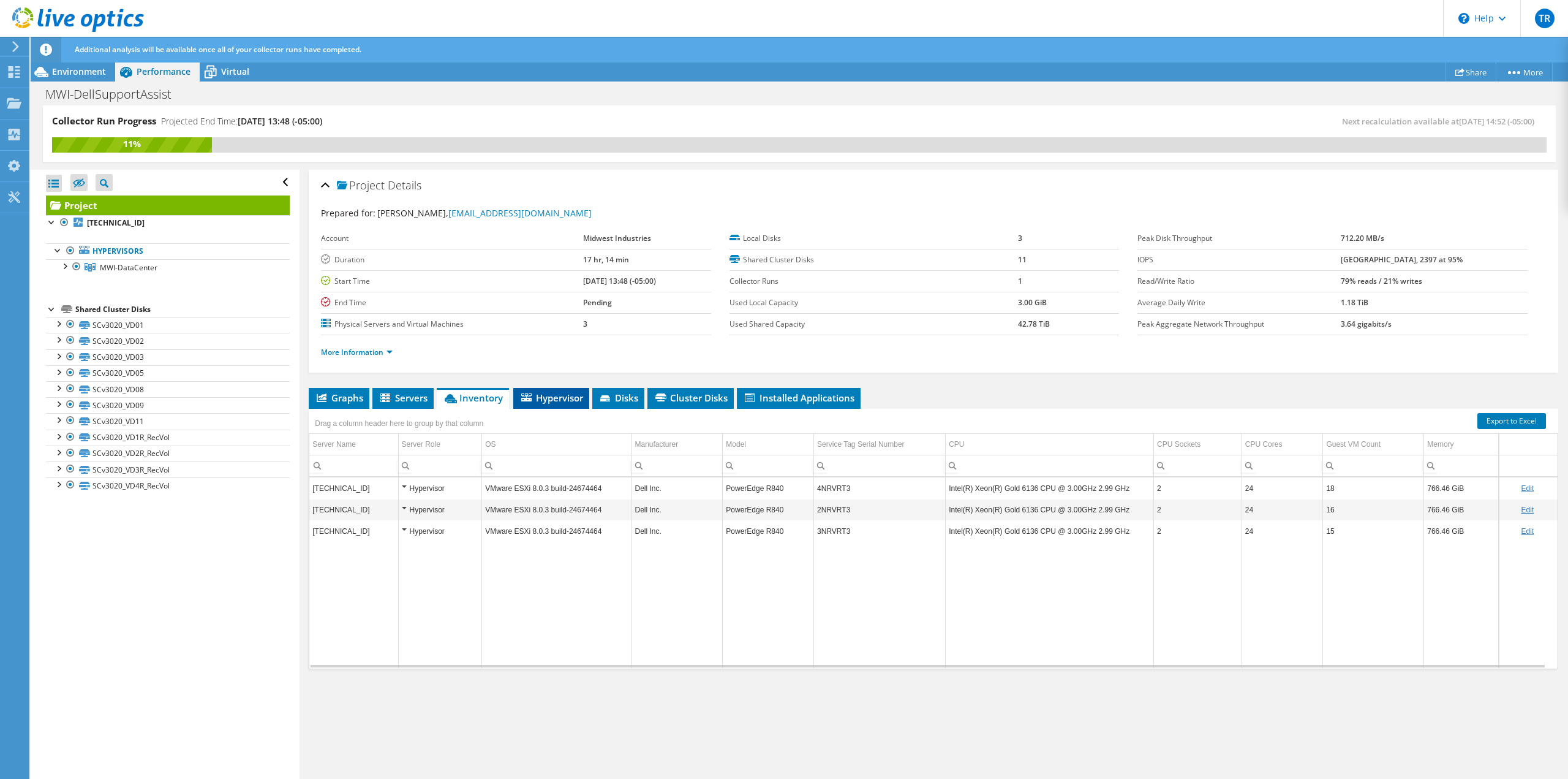
click at [582, 400] on span "Hypervisor" at bounding box center [551, 398] width 64 height 13
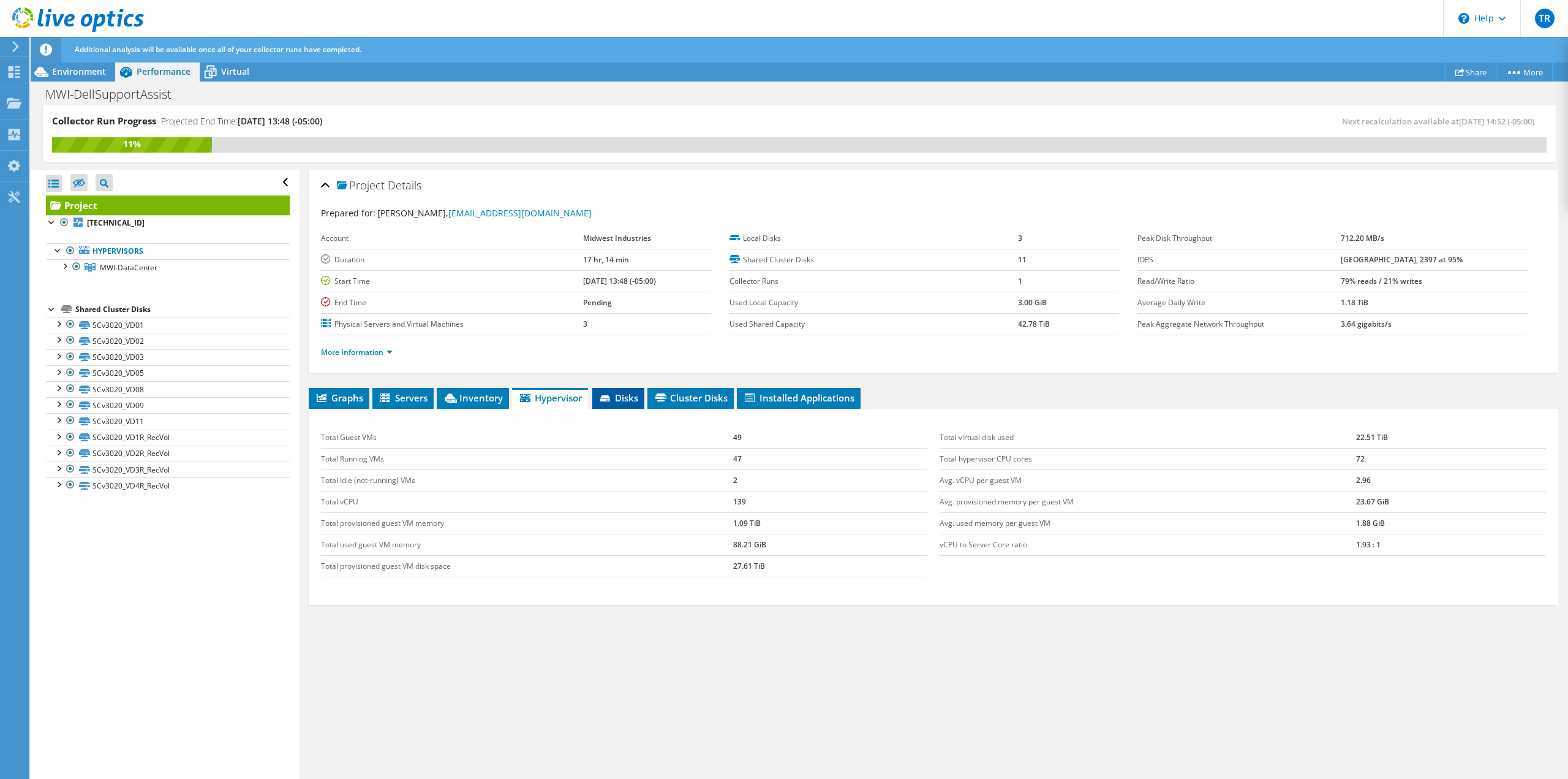
click at [632, 404] on li "Disks" at bounding box center [618, 398] width 52 height 21
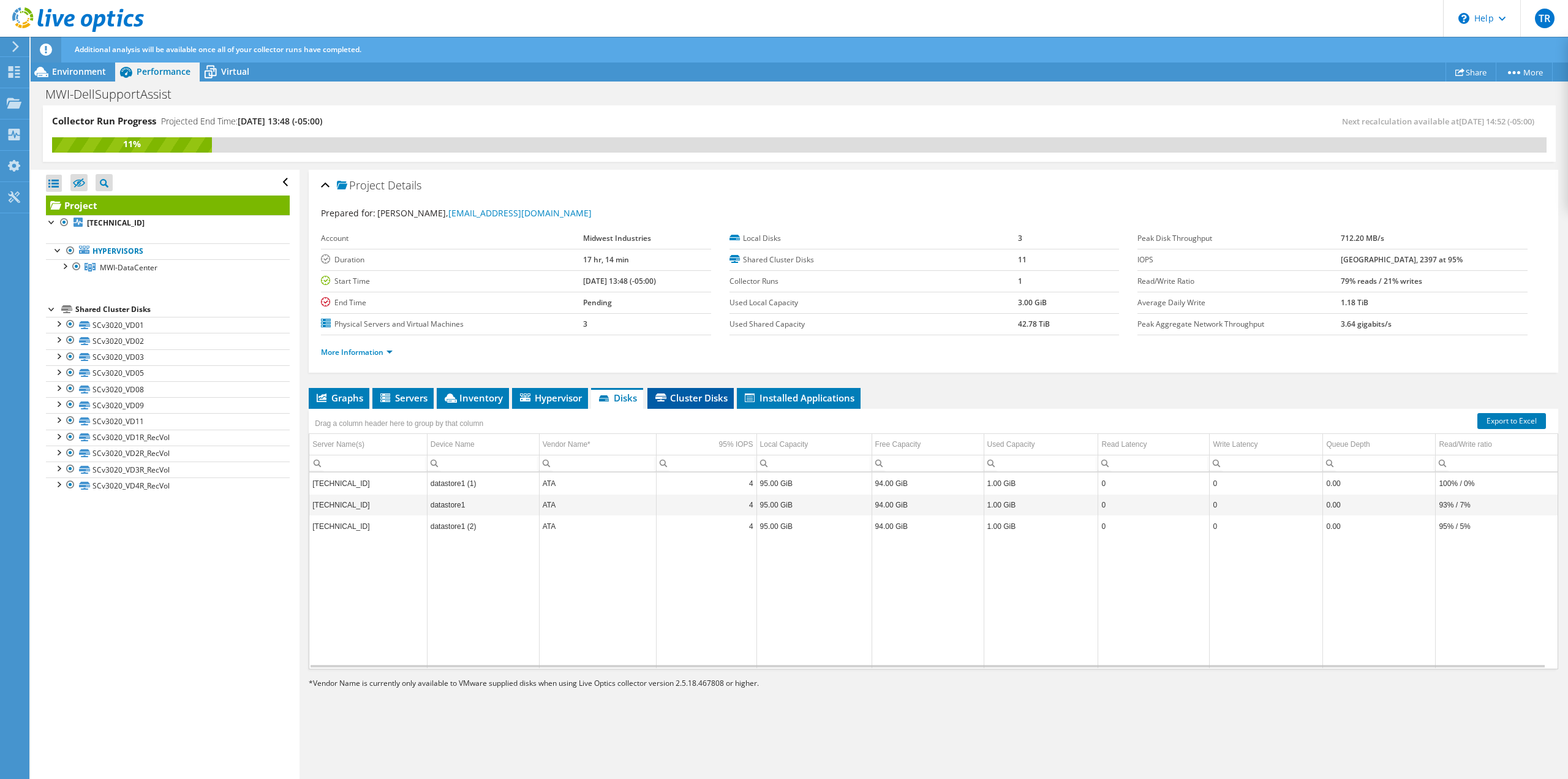
click at [712, 405] on li "Cluster Disks" at bounding box center [690, 398] width 86 height 21
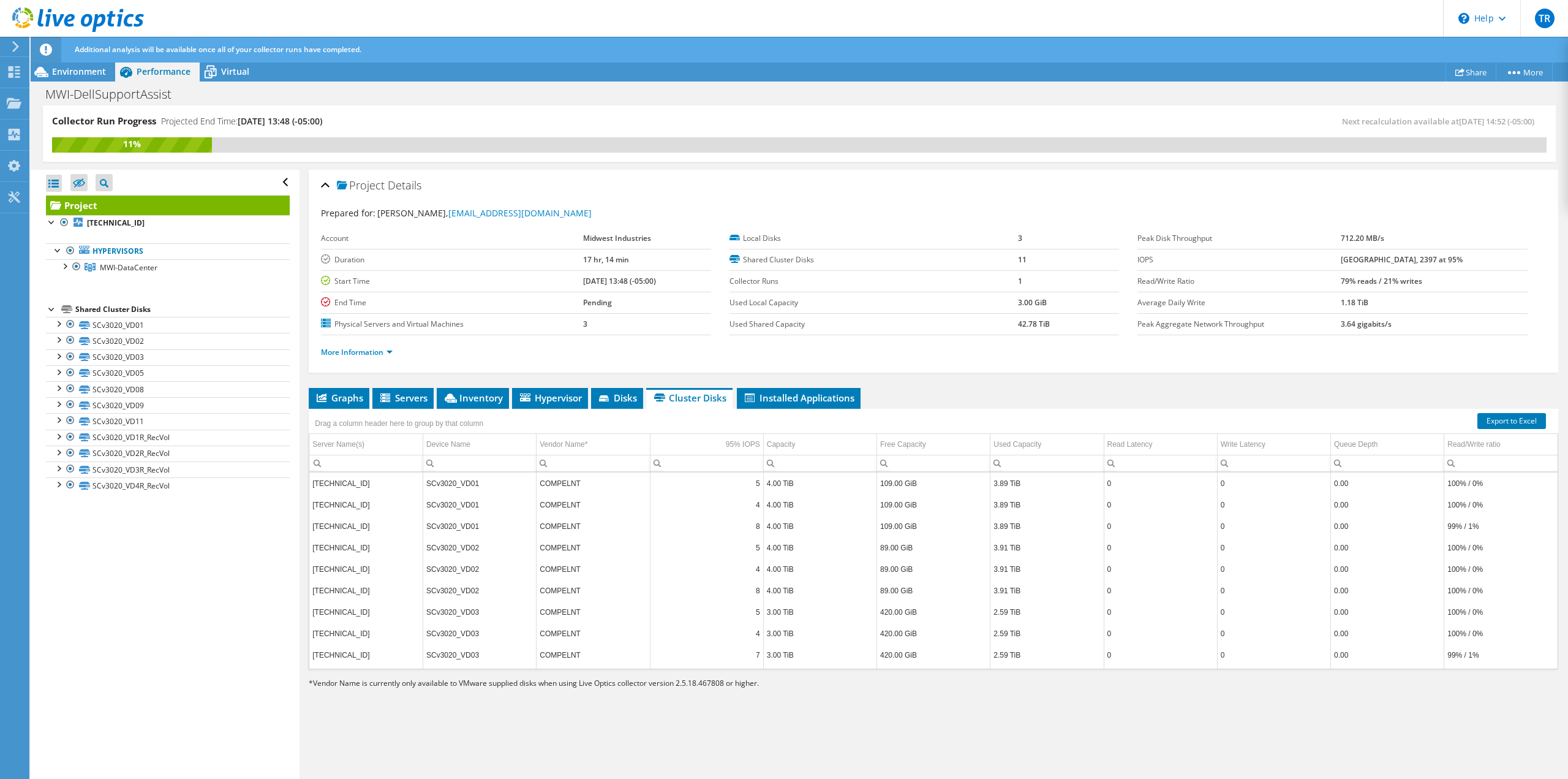
click at [869, 404] on ul "Graphs Servers Inventory Hypervisor Disks Cluster Disks Installed Applications" at bounding box center [934, 398] width 1250 height 21
click at [808, 395] on span "Installed Applications" at bounding box center [799, 398] width 111 height 13
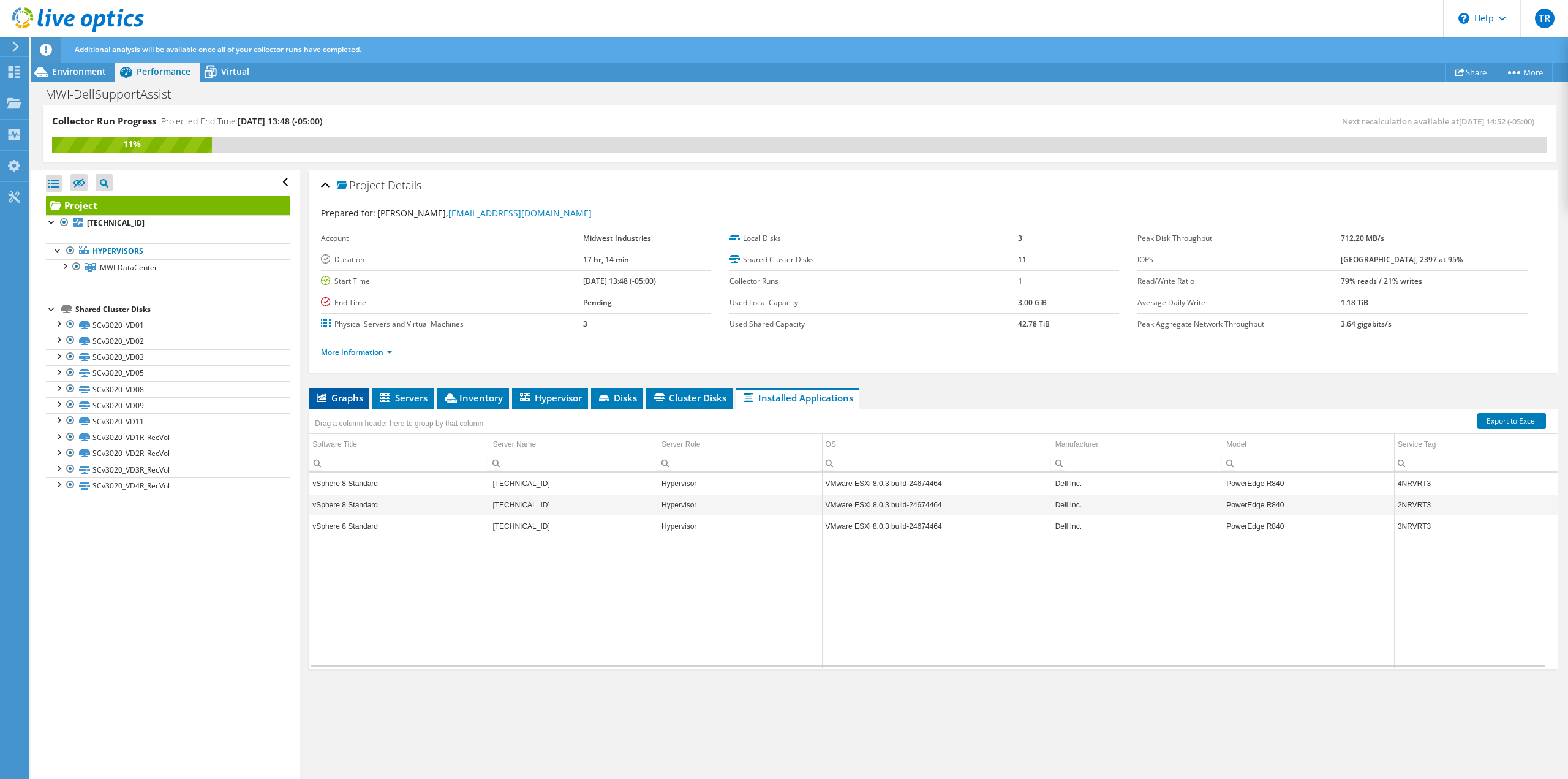
click at [327, 400] on span "Graphs" at bounding box center [338, 398] width 48 height 13
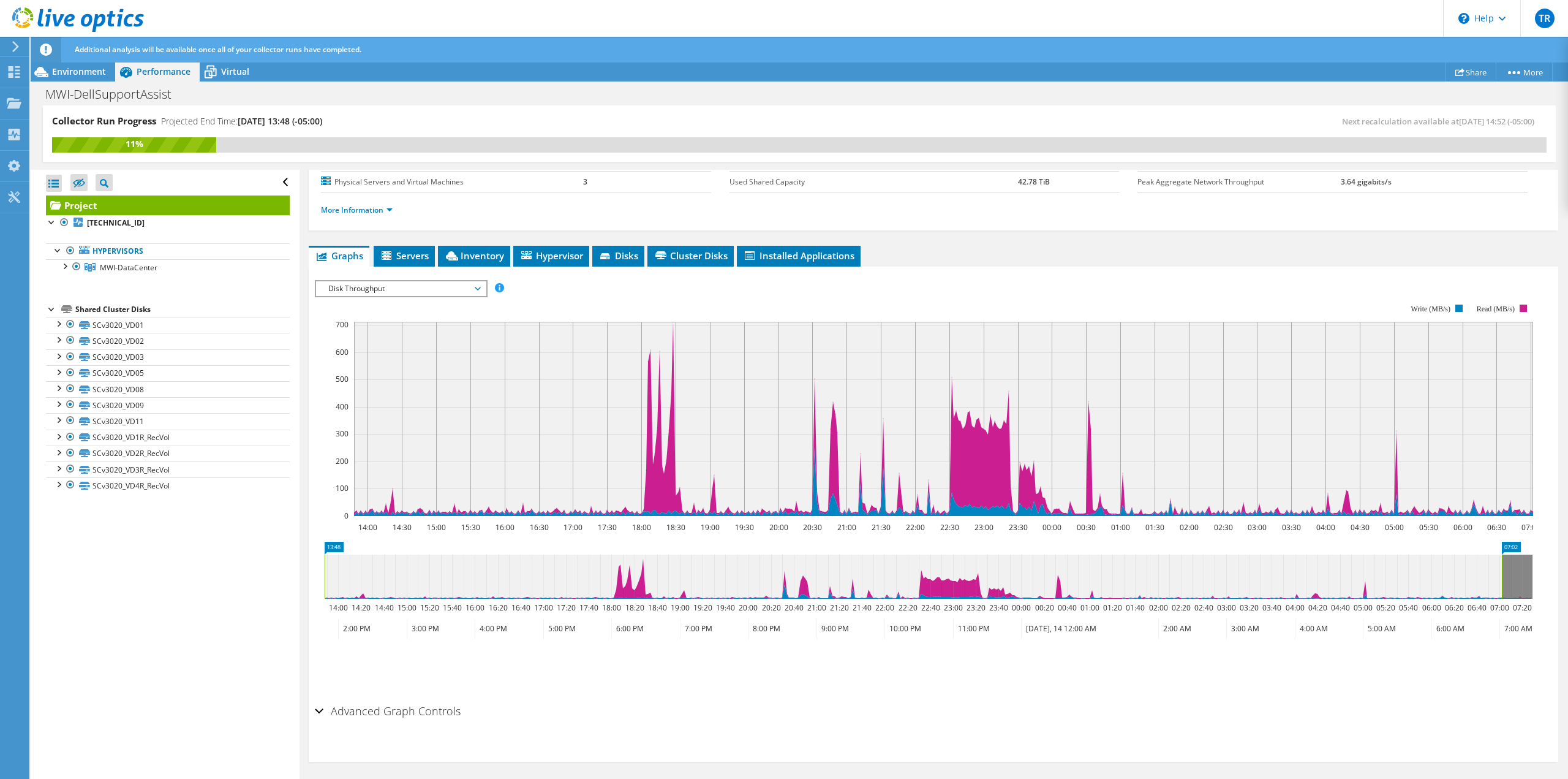
scroll to position [145, 0]
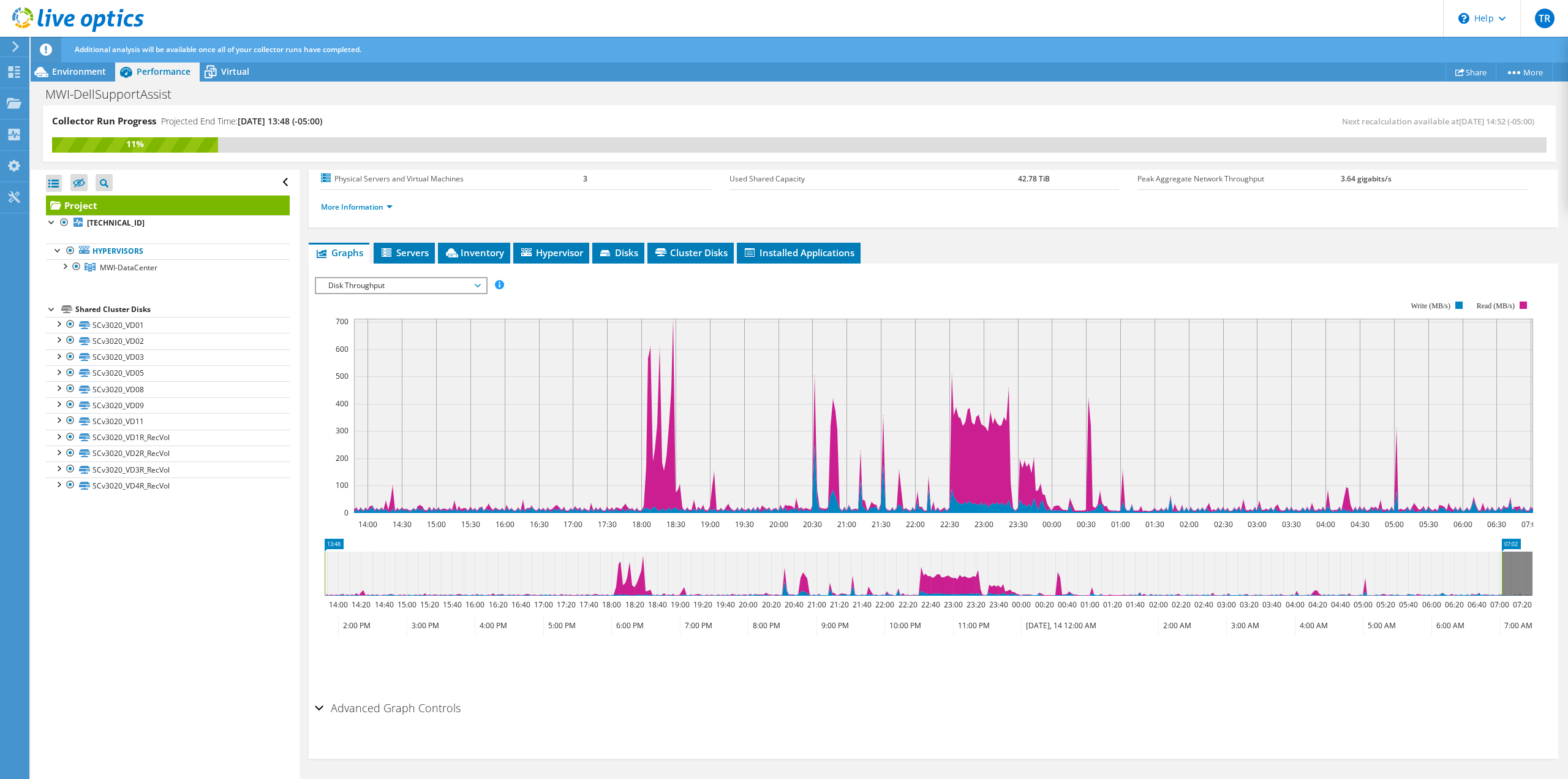
click at [976, 277] on div "IOPS Disk Throughput IO Size Latency Queue Depth CPU Percentage Memory Page Fau…" at bounding box center [933, 285] width 1237 height 16
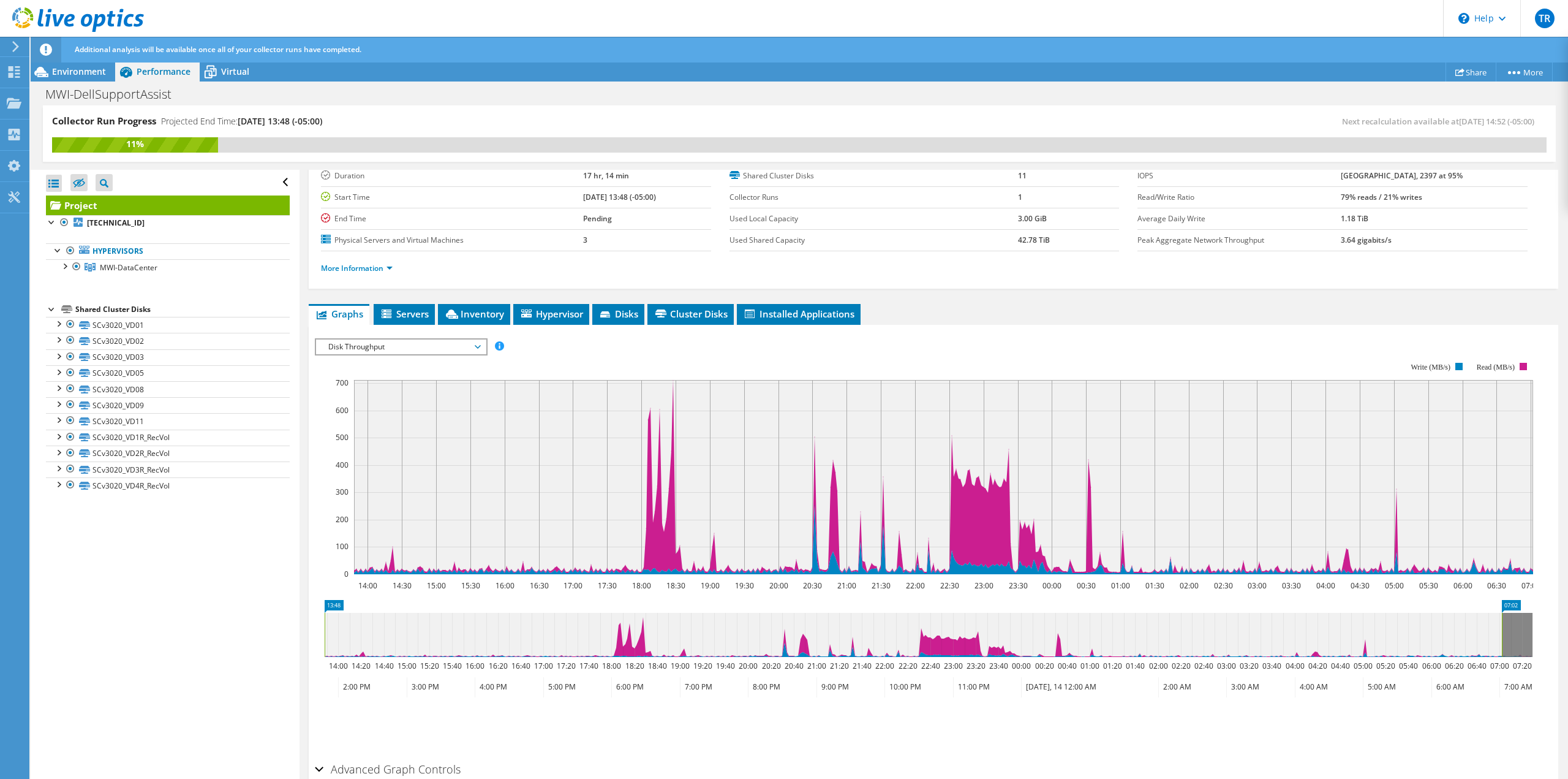
scroll to position [0, 0]
